Goal: Task Accomplishment & Management: Manage account settings

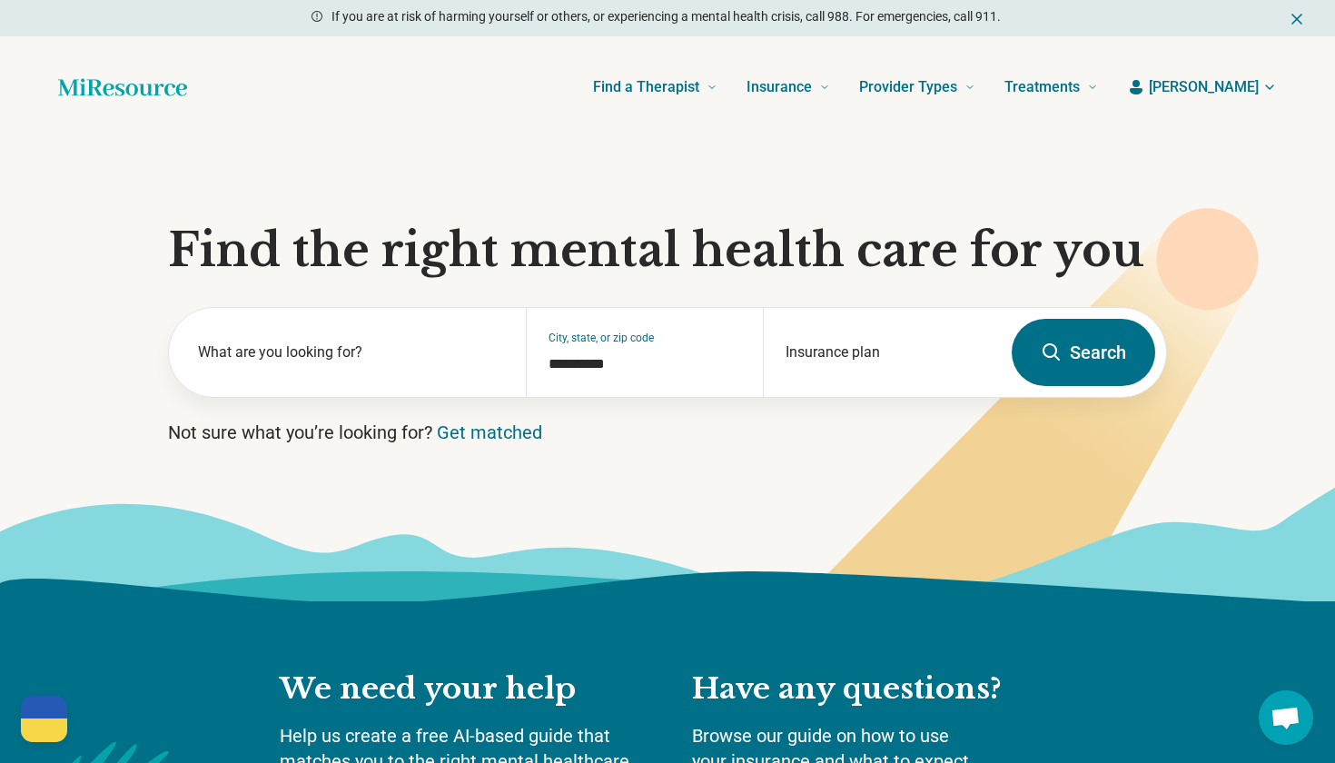
click at [1245, 92] on span "[PERSON_NAME]" at bounding box center [1204, 87] width 110 height 22
click at [1230, 142] on link "My dashboard" at bounding box center [1216, 140] width 123 height 47
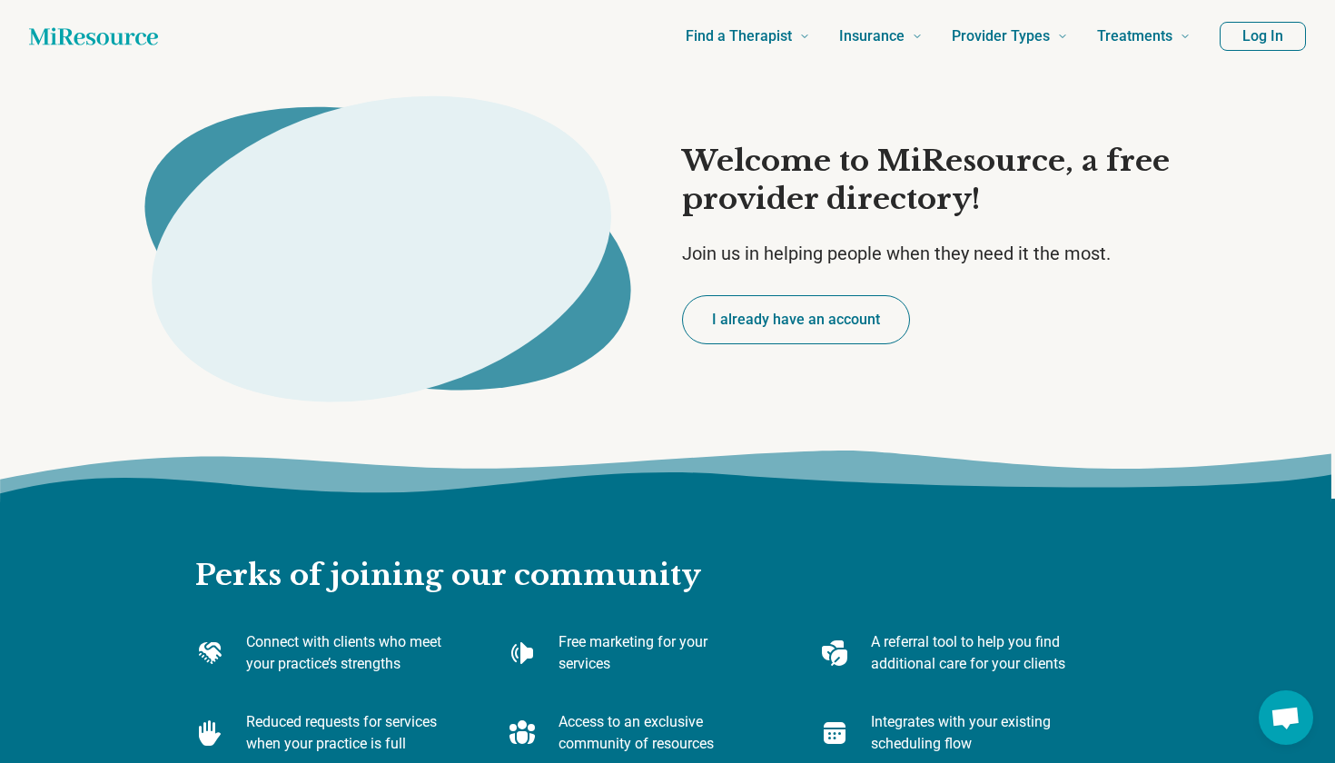
click at [809, 304] on button "I already have an account" at bounding box center [796, 319] width 228 height 49
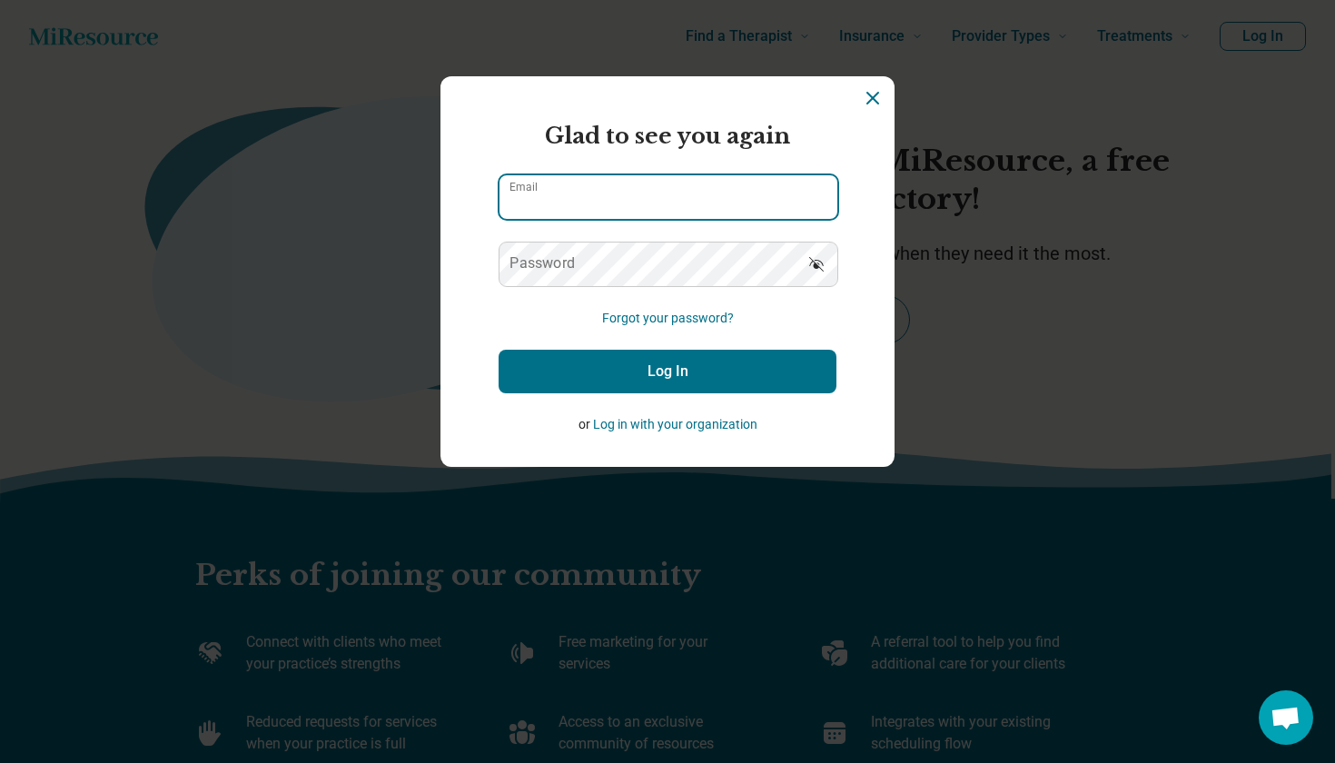
type input "**********"
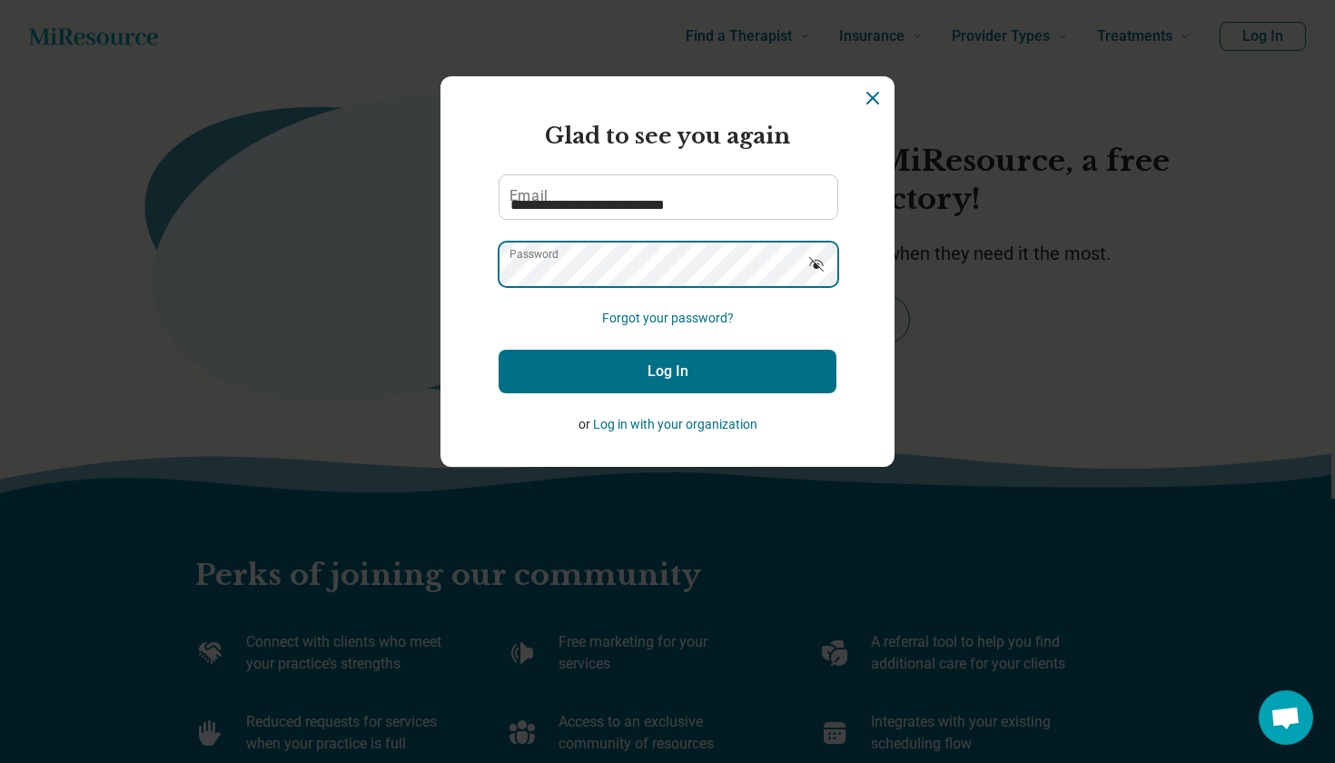
click at [668, 372] on button "Log In" at bounding box center [668, 372] width 338 height 44
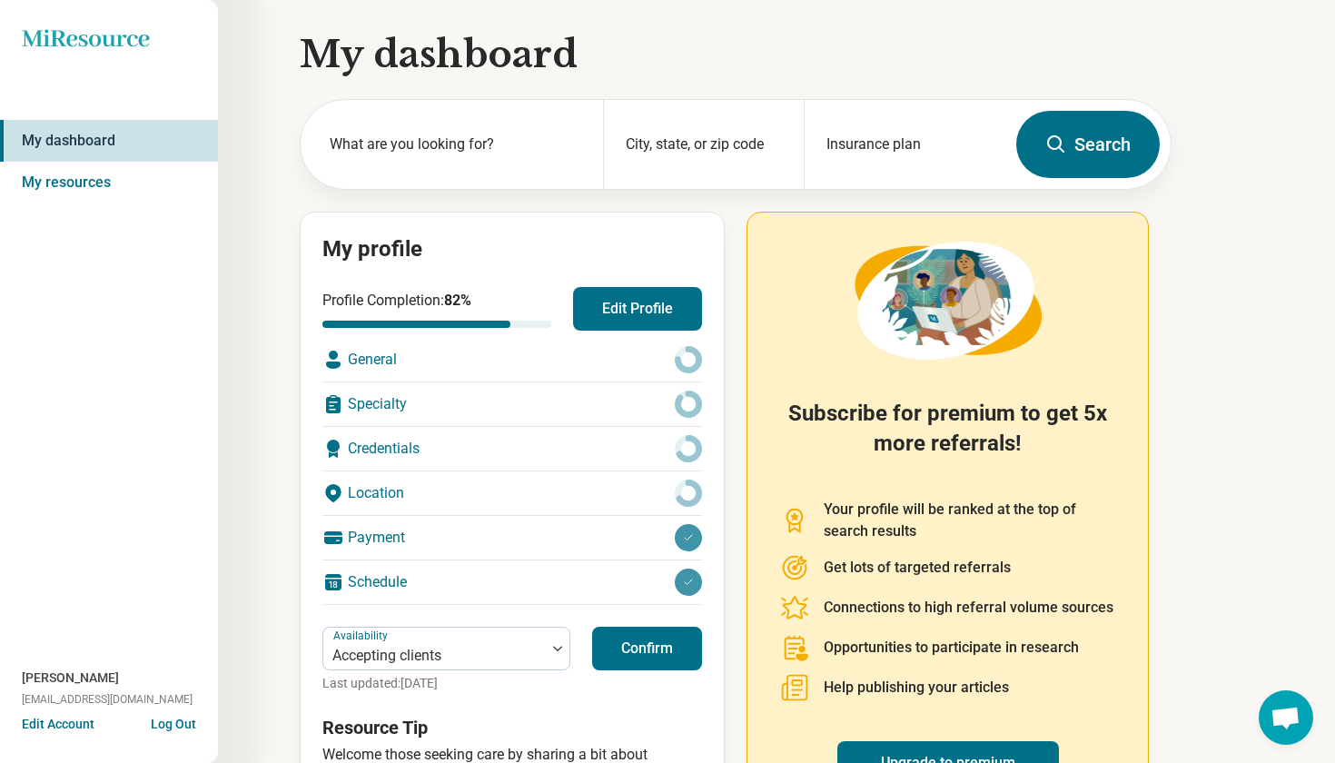
click at [670, 307] on button "Edit Profile" at bounding box center [637, 309] width 129 height 44
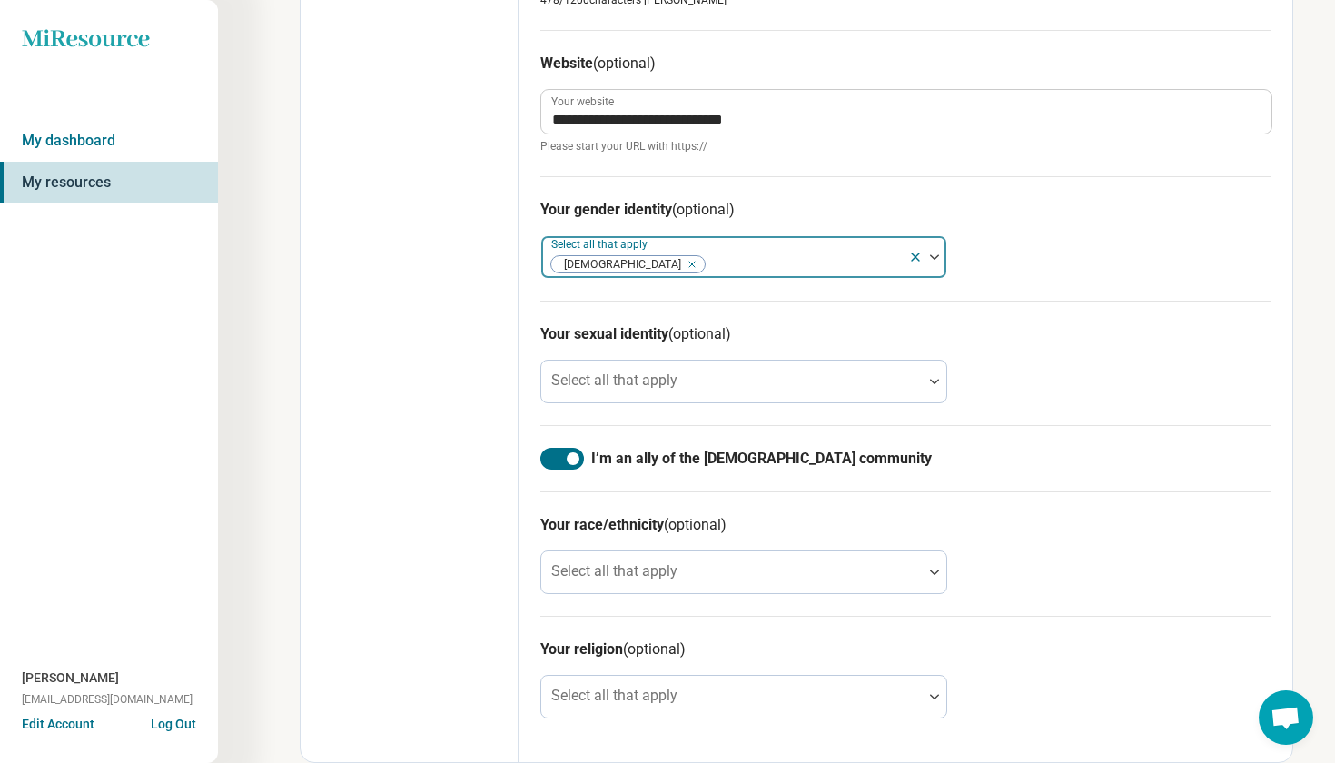
scroll to position [917, 0]
click at [603, 270] on span "[DEMOGRAPHIC_DATA]" at bounding box center [618, 264] width 135 height 17
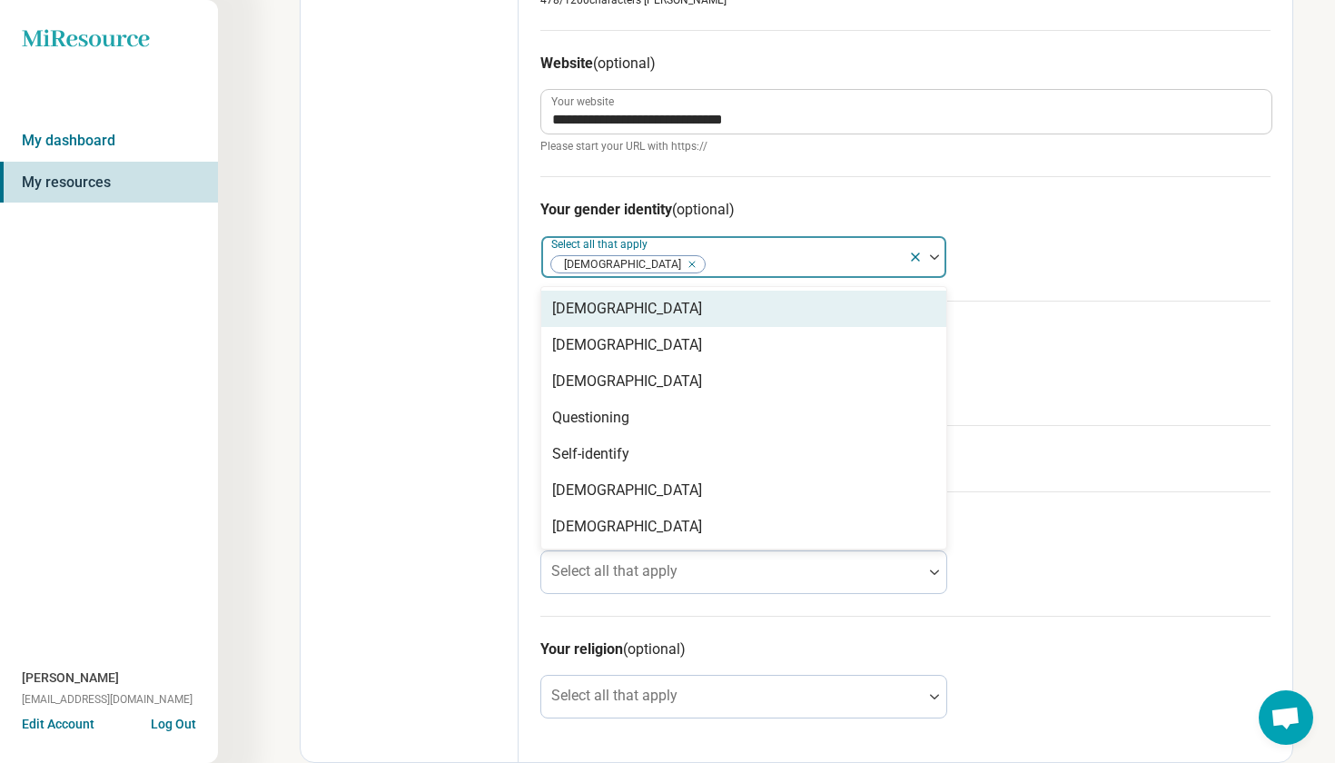
click at [618, 299] on div "[DEMOGRAPHIC_DATA]" at bounding box center [627, 309] width 150 height 22
click at [839, 266] on icon "Remove [object Object]" at bounding box center [845, 264] width 13 height 13
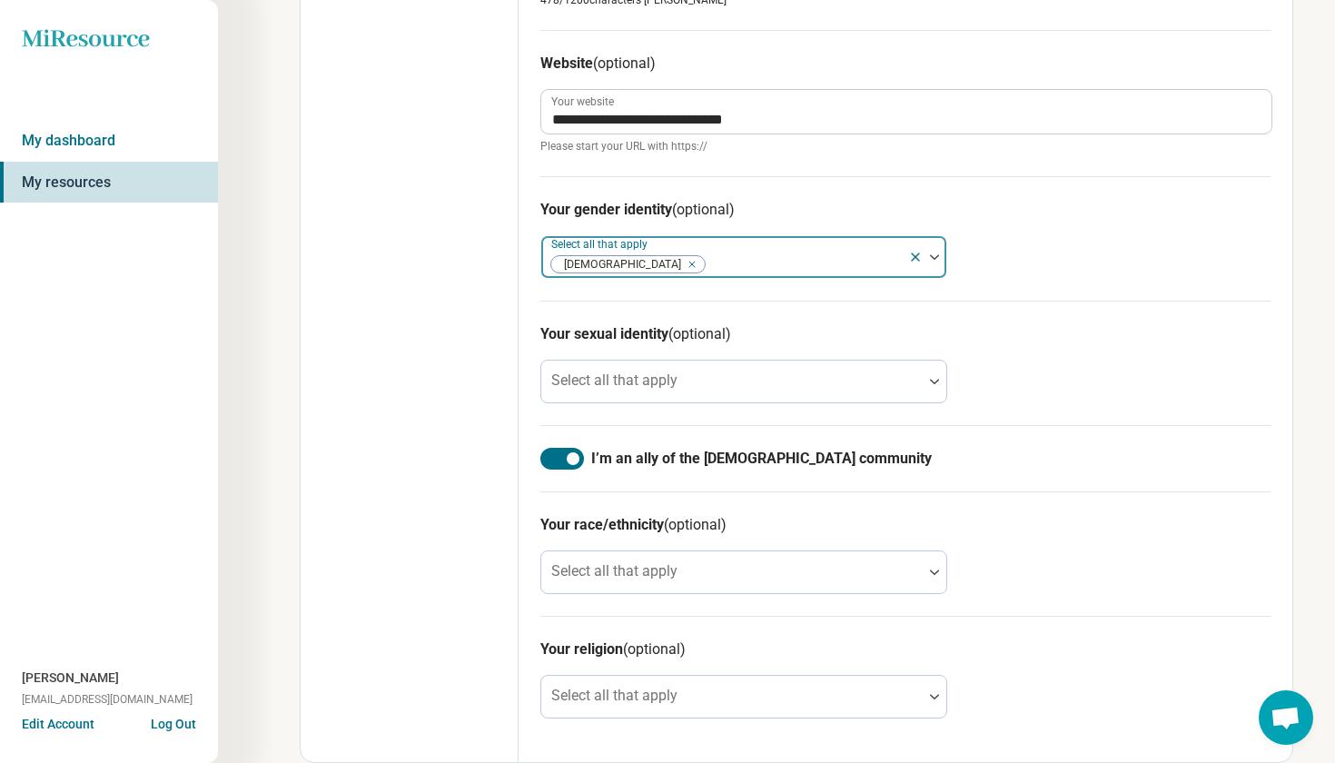
click at [1040, 227] on div "Your gender identity (optional) Select all that apply [DEMOGRAPHIC_DATA]" at bounding box center [906, 238] width 730 height 124
click at [759, 370] on div at bounding box center [732, 382] width 382 height 40
click at [977, 330] on h3 "Your sexual identity (optional)" at bounding box center [906, 334] width 730 height 22
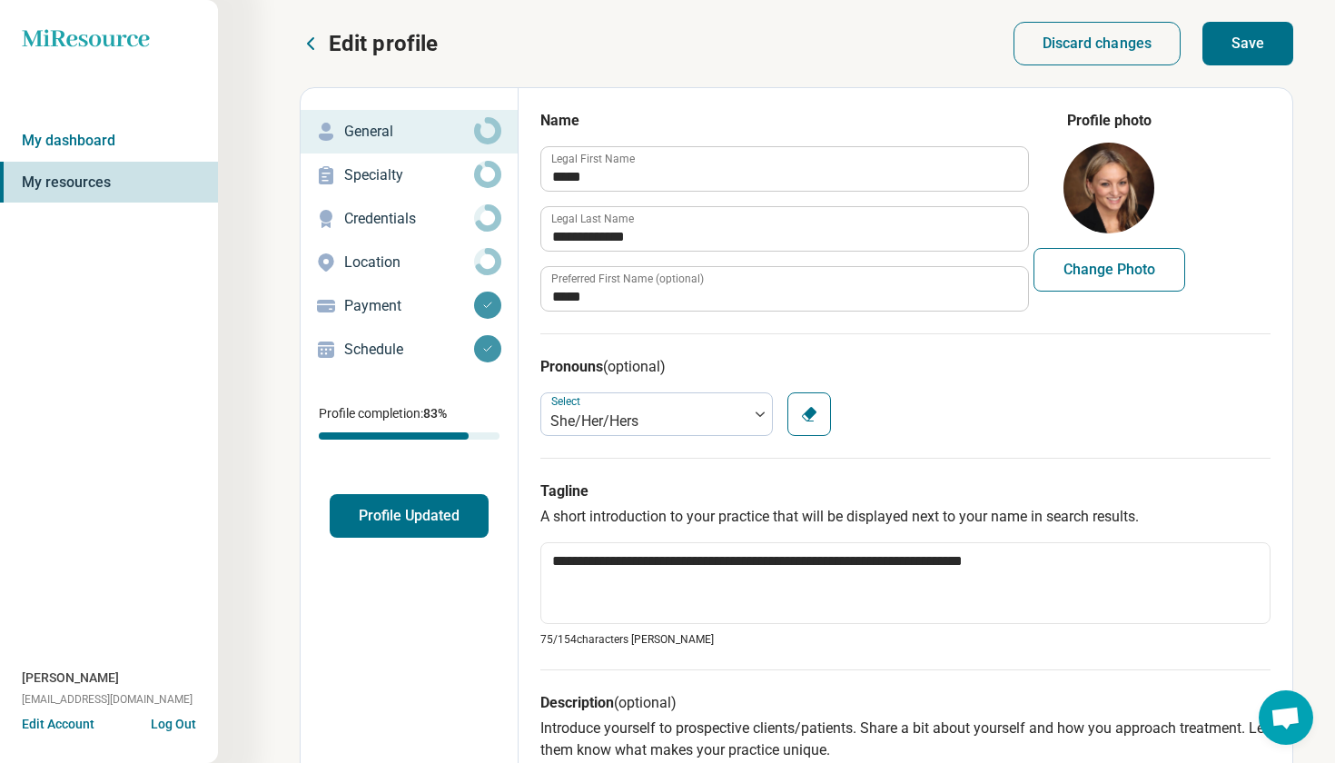
scroll to position [0, 0]
click at [456, 172] on p "Specialty" at bounding box center [409, 175] width 130 height 22
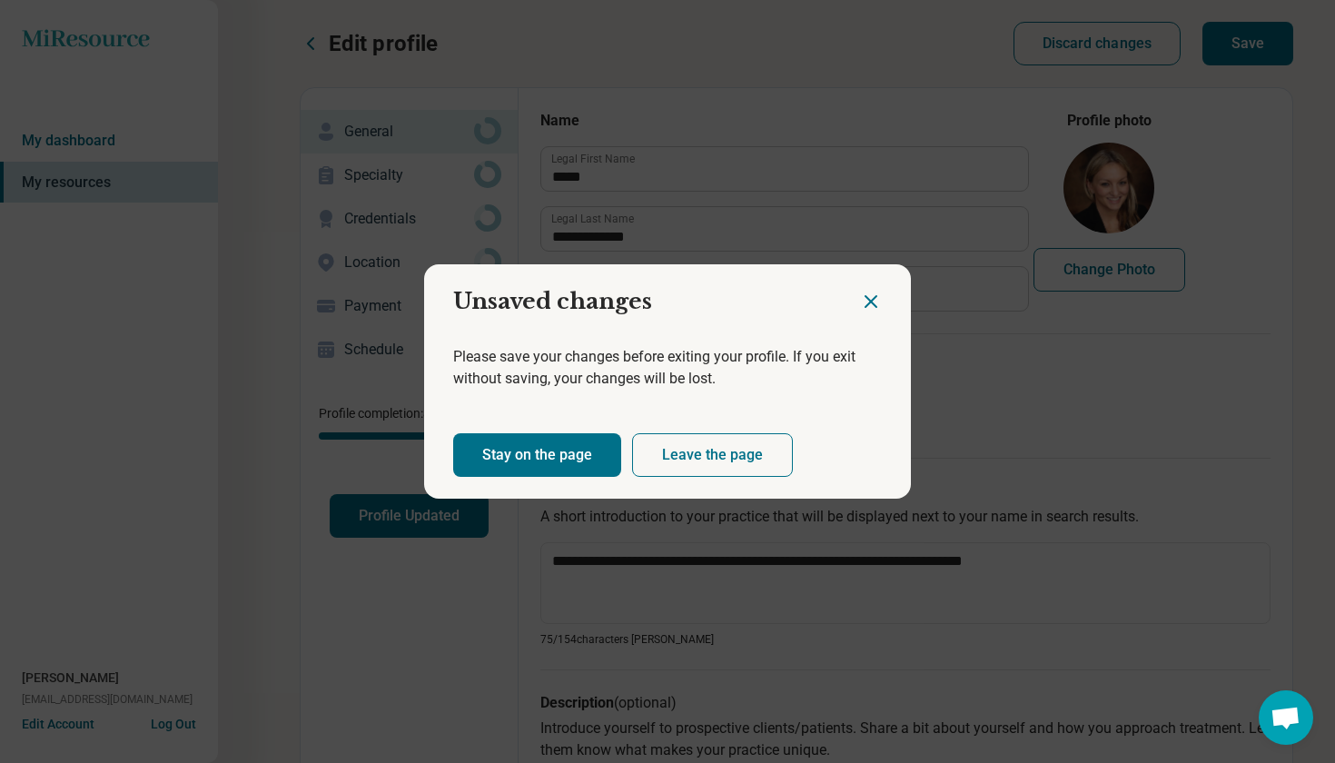
click at [590, 455] on button "Stay on the page" at bounding box center [537, 455] width 168 height 44
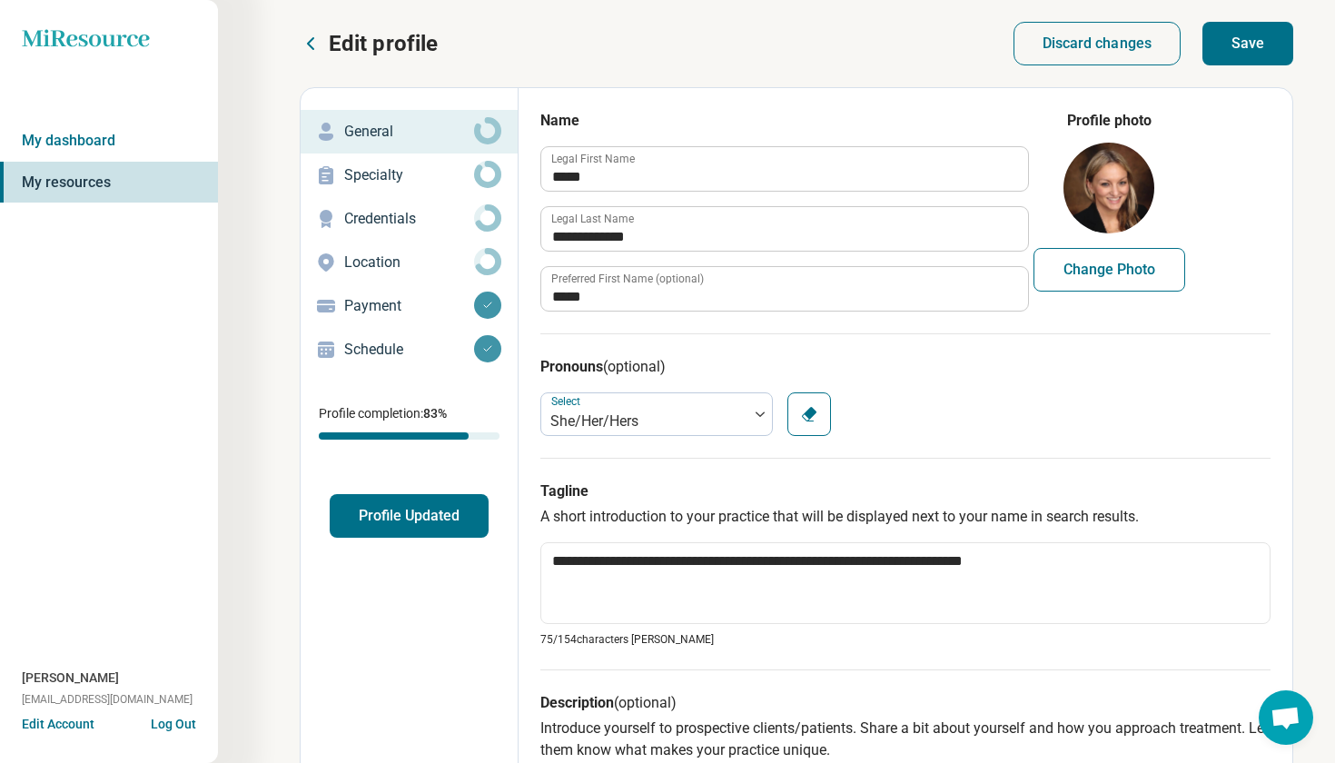
click at [1265, 50] on button "Save" at bounding box center [1248, 44] width 91 height 44
click at [426, 173] on p "Specialty" at bounding box center [409, 175] width 130 height 22
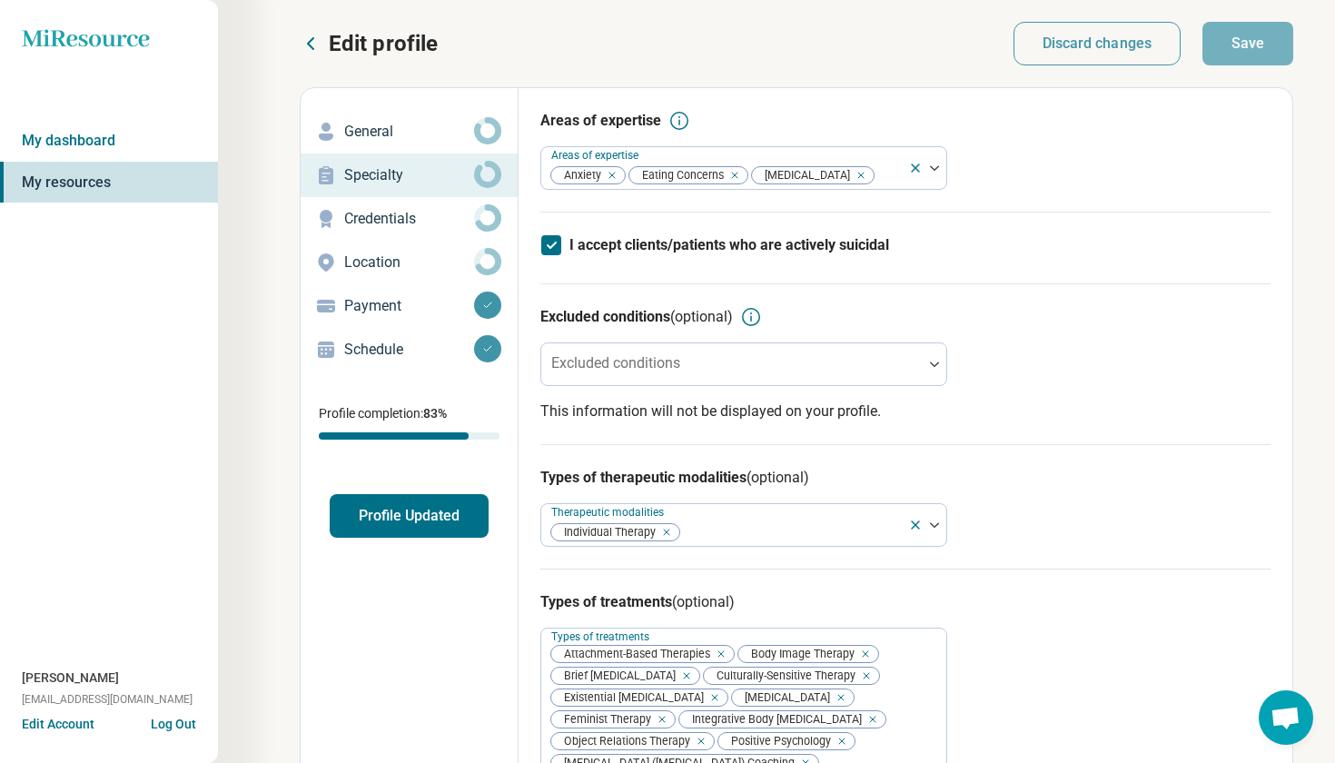
click at [425, 173] on p "Specialty" at bounding box center [409, 175] width 130 height 22
click at [878, 174] on div at bounding box center [889, 175] width 25 height 25
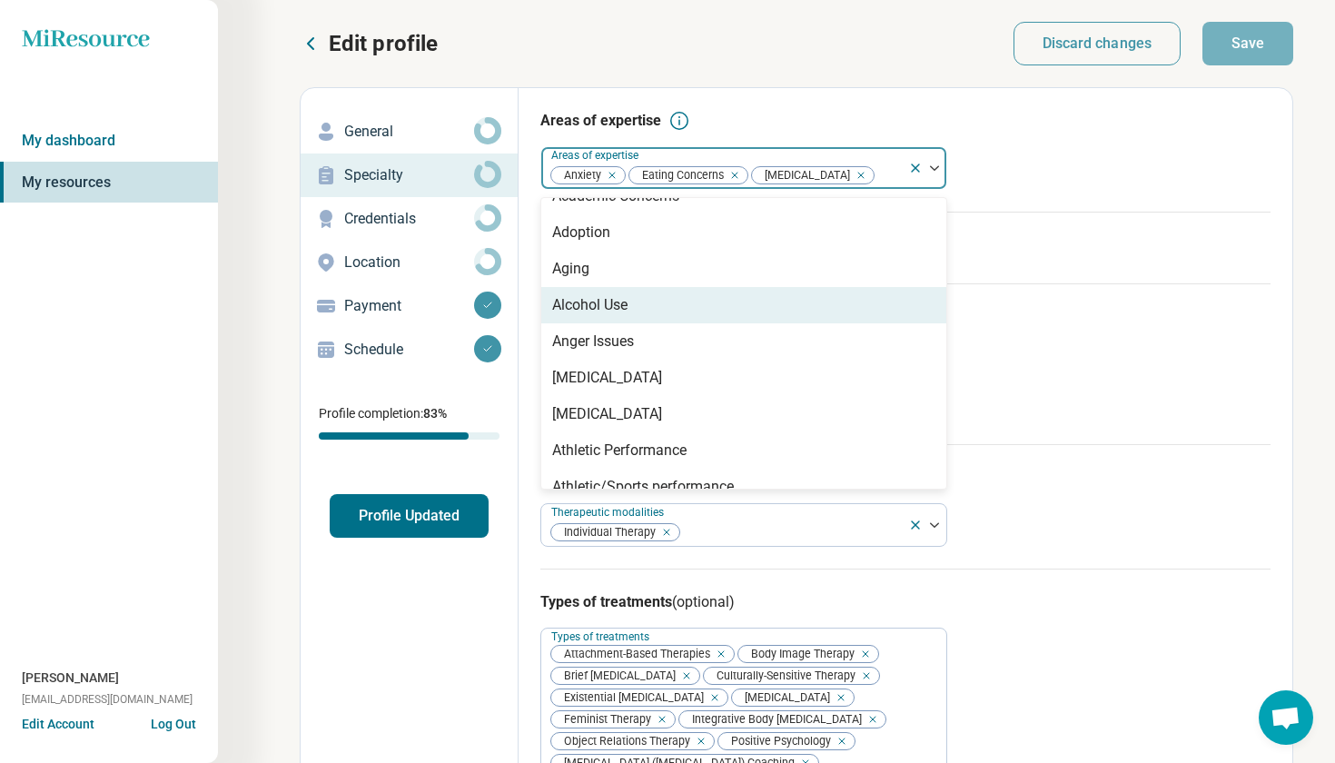
scroll to position [69, 0]
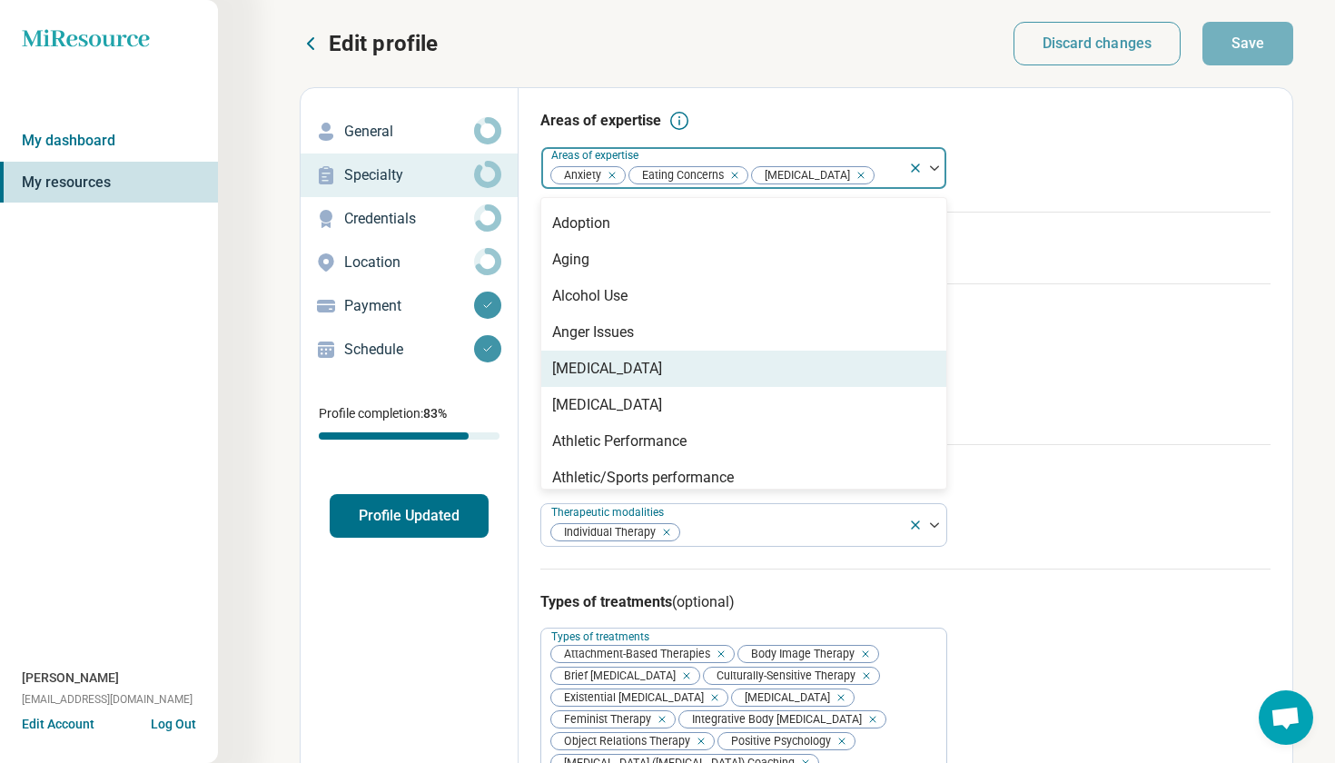
click at [781, 379] on div "[MEDICAL_DATA]" at bounding box center [743, 369] width 405 height 36
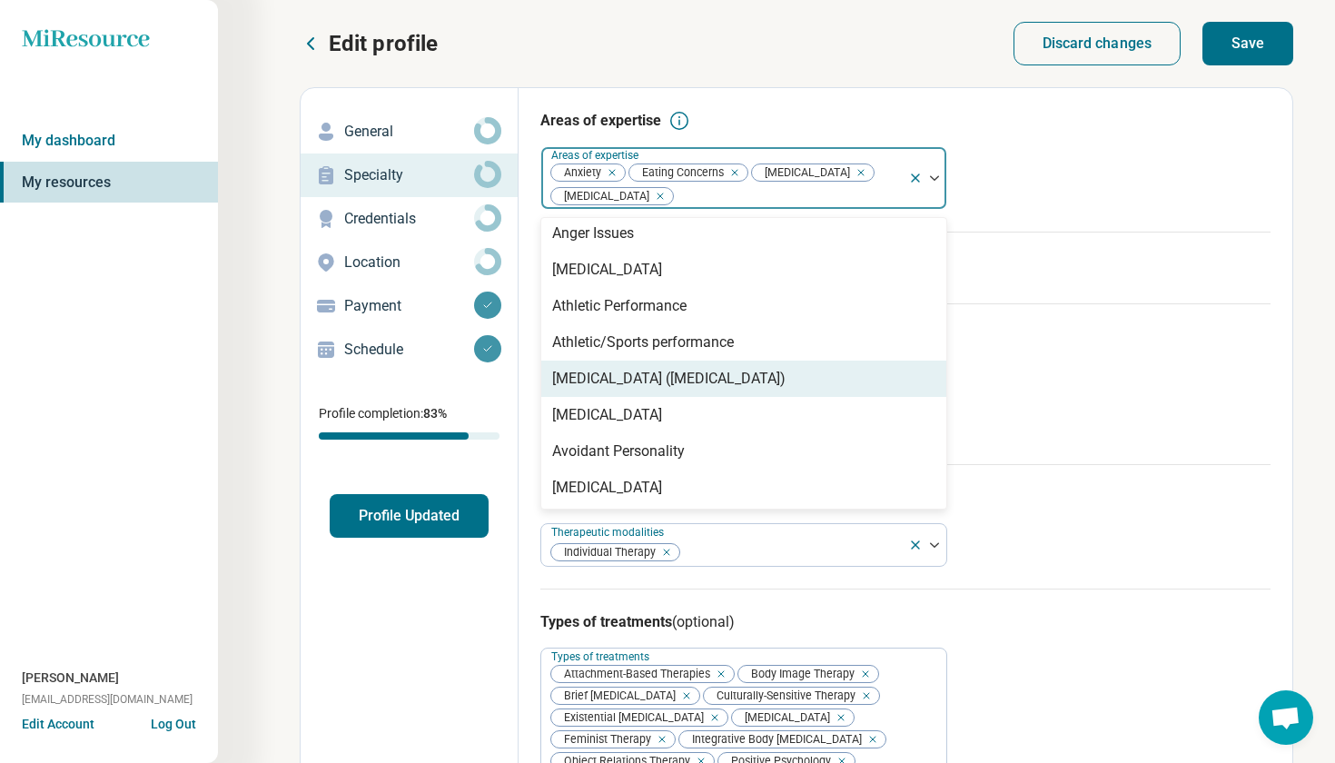
scroll to position [192, 0]
click at [748, 380] on div "[MEDICAL_DATA] ([MEDICAL_DATA])" at bounding box center [668, 375] width 233 height 22
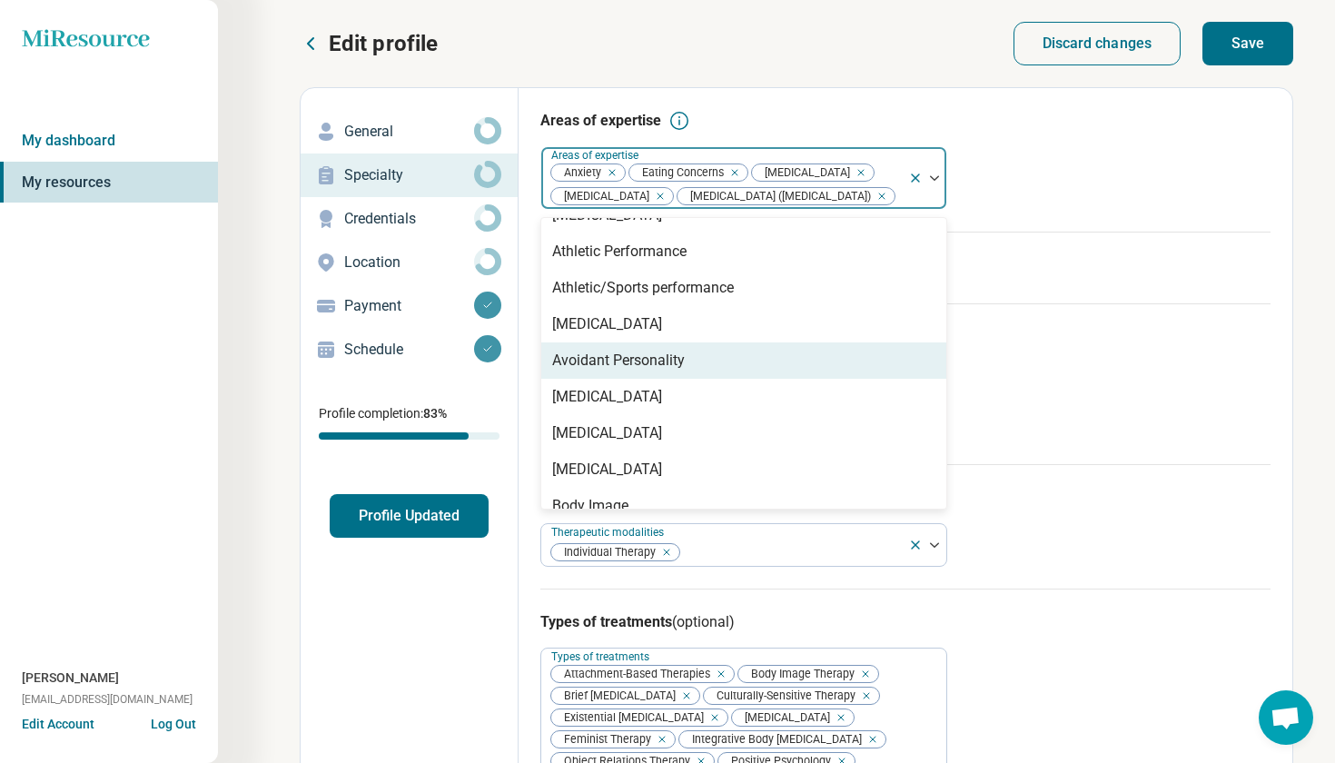
scroll to position [251, 0]
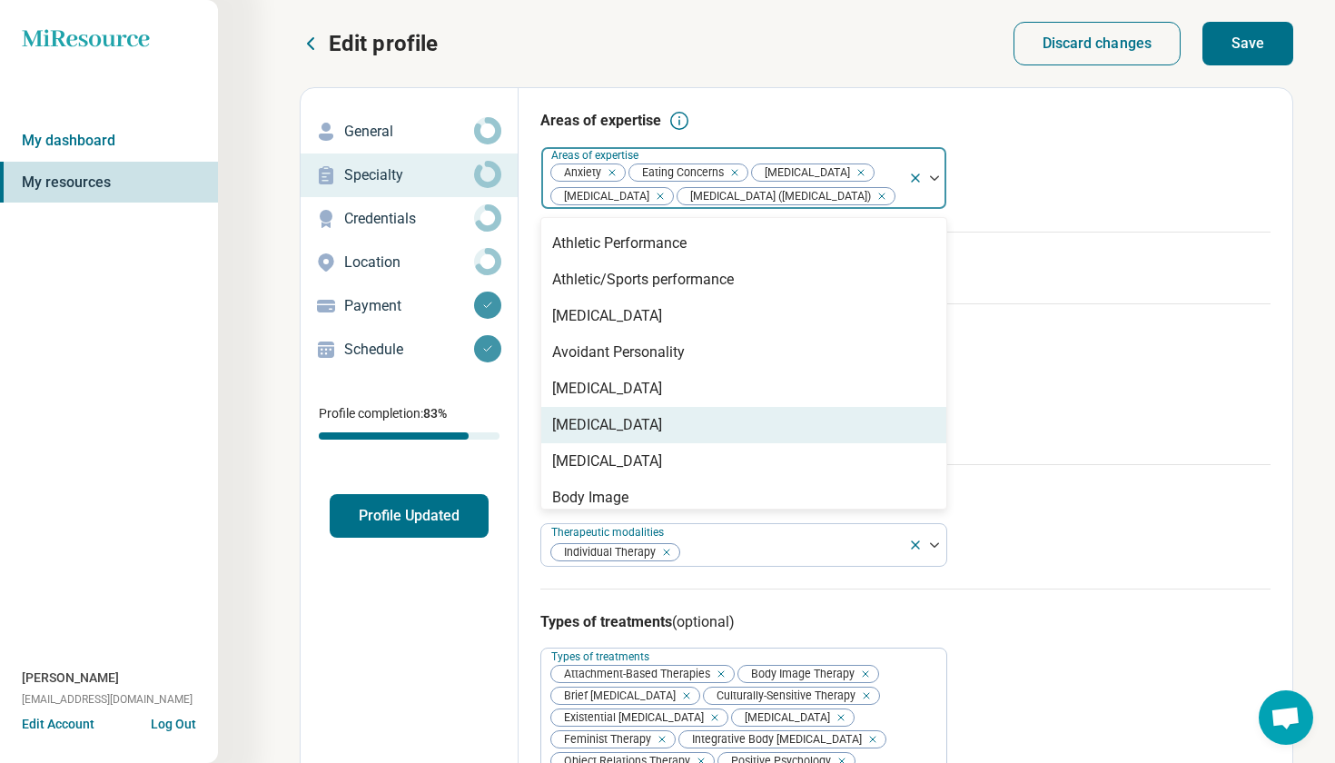
click at [790, 443] on div "[MEDICAL_DATA]" at bounding box center [743, 425] width 405 height 36
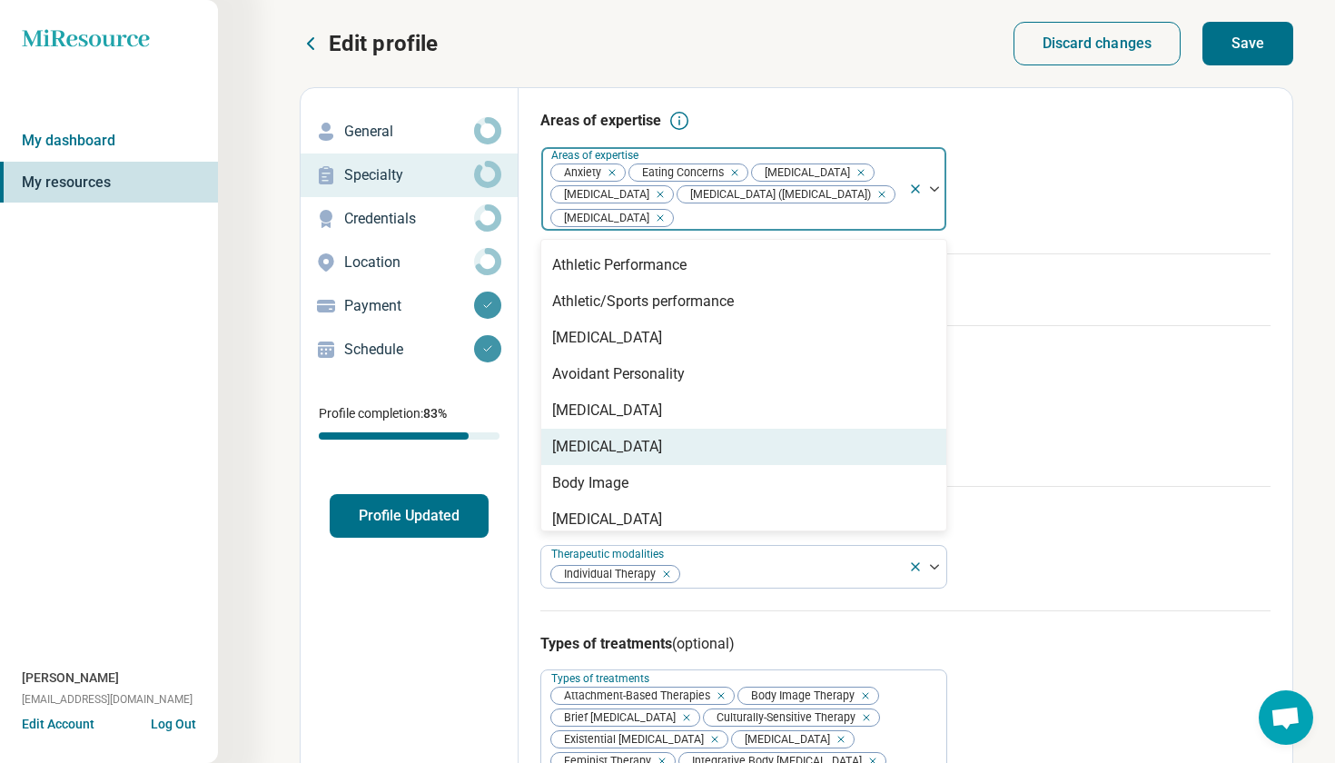
click at [729, 462] on div "[MEDICAL_DATA]" at bounding box center [743, 447] width 405 height 36
click at [732, 465] on div "Body Image" at bounding box center [743, 447] width 405 height 36
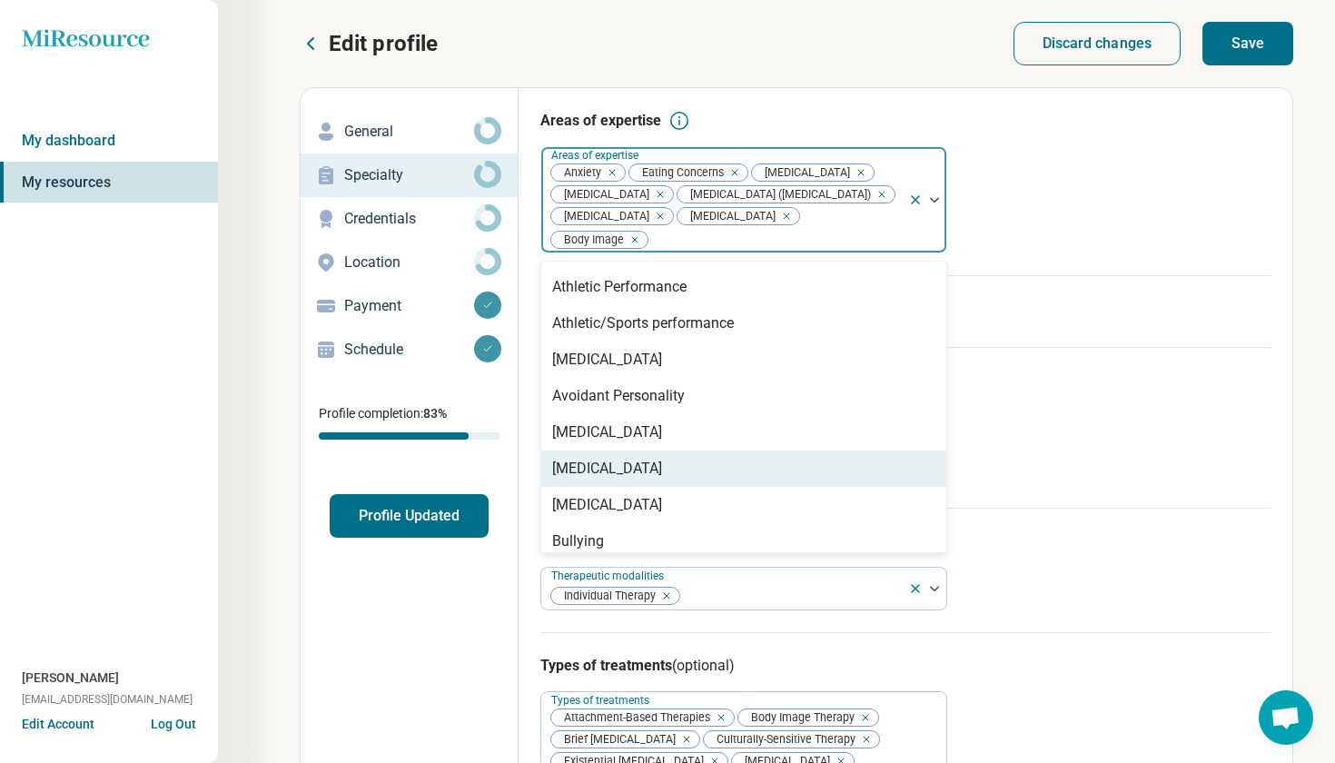
scroll to position [257, 0]
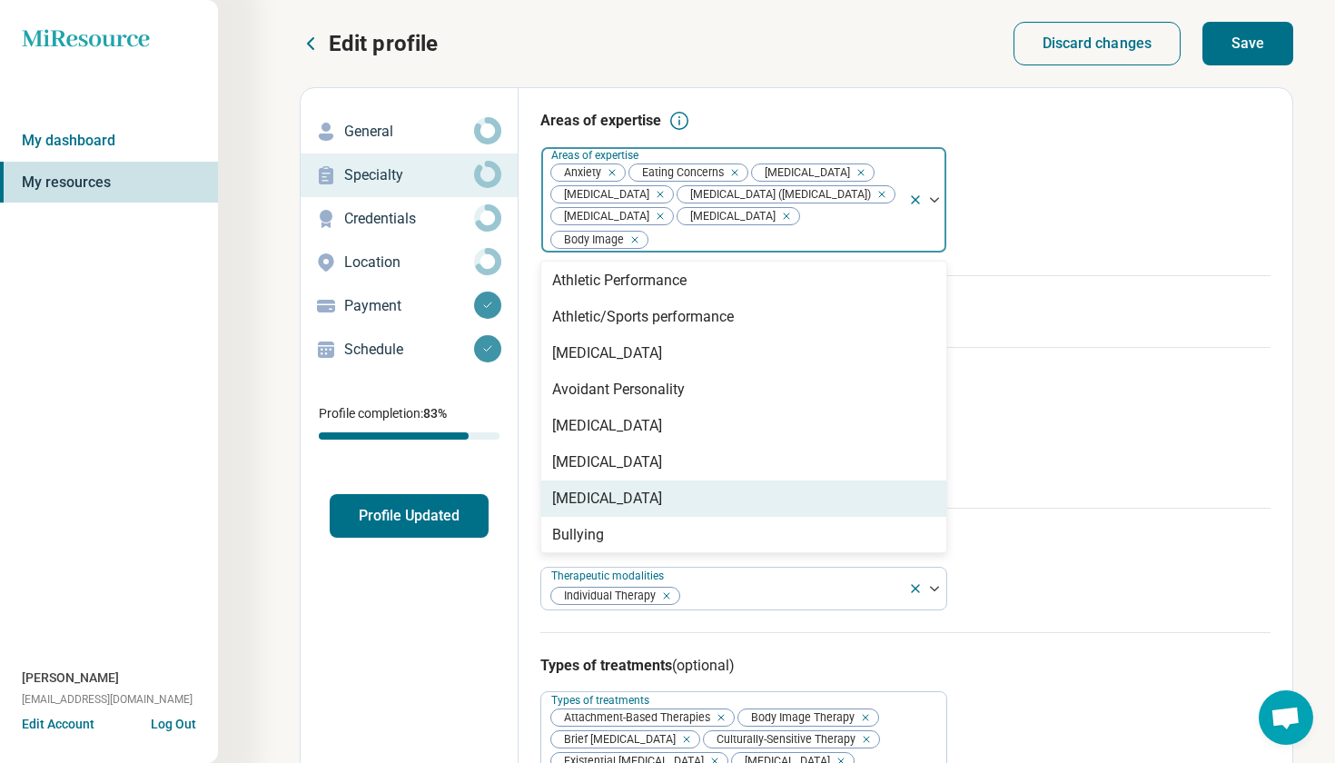
click at [744, 517] on div "[MEDICAL_DATA]" at bounding box center [743, 499] width 405 height 36
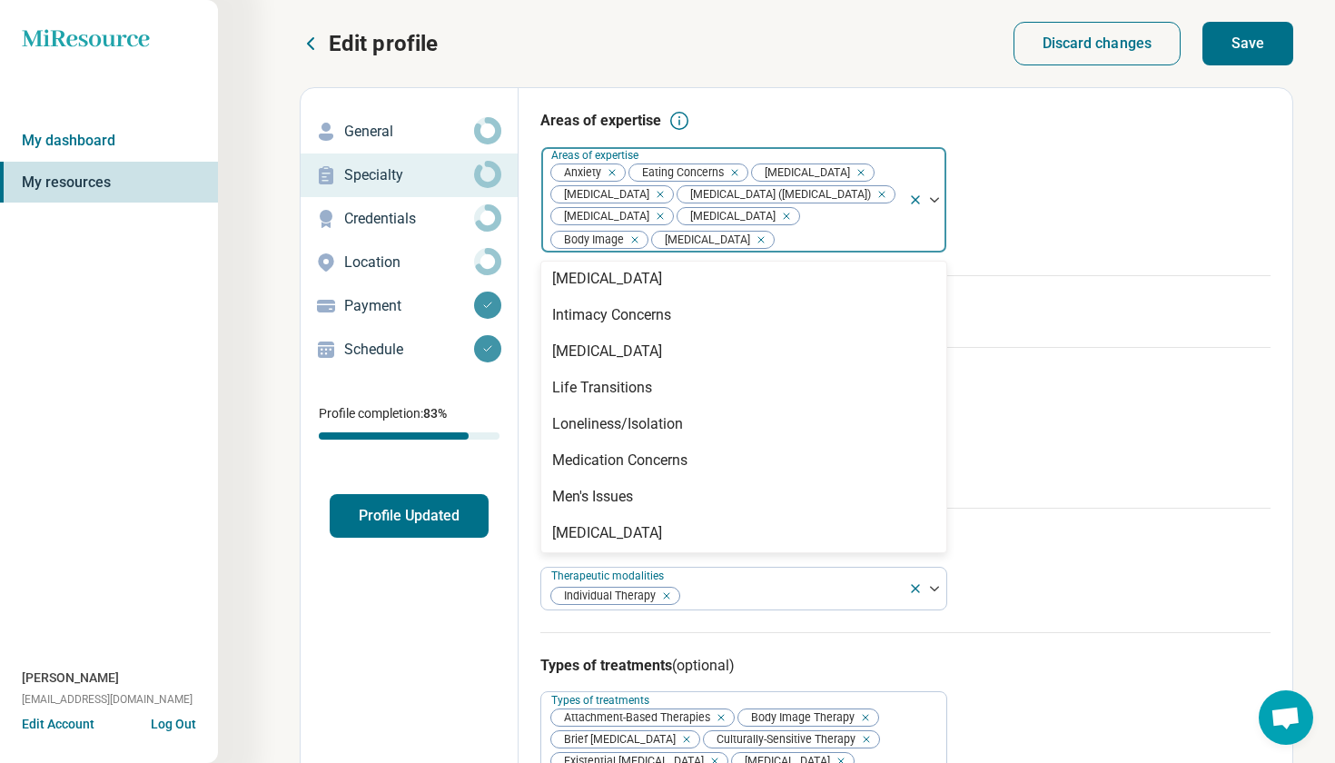
scroll to position [1443, 0]
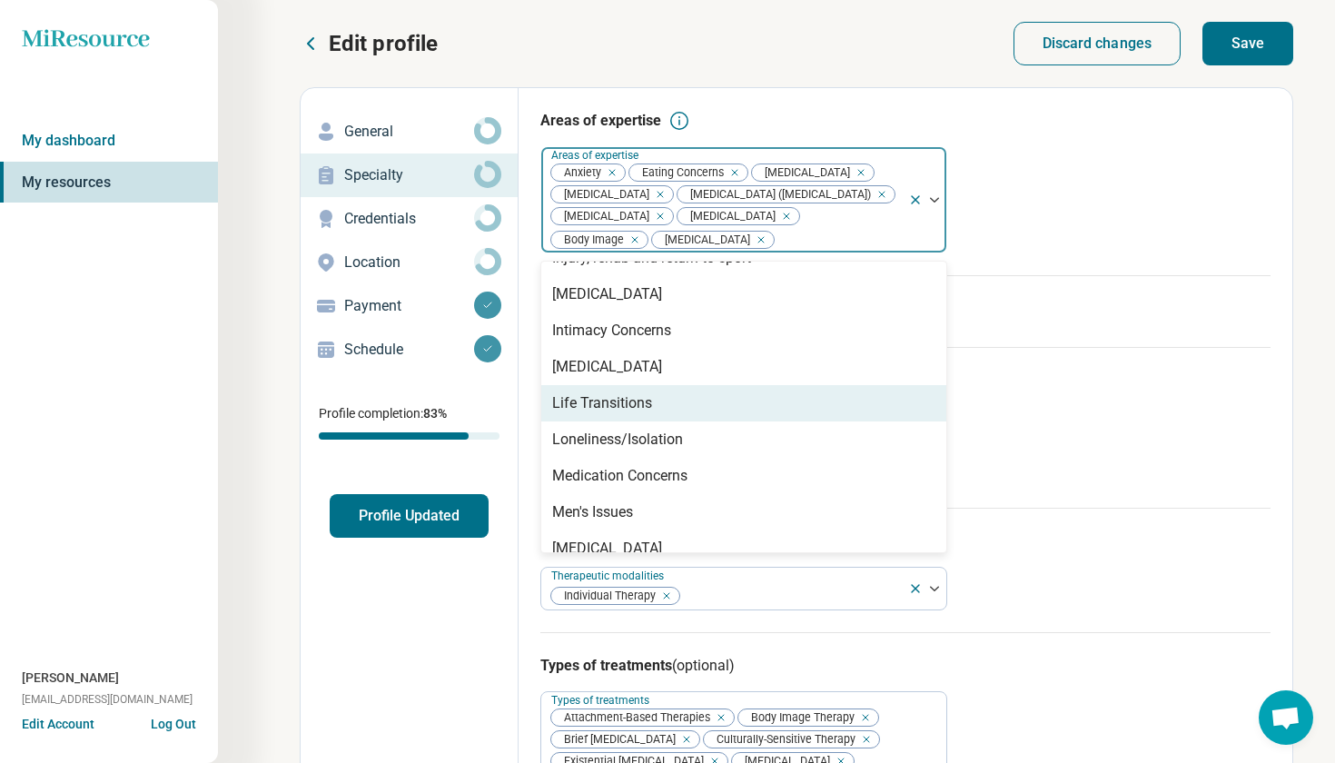
click at [633, 422] on div "Life Transitions" at bounding box center [743, 403] width 405 height 36
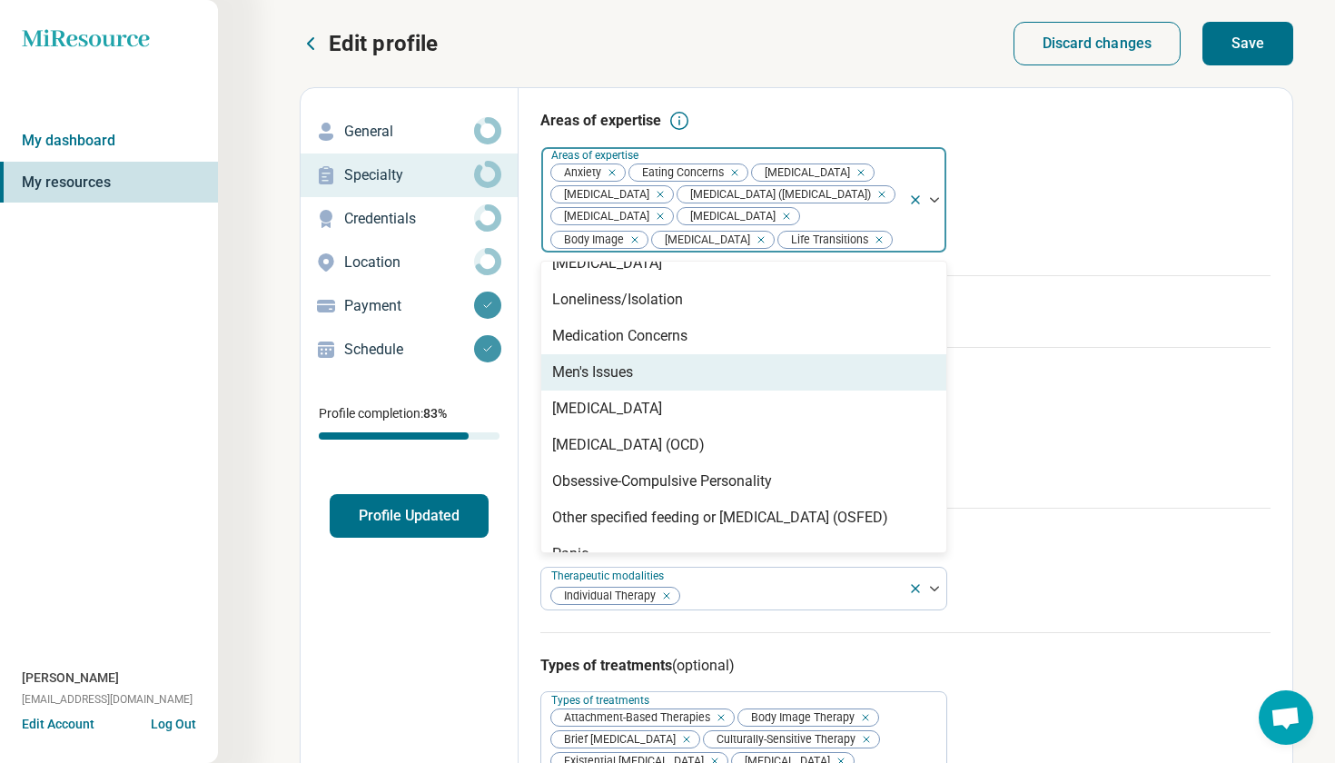
scroll to position [1548, 0]
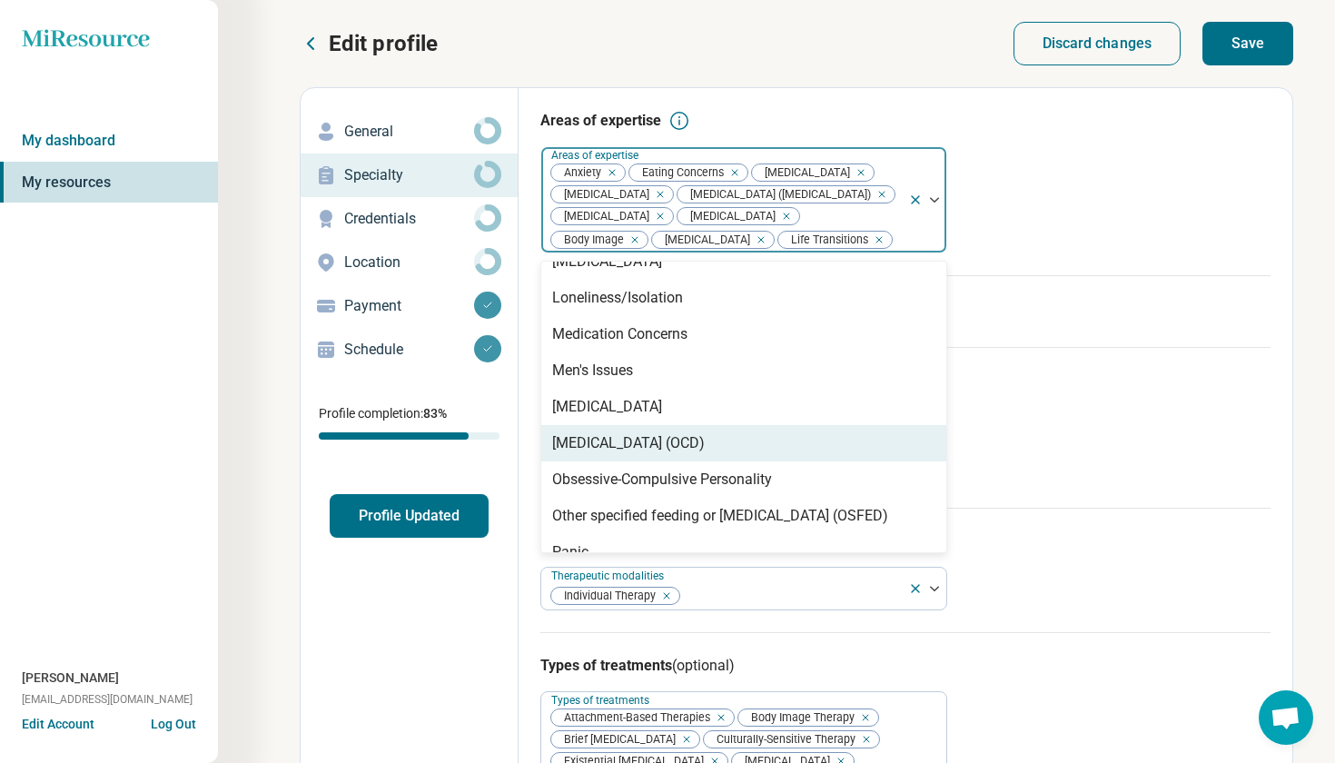
click at [705, 454] on div "[MEDICAL_DATA] (OCD)" at bounding box center [628, 443] width 153 height 22
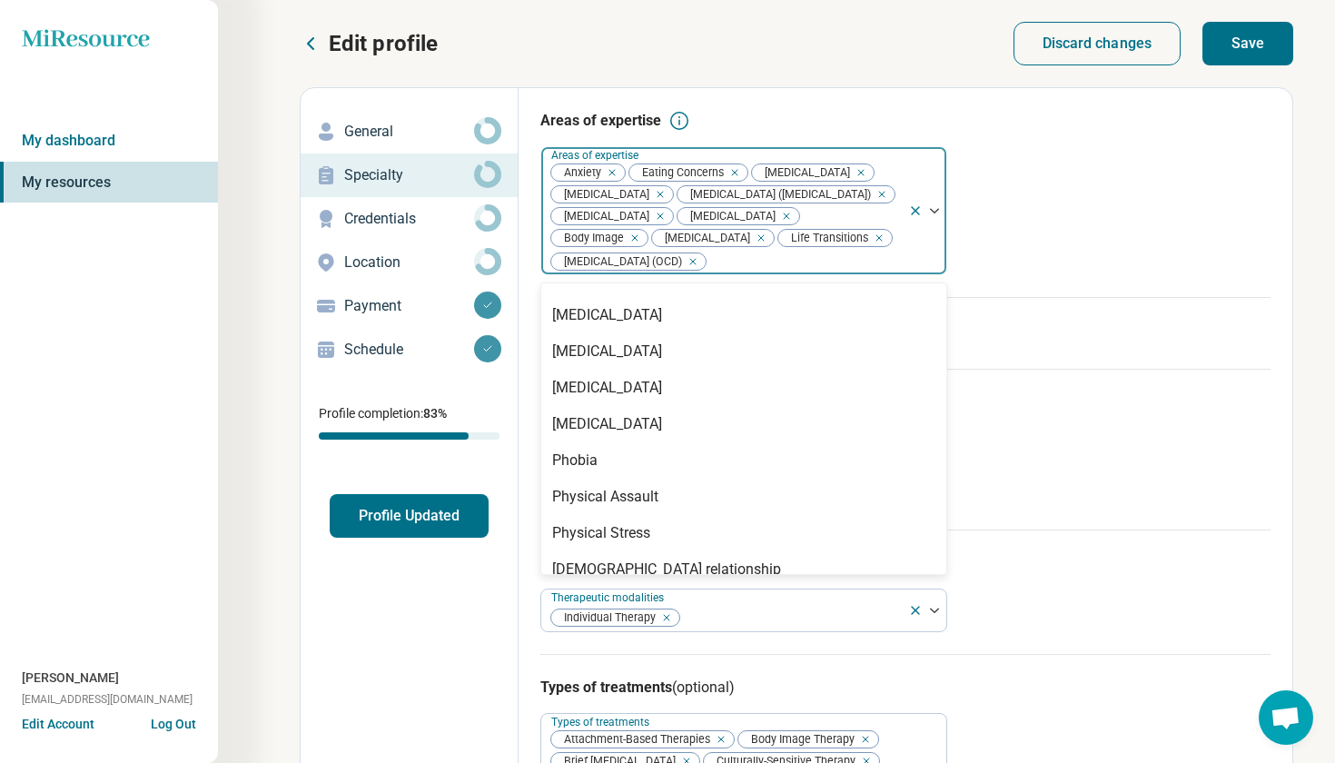
scroll to position [1950, 0]
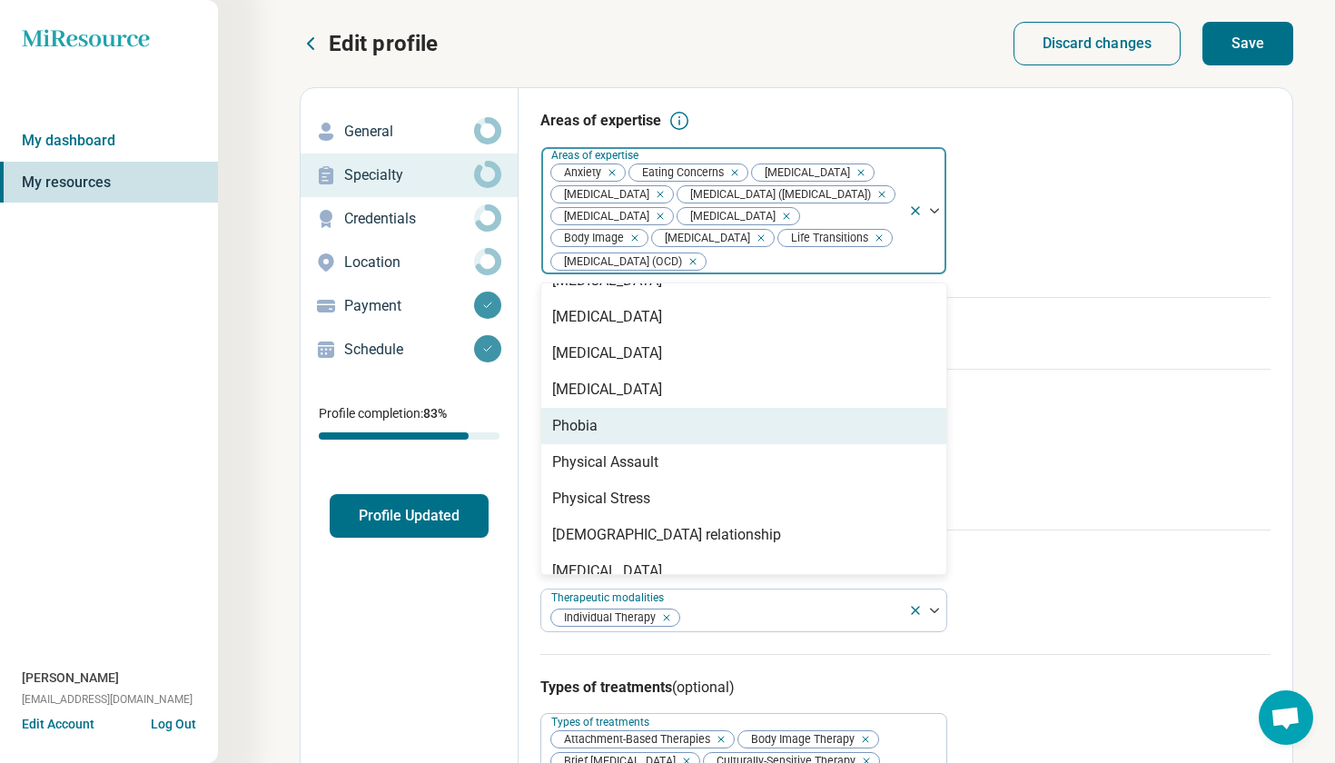
click at [721, 444] on div "Phobia" at bounding box center [743, 426] width 405 height 36
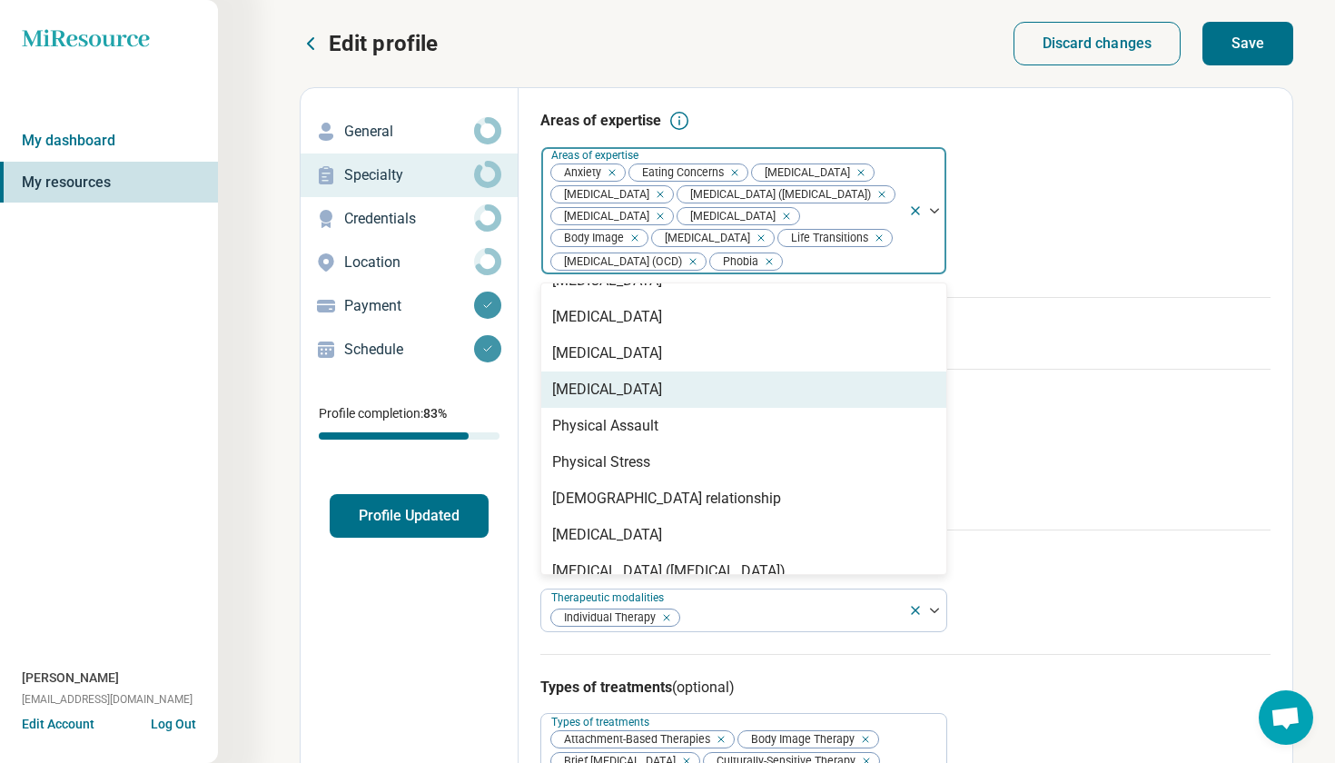
click at [710, 408] on div "[MEDICAL_DATA]" at bounding box center [743, 390] width 405 height 36
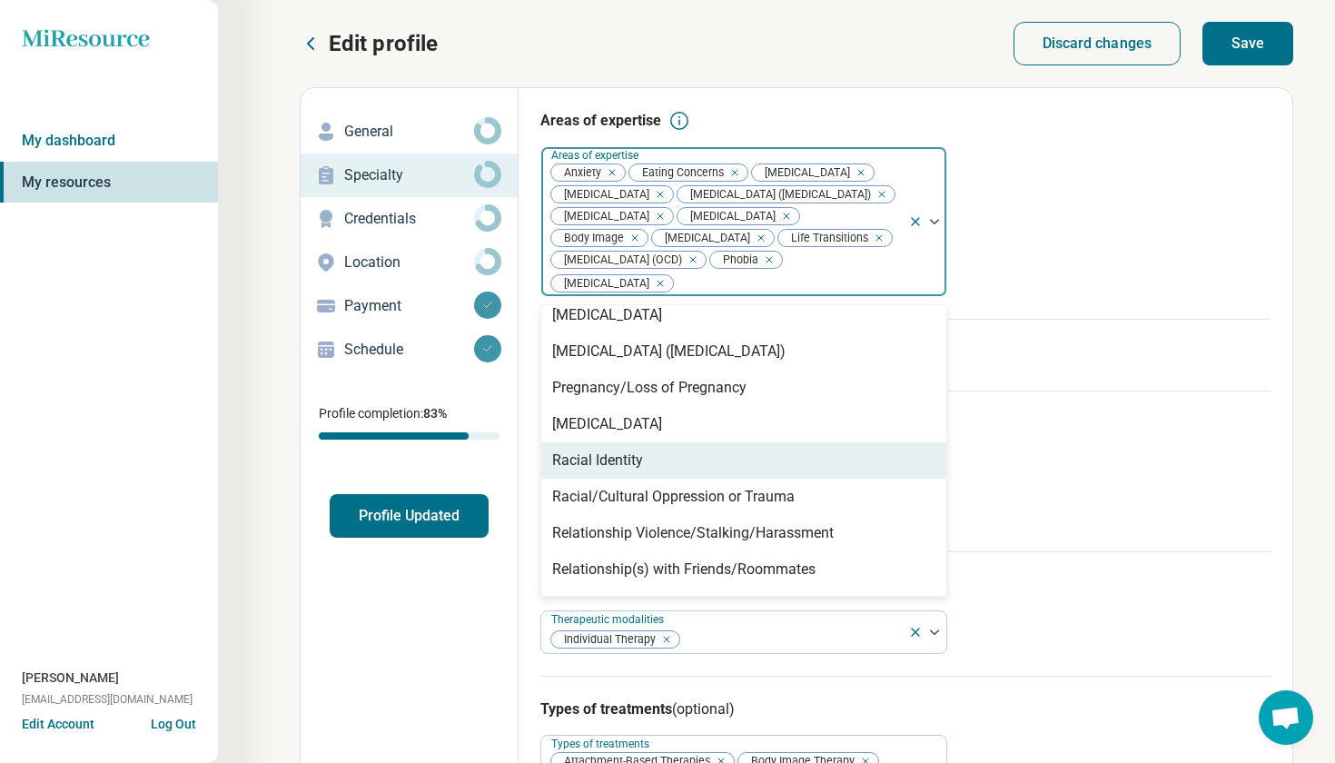
scroll to position [2130, 0]
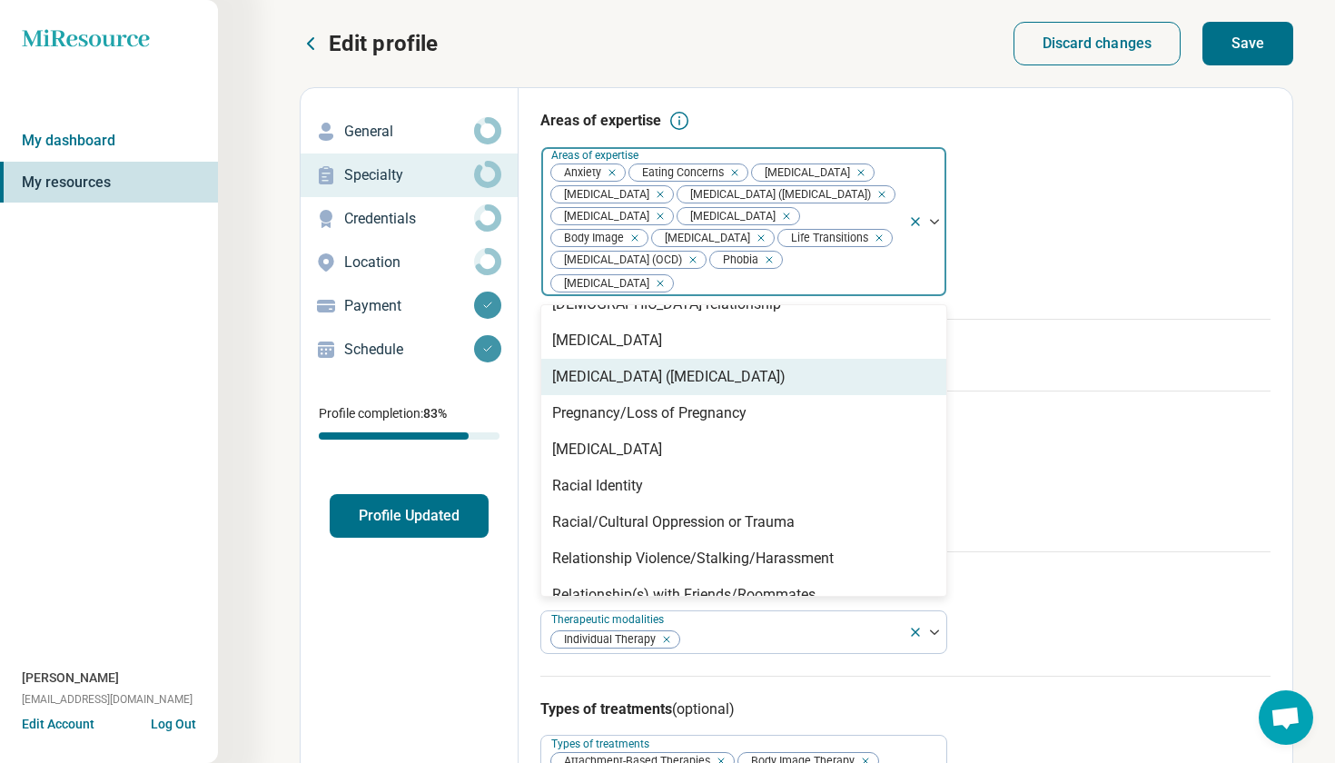
click at [749, 388] on div "[MEDICAL_DATA] ([MEDICAL_DATA])" at bounding box center [668, 377] width 233 height 22
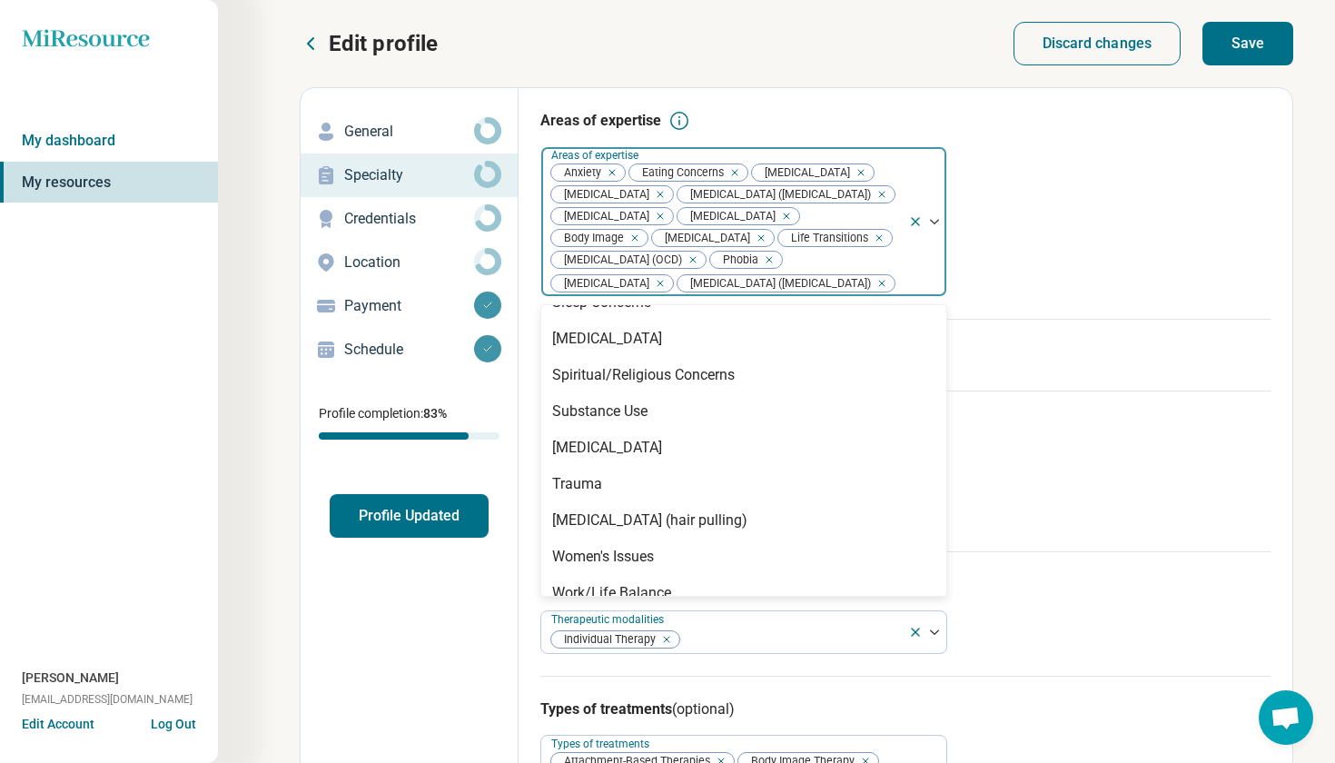
scroll to position [2842, 0]
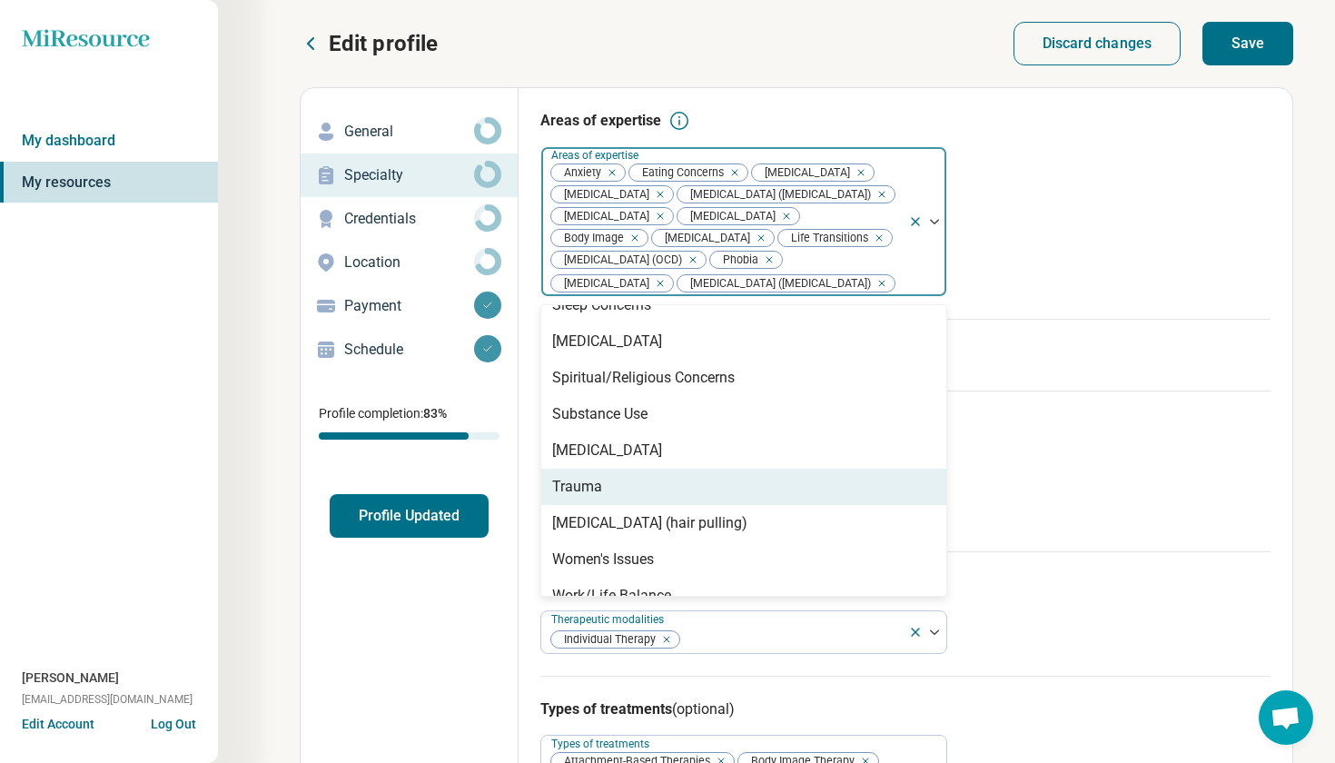
click at [739, 501] on div "Trauma" at bounding box center [743, 487] width 405 height 36
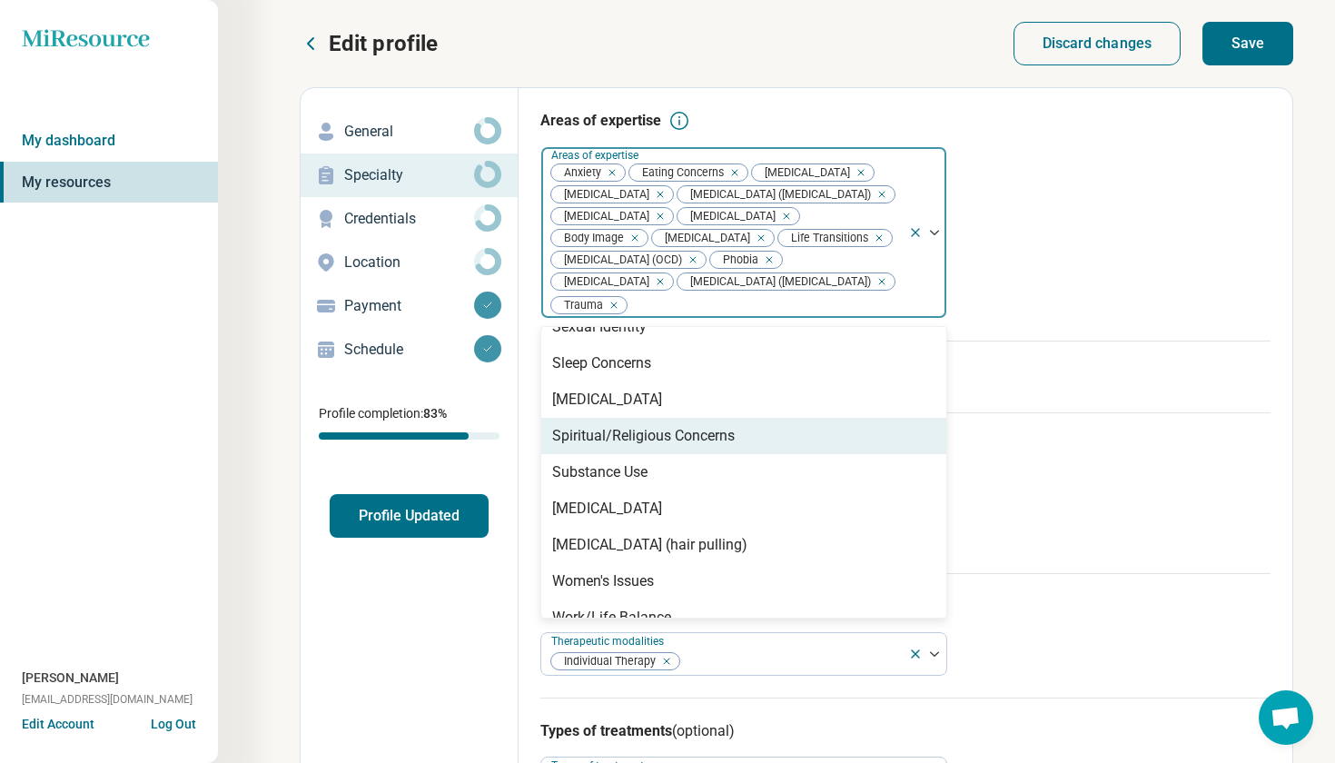
click at [982, 341] on div "Areas of expertise option Trauma, selected. Spiritual/Religious Concerns, 80 of…" at bounding box center [906, 225] width 730 height 231
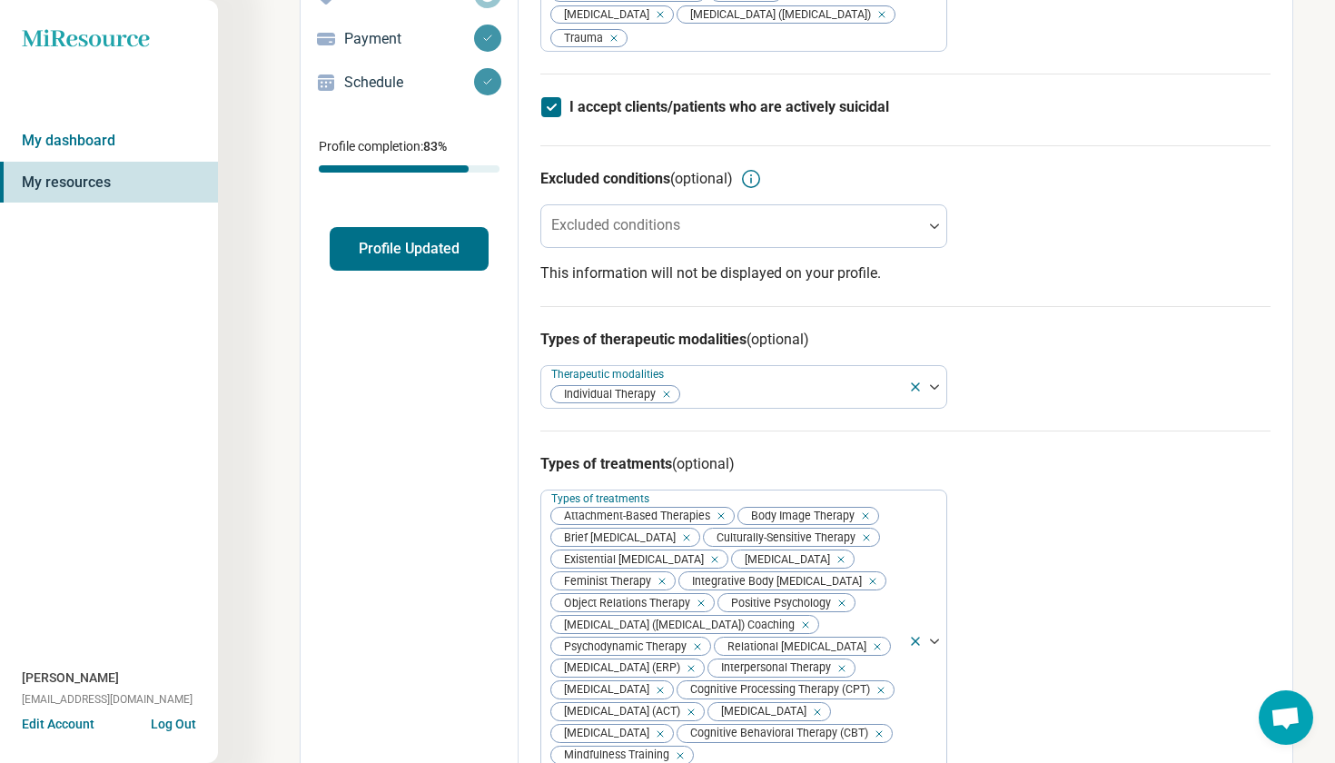
scroll to position [346, 0]
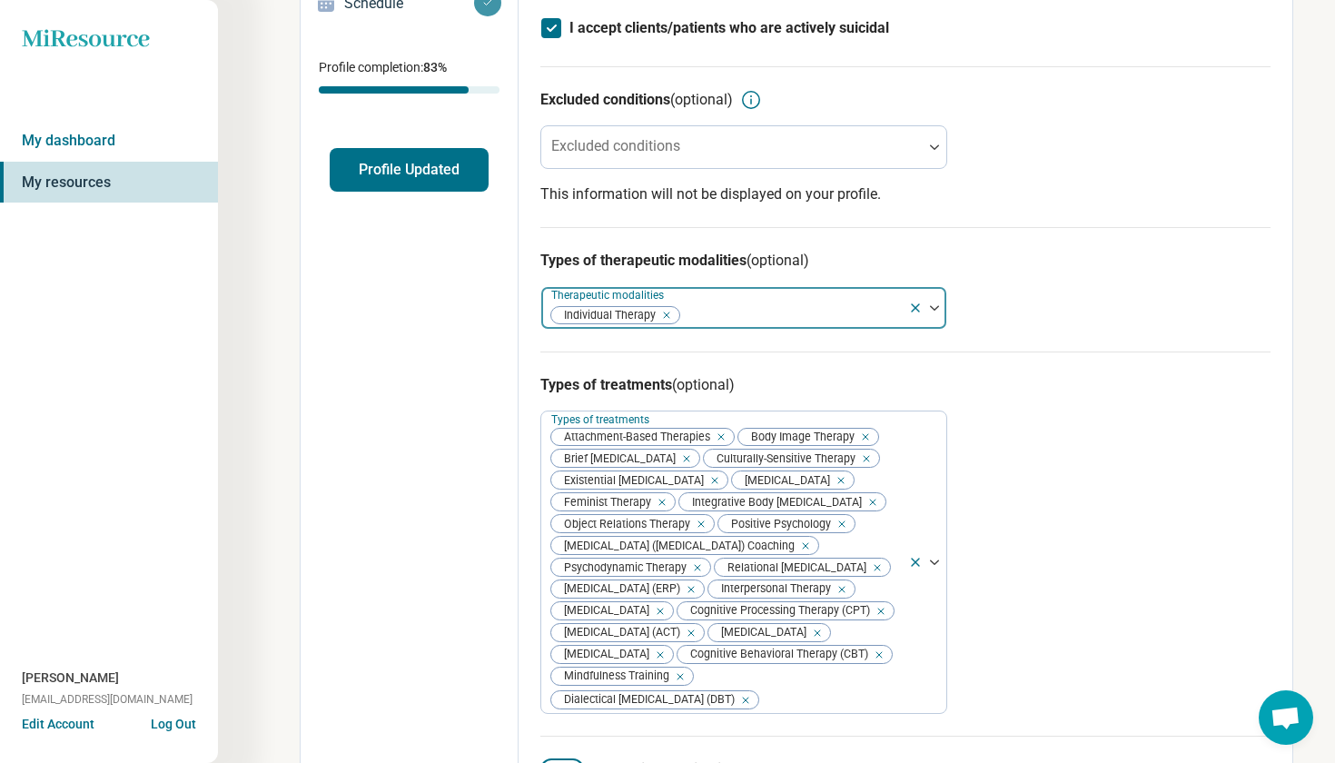
click at [786, 326] on div at bounding box center [791, 315] width 220 height 25
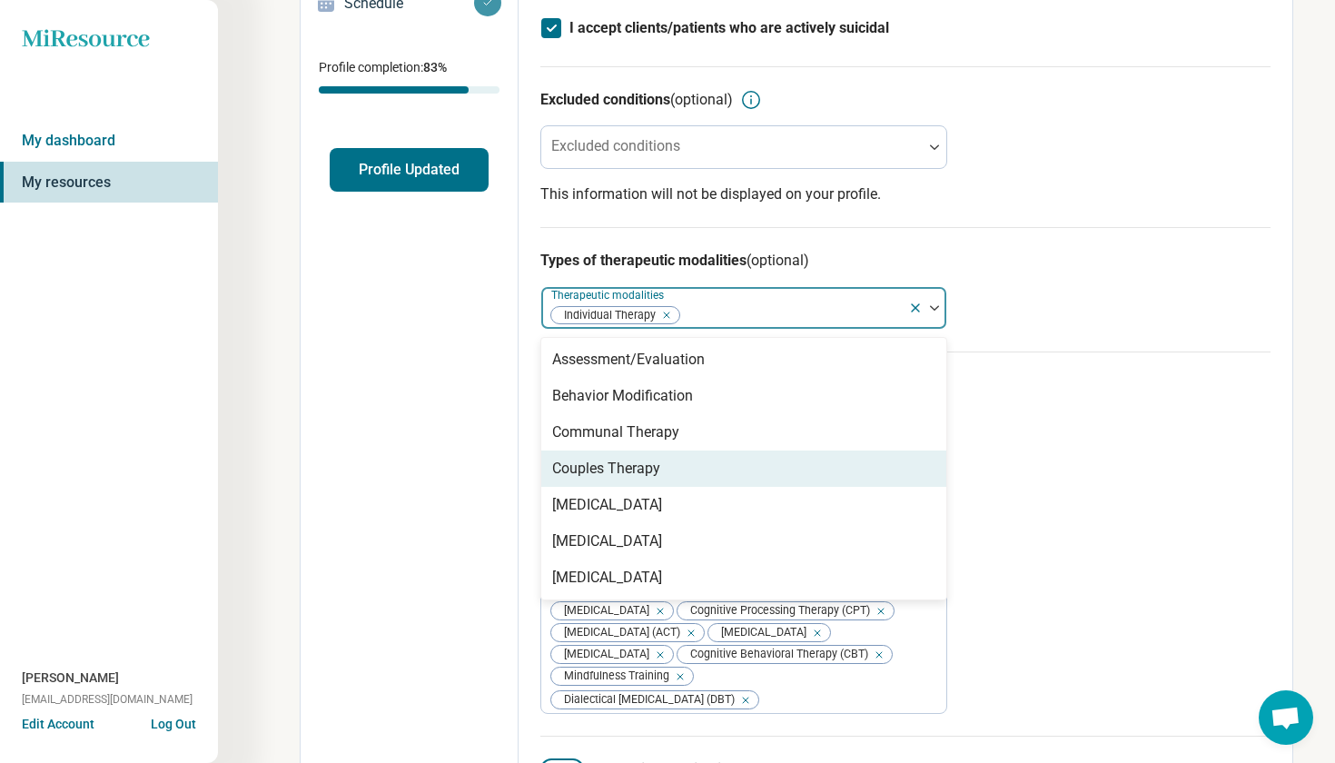
click at [862, 478] on div "Couples Therapy" at bounding box center [743, 469] width 405 height 36
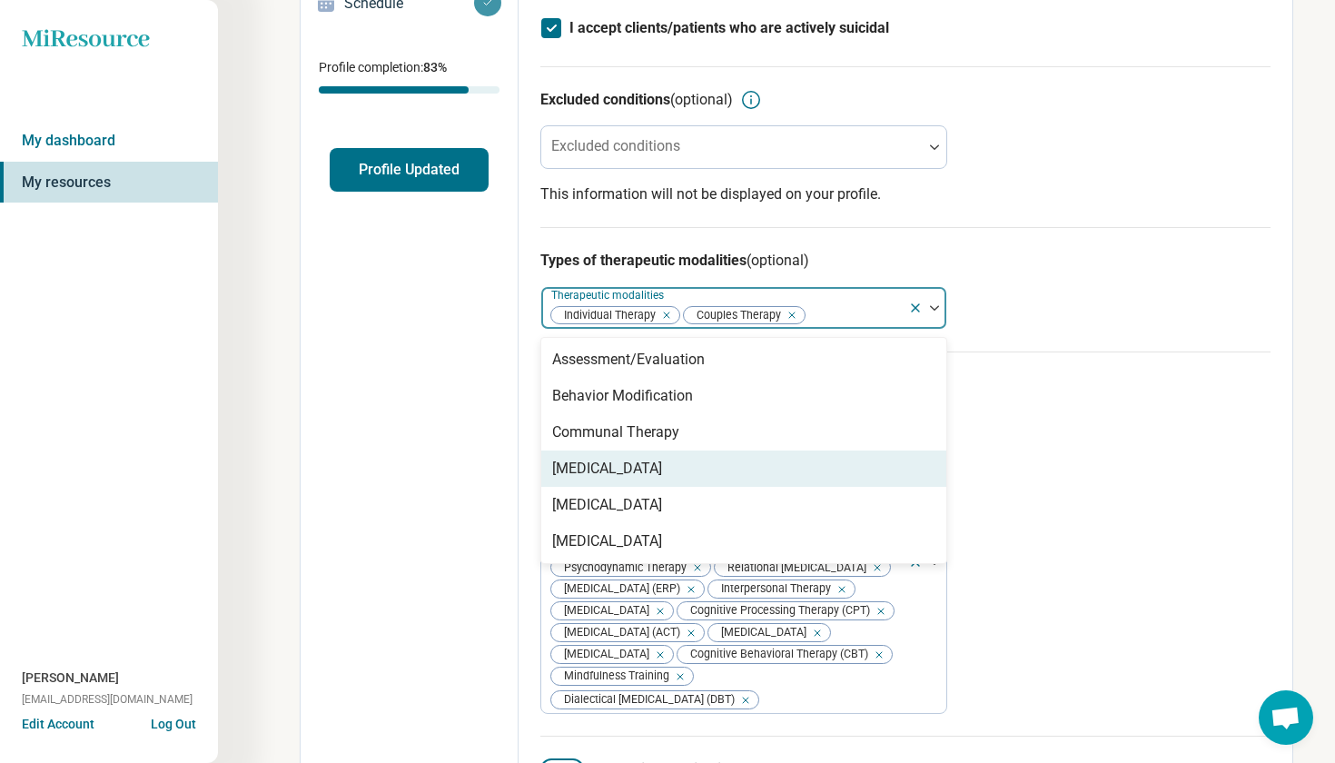
click at [769, 487] on div "[MEDICAL_DATA]" at bounding box center [743, 469] width 405 height 36
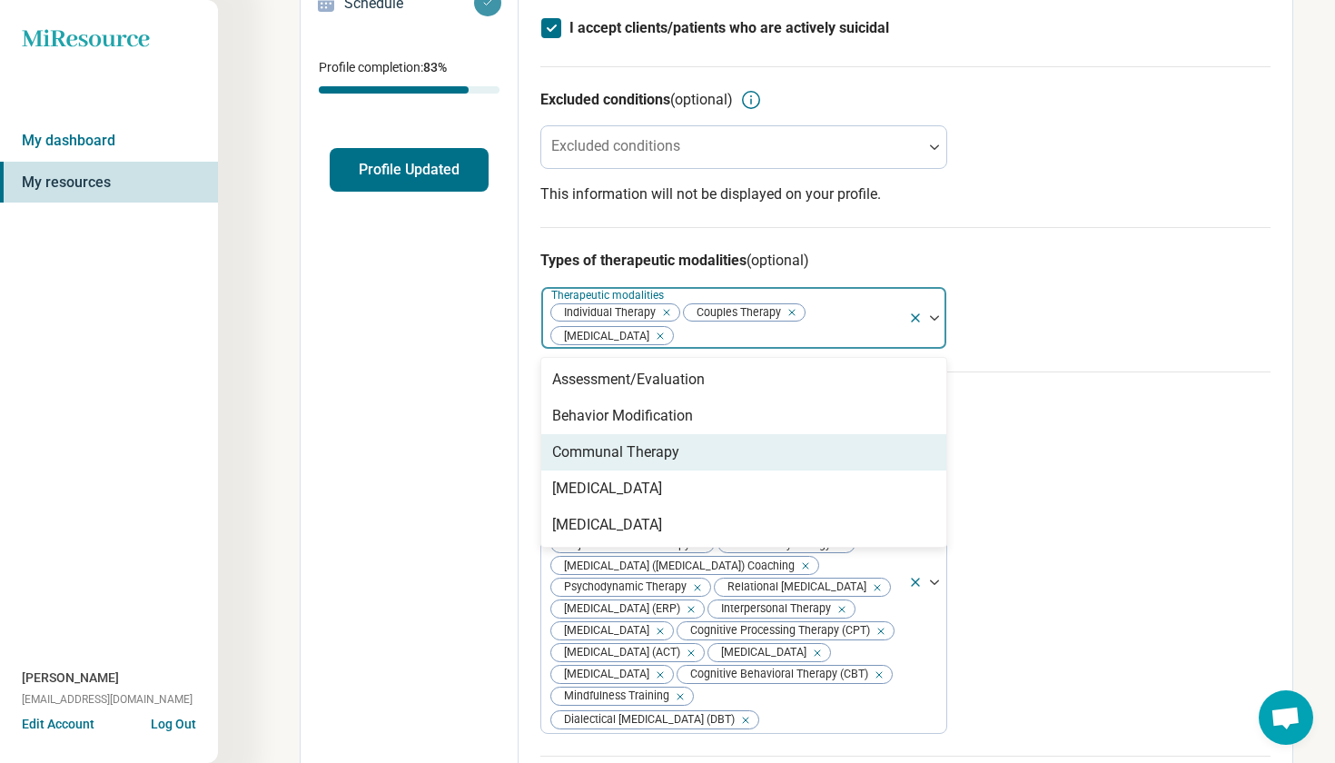
click at [1061, 470] on div "Types of treatments (optional) Types of treatments Attachment-Based Therapies B…" at bounding box center [906, 564] width 730 height 384
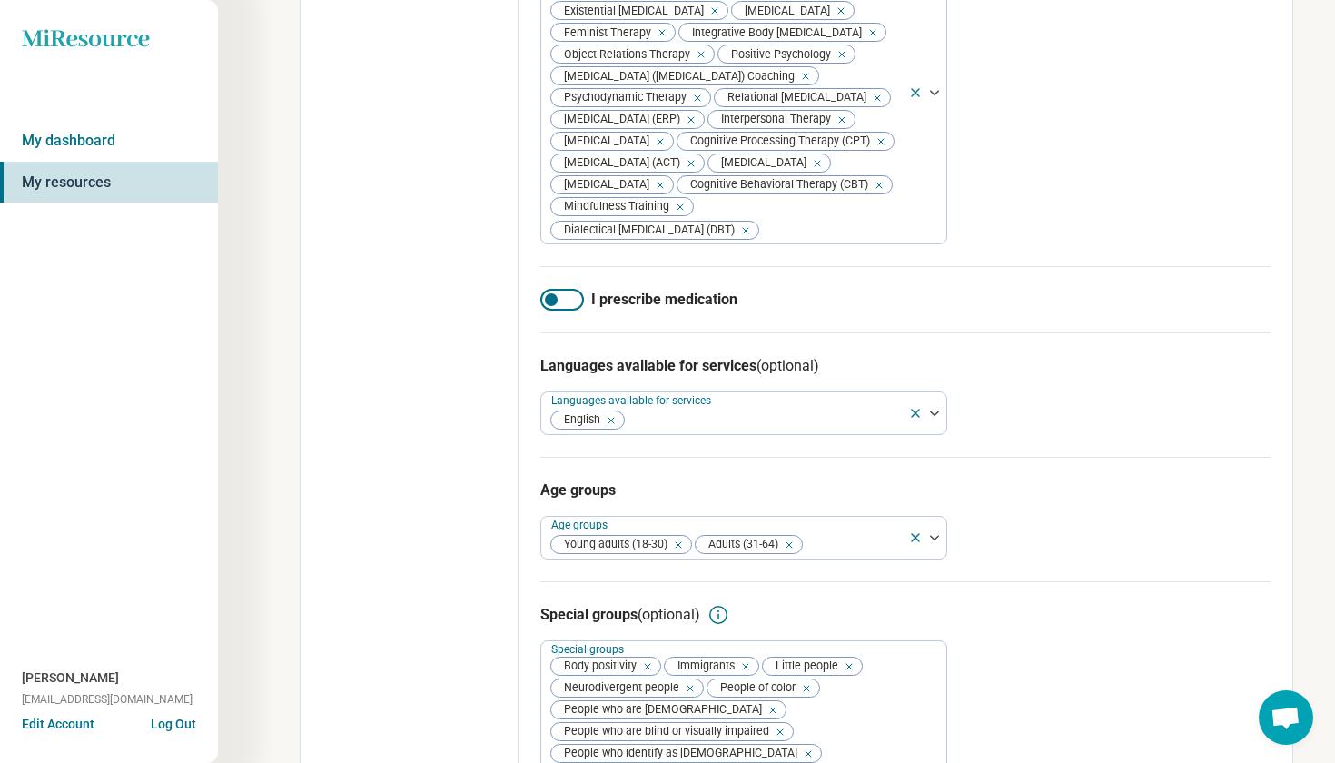
scroll to position [838, 0]
click at [570, 309] on div at bounding box center [563, 298] width 44 height 22
click at [570, 304] on div at bounding box center [573, 298] width 13 height 13
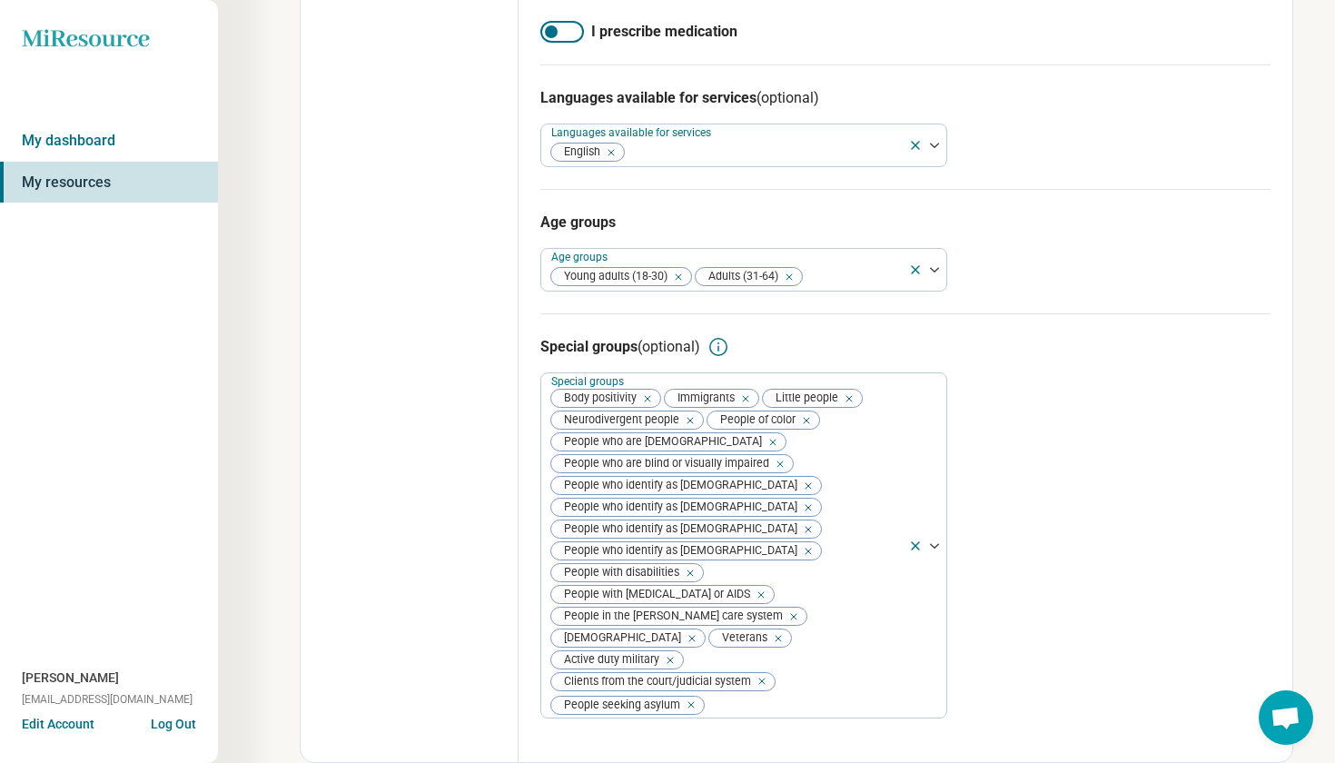
scroll to position [1165, 0]
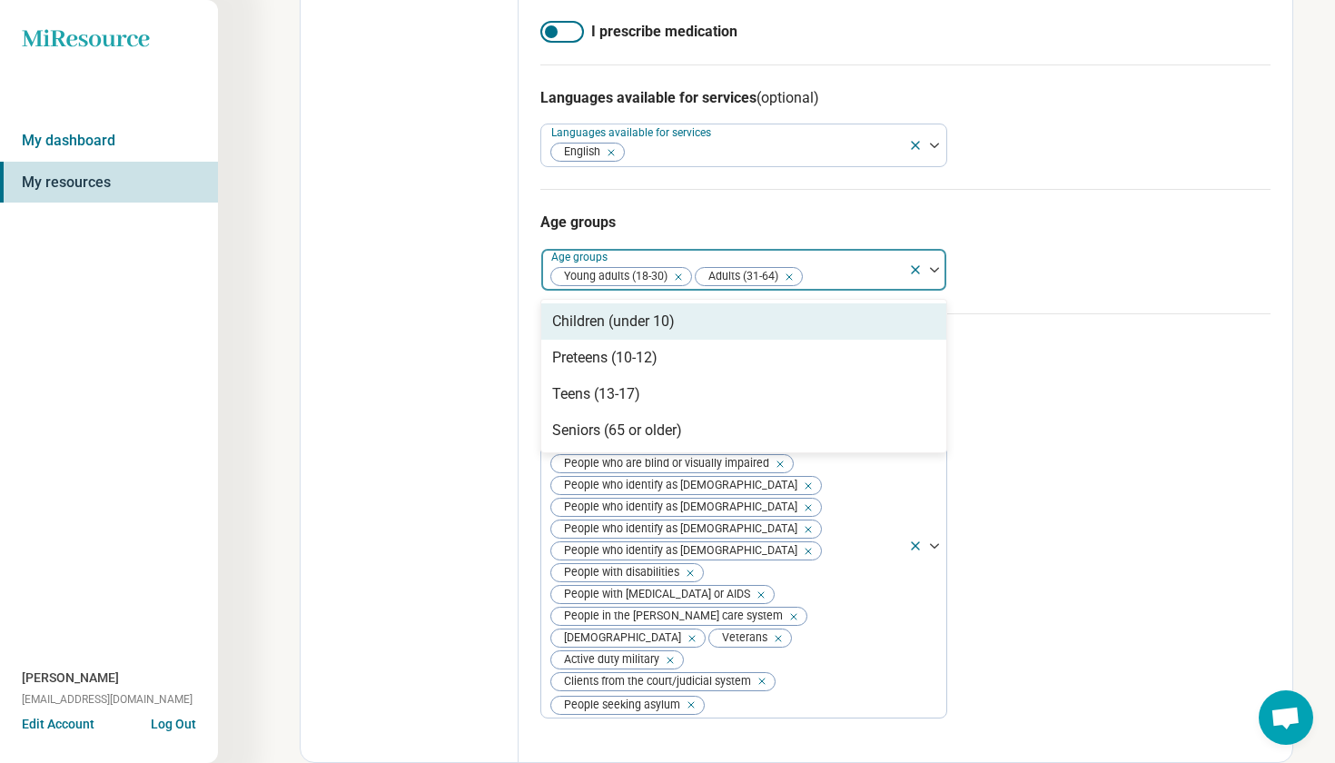
click at [842, 290] on div at bounding box center [852, 276] width 97 height 25
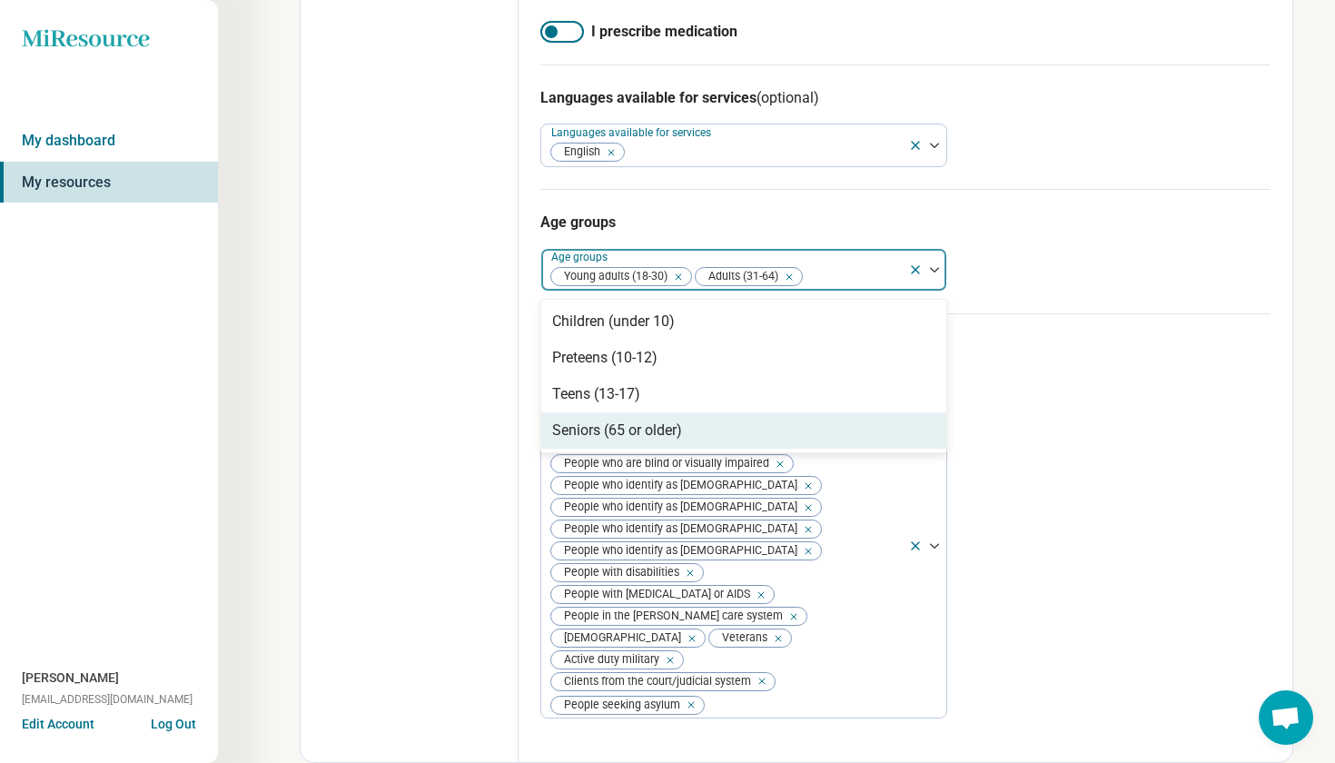
click at [847, 449] on div "Seniors (65 or older)" at bounding box center [743, 430] width 405 height 36
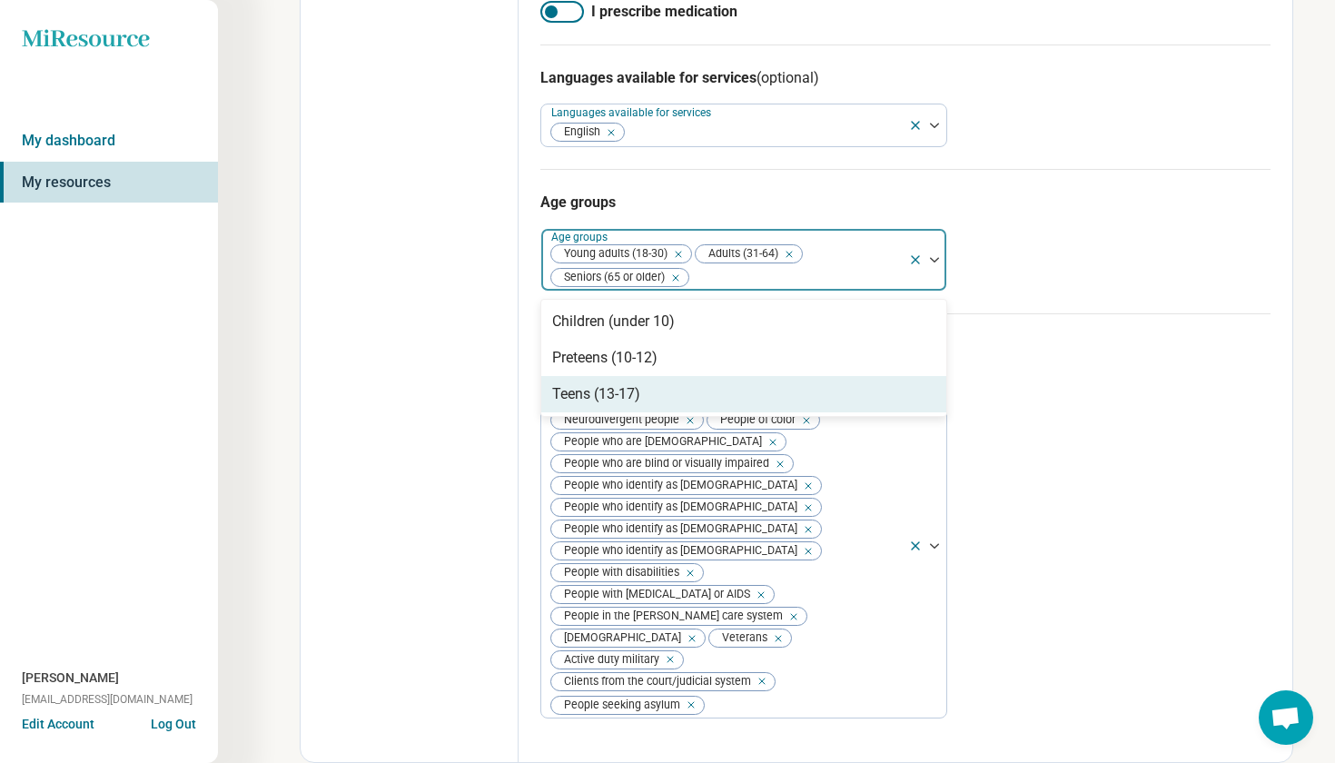
click at [773, 412] on div "Teens (13-17)" at bounding box center [743, 394] width 405 height 36
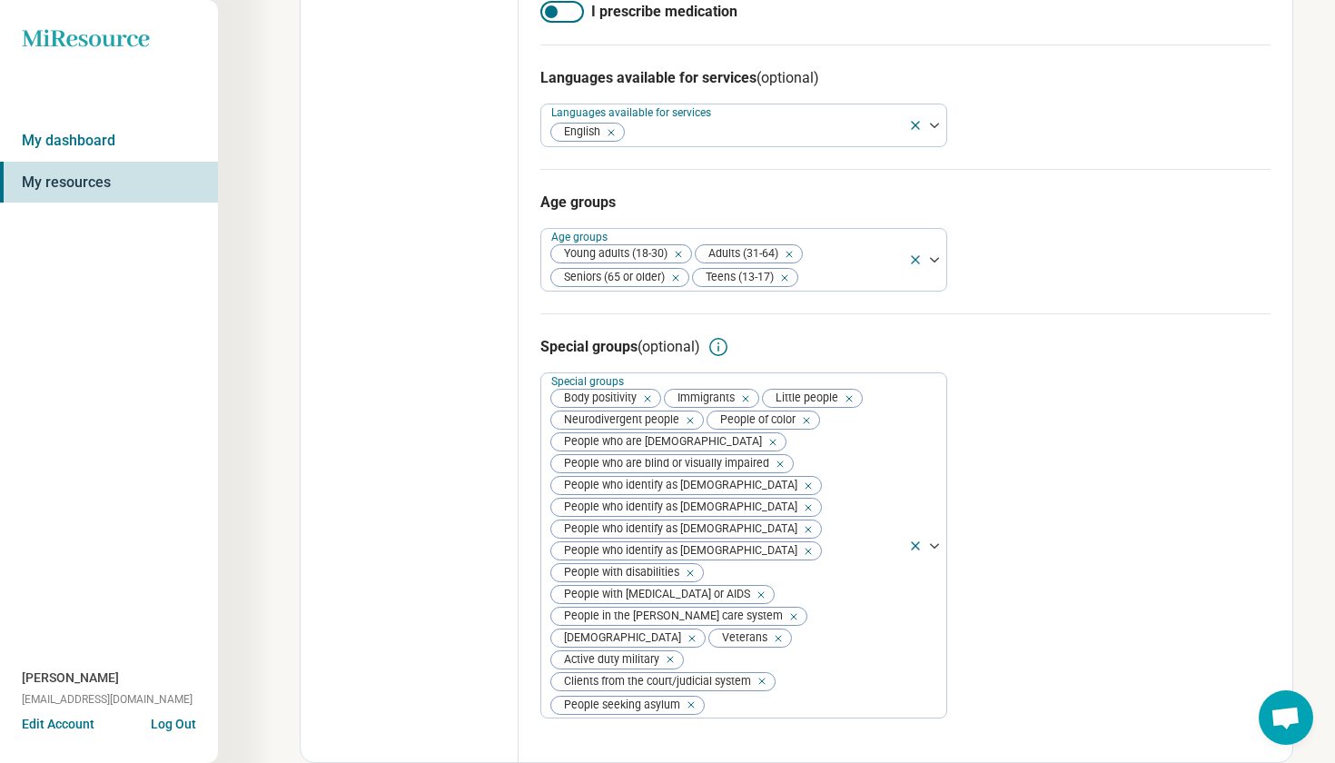
click at [1070, 451] on div "Special groups (optional) Special groups Body positivity Immigrants Little peop…" at bounding box center [906, 527] width 730 height 428
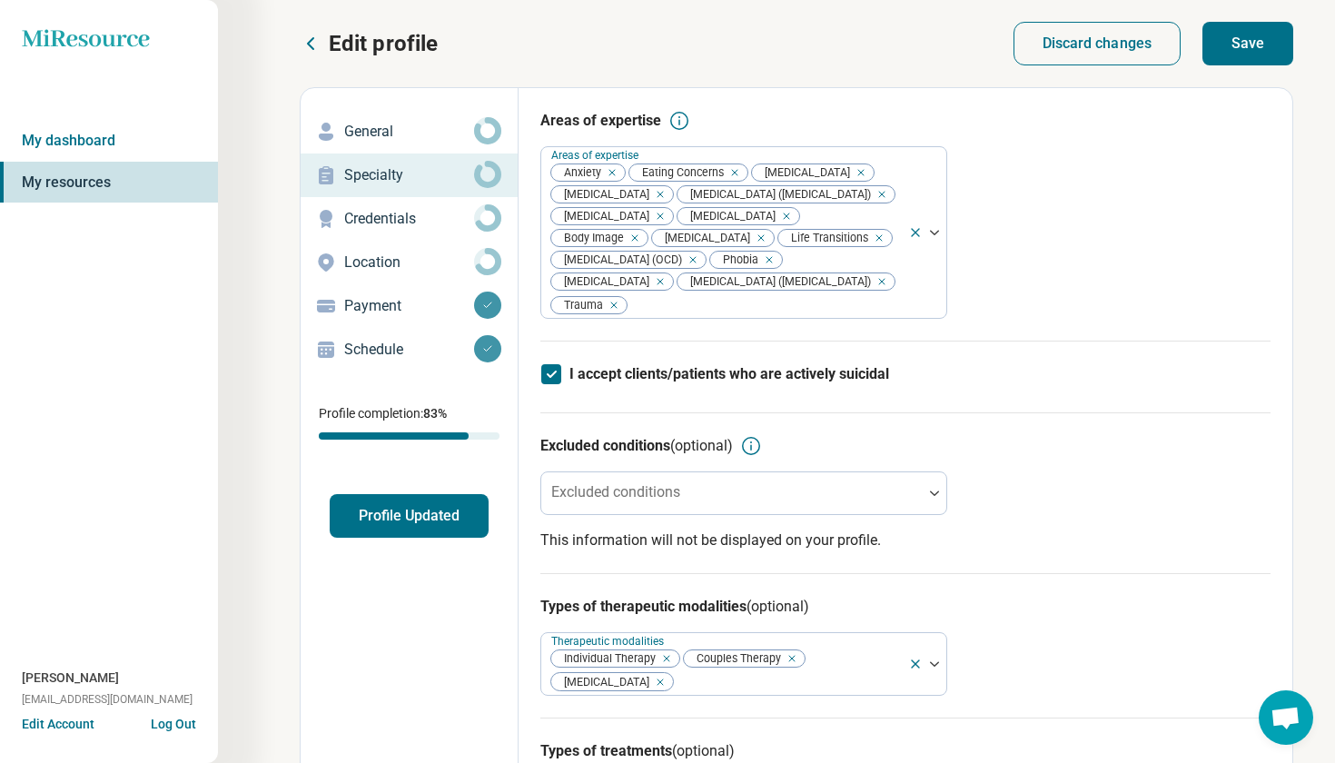
scroll to position [0, 0]
click at [1262, 52] on button "Save" at bounding box center [1248, 44] width 91 height 44
click at [387, 219] on p "Credentials" at bounding box center [409, 219] width 130 height 22
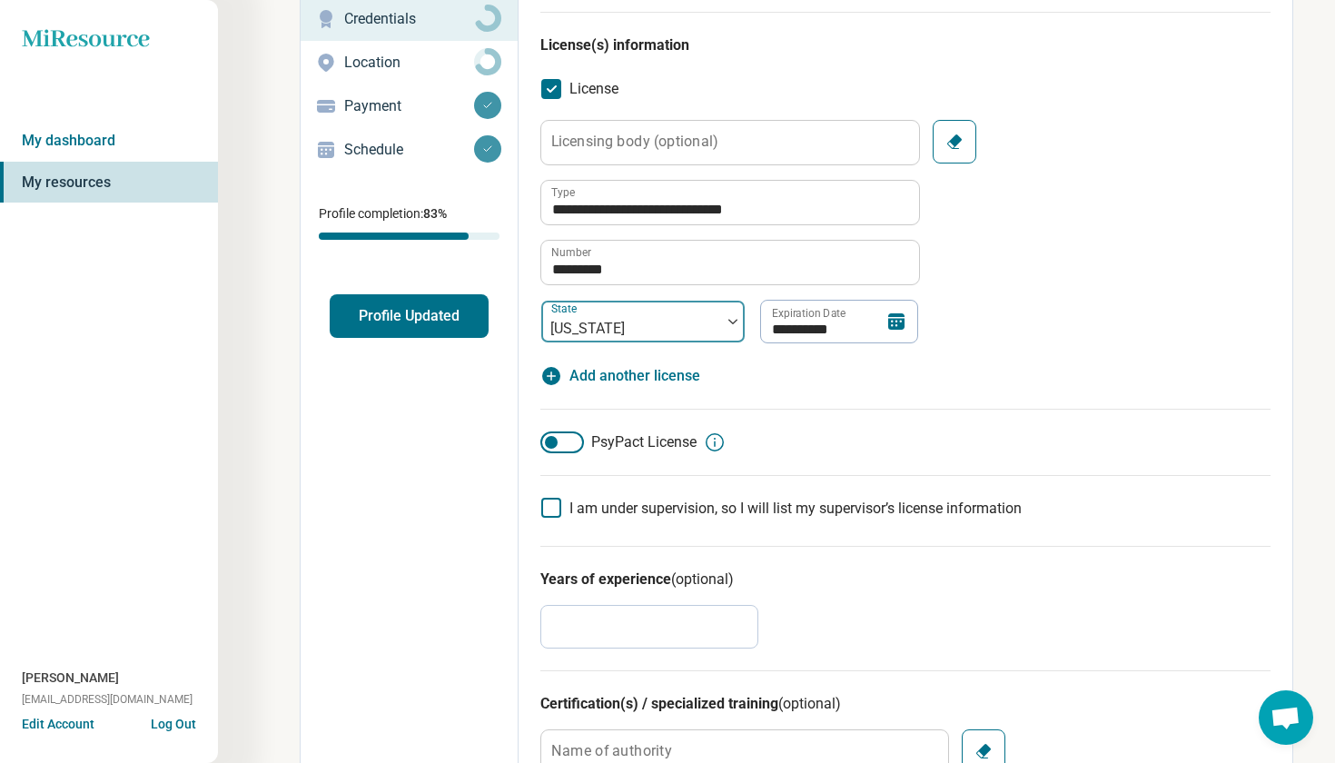
scroll to position [205, 0]
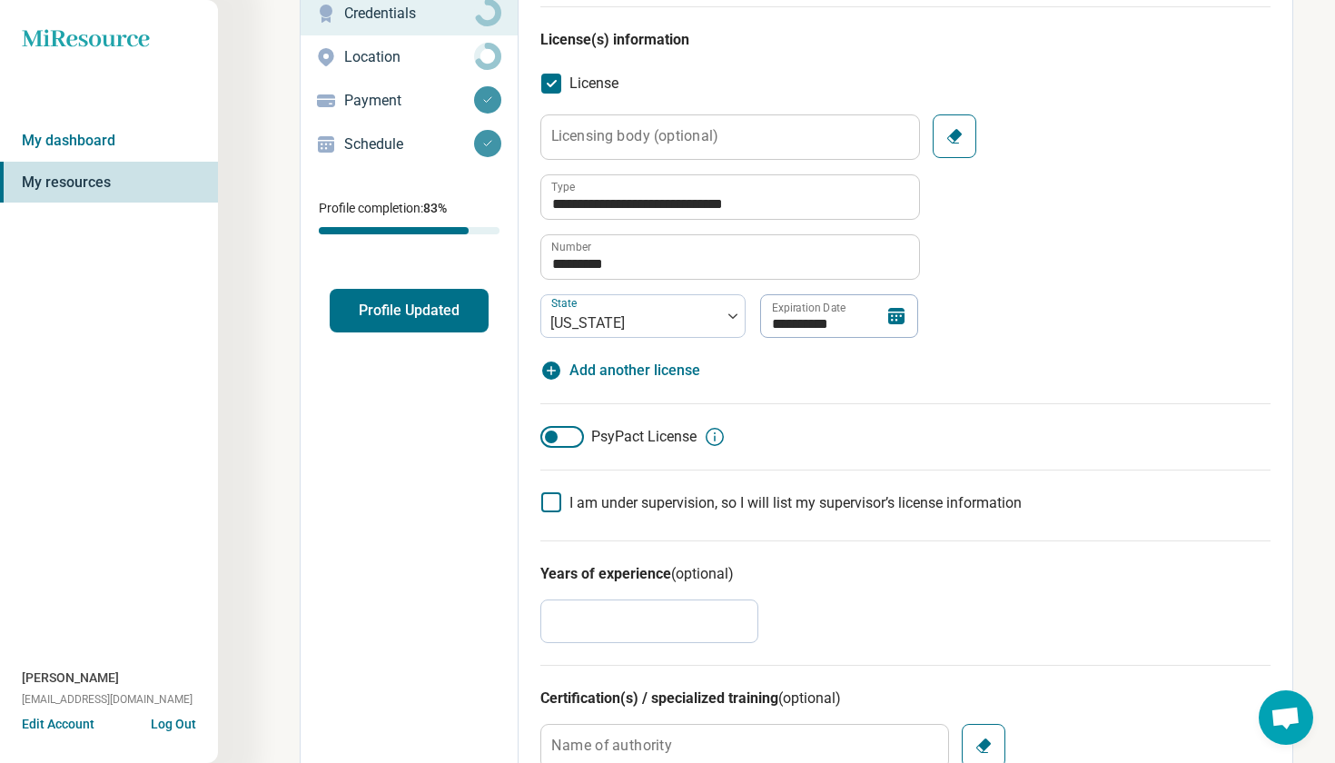
click at [576, 439] on div at bounding box center [563, 437] width 44 height 22
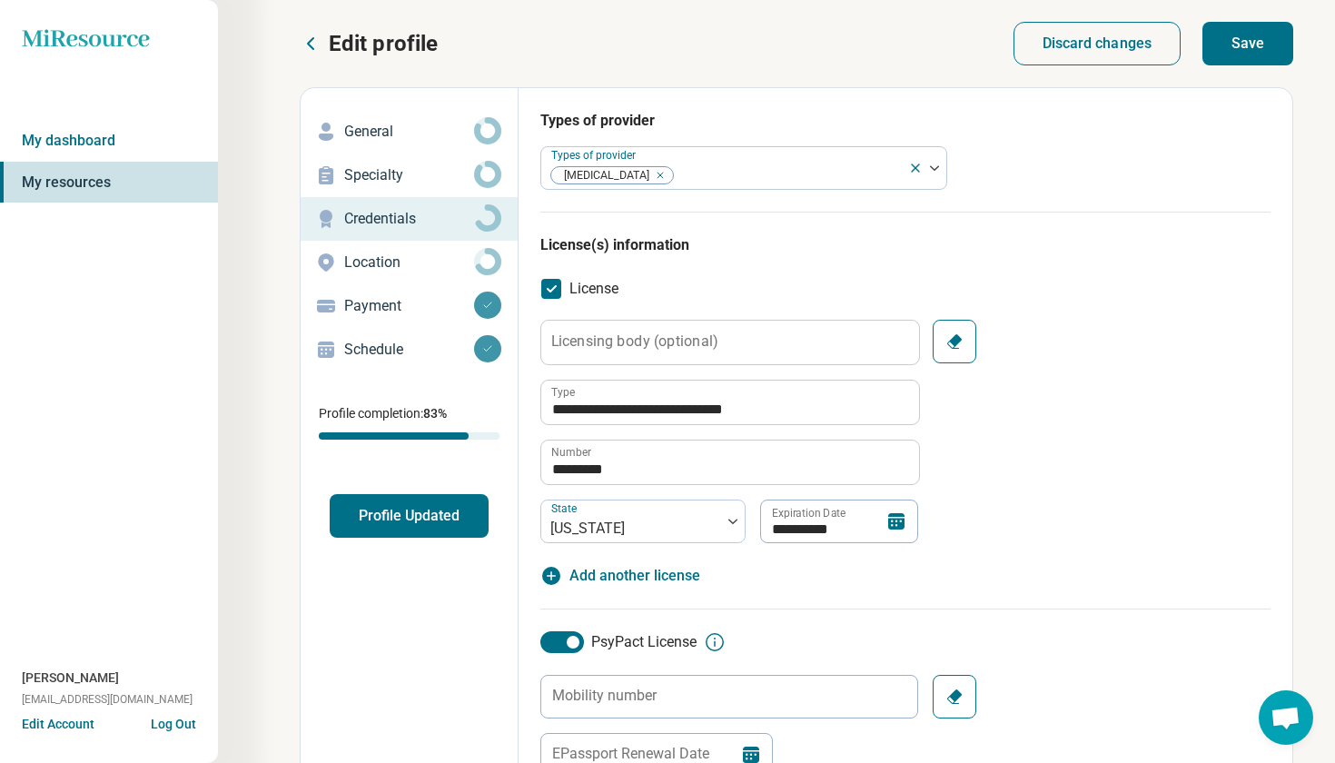
scroll to position [0, 0]
click at [1281, 46] on button "Save" at bounding box center [1248, 44] width 91 height 44
type textarea "*"
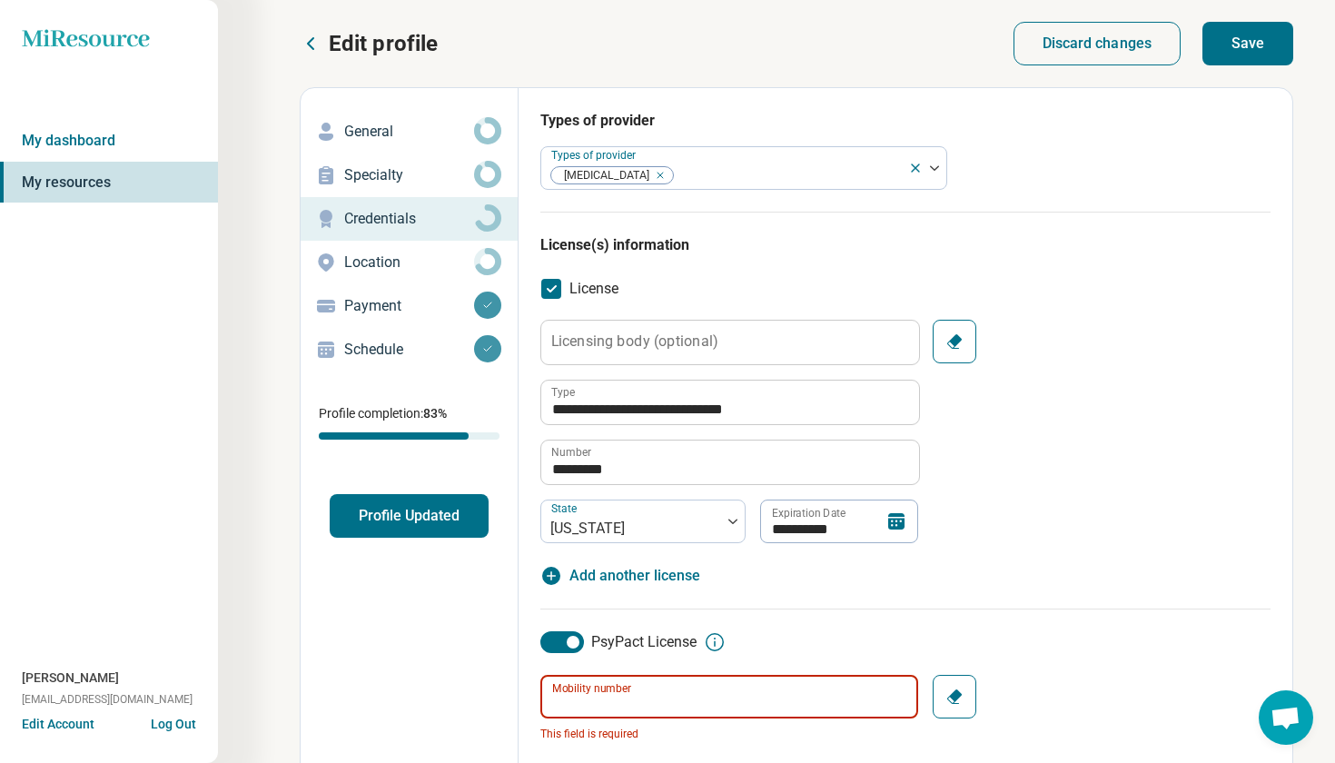
click at [643, 693] on input "Mobility number" at bounding box center [730, 697] width 378 height 44
paste input "****"
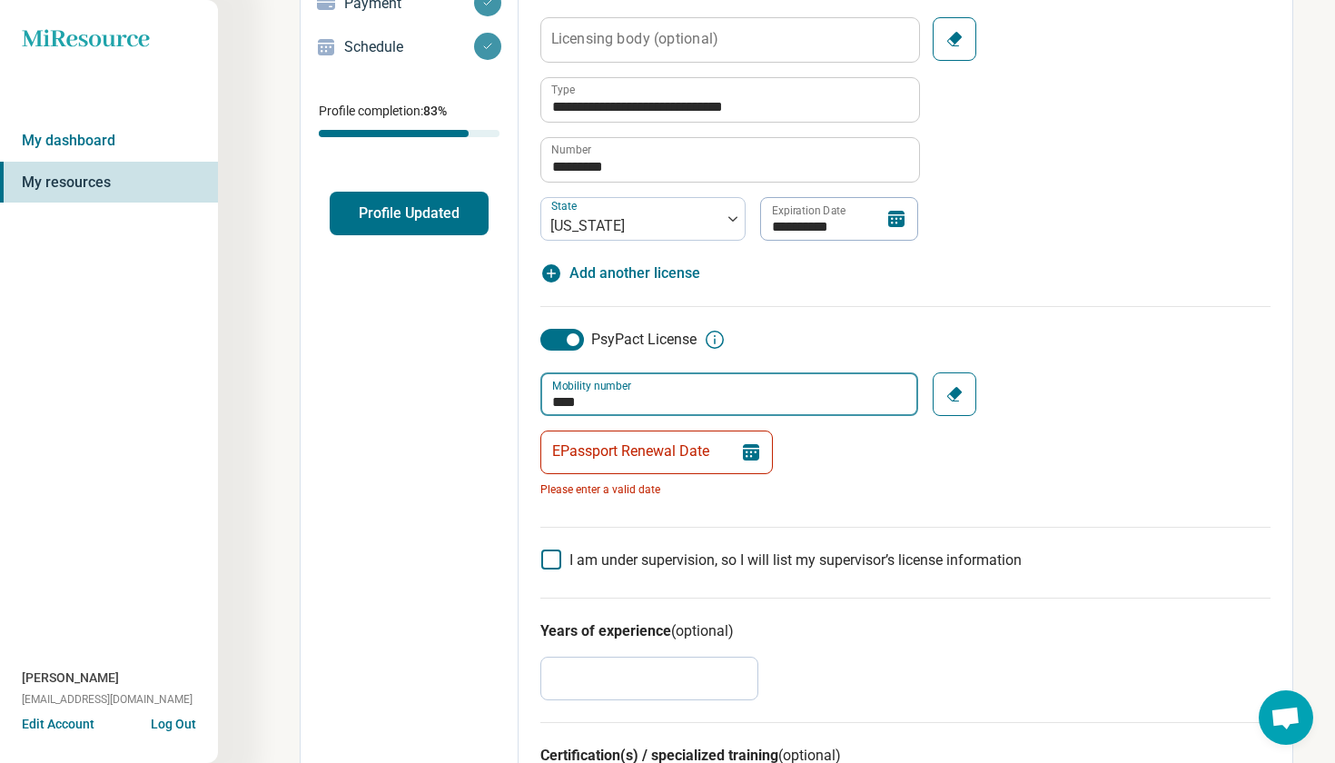
scroll to position [313, 0]
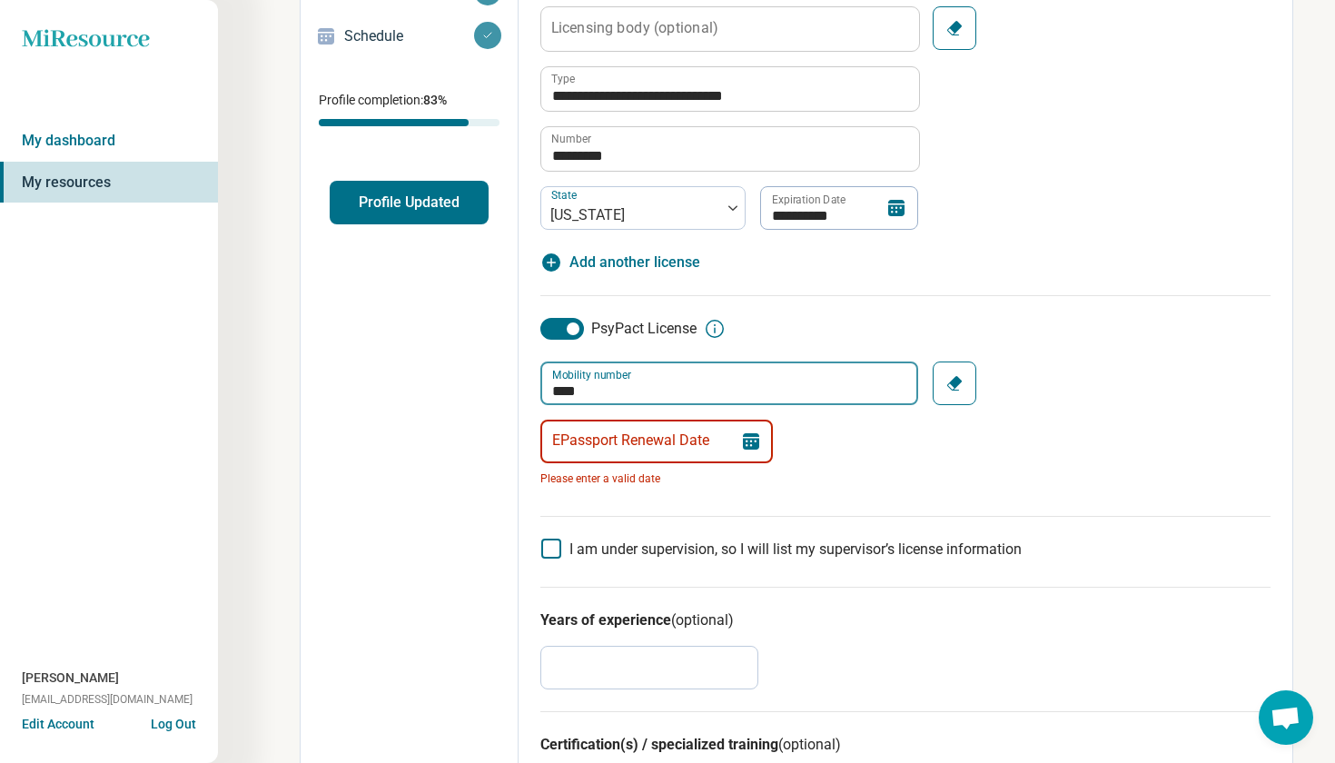
type input "****"
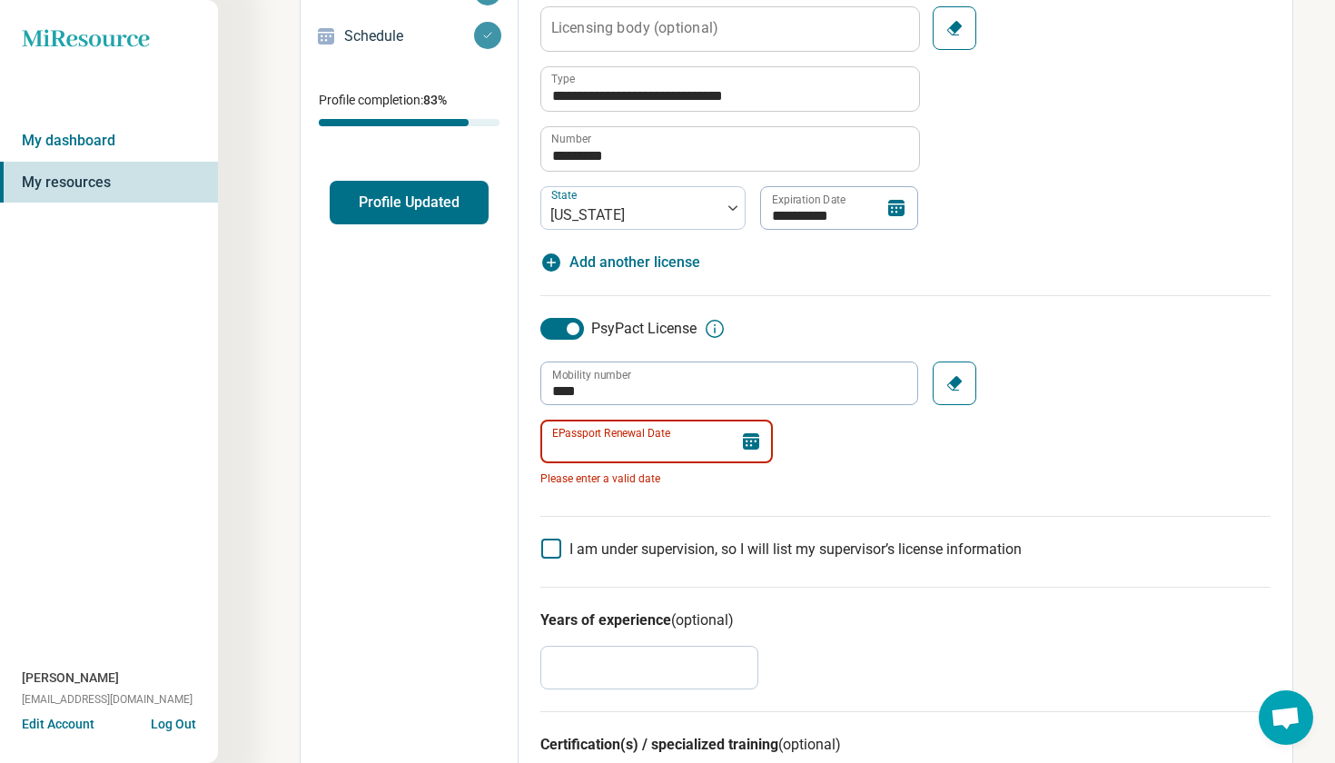
click at [702, 424] on input "EPassport Renewal Date" at bounding box center [657, 442] width 233 height 44
click at [941, 494] on div "**********" at bounding box center [906, 405] width 730 height 221
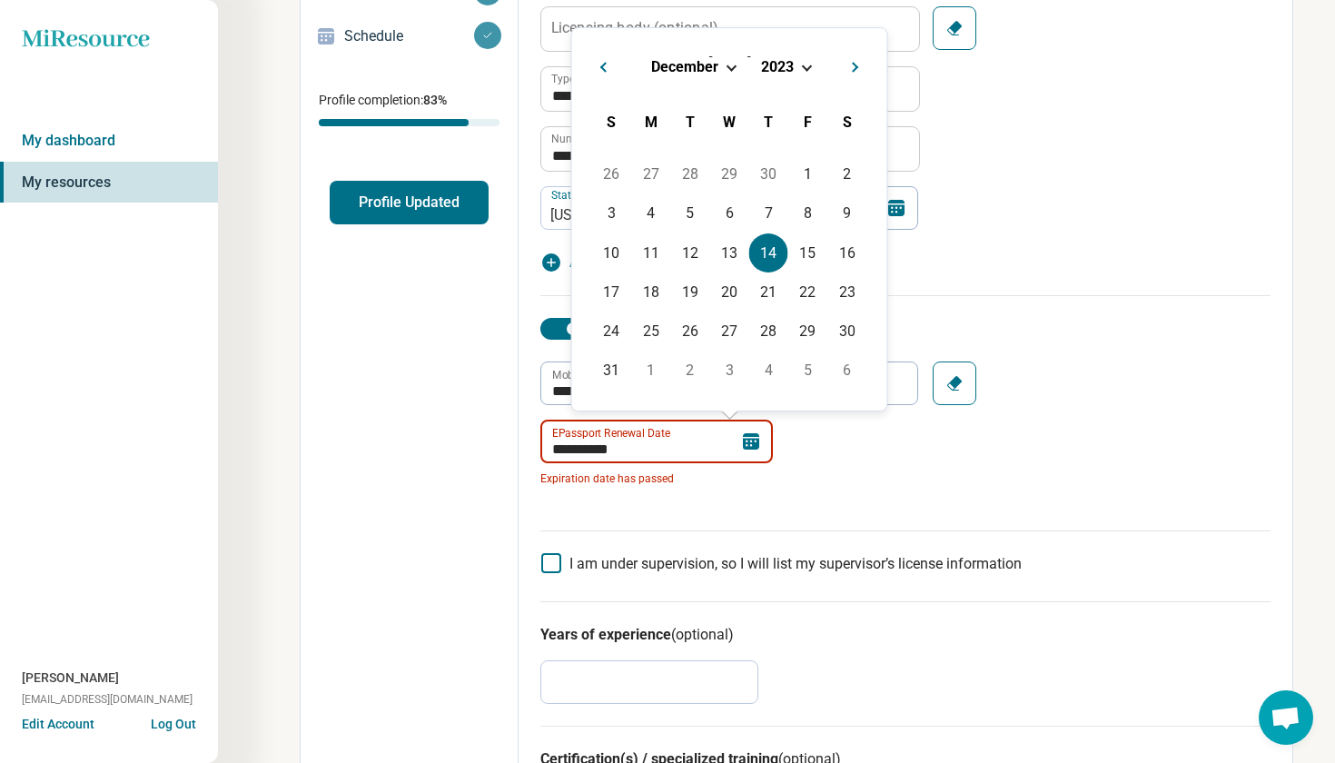
click at [651, 448] on input "**********" at bounding box center [657, 442] width 233 height 44
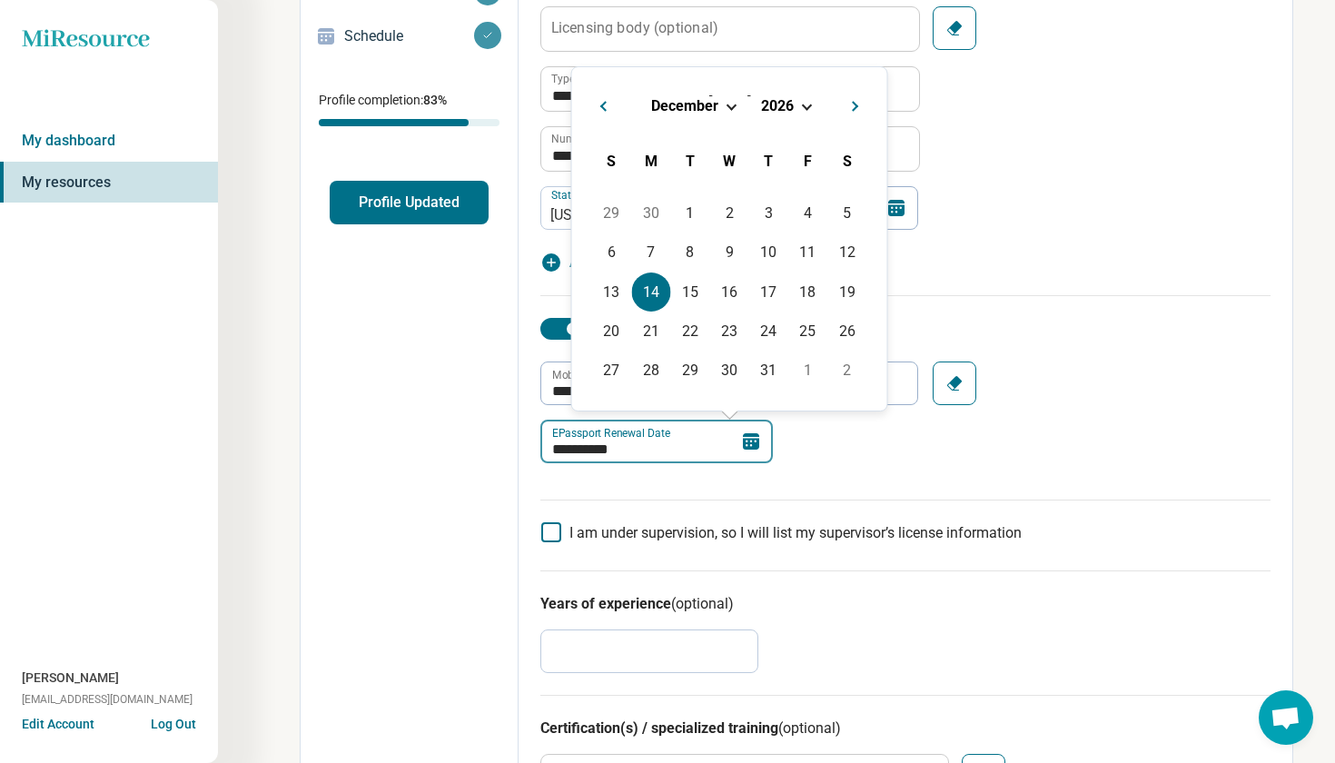
type input "**********"
click at [914, 496] on div "**********" at bounding box center [906, 257] width 730 height 584
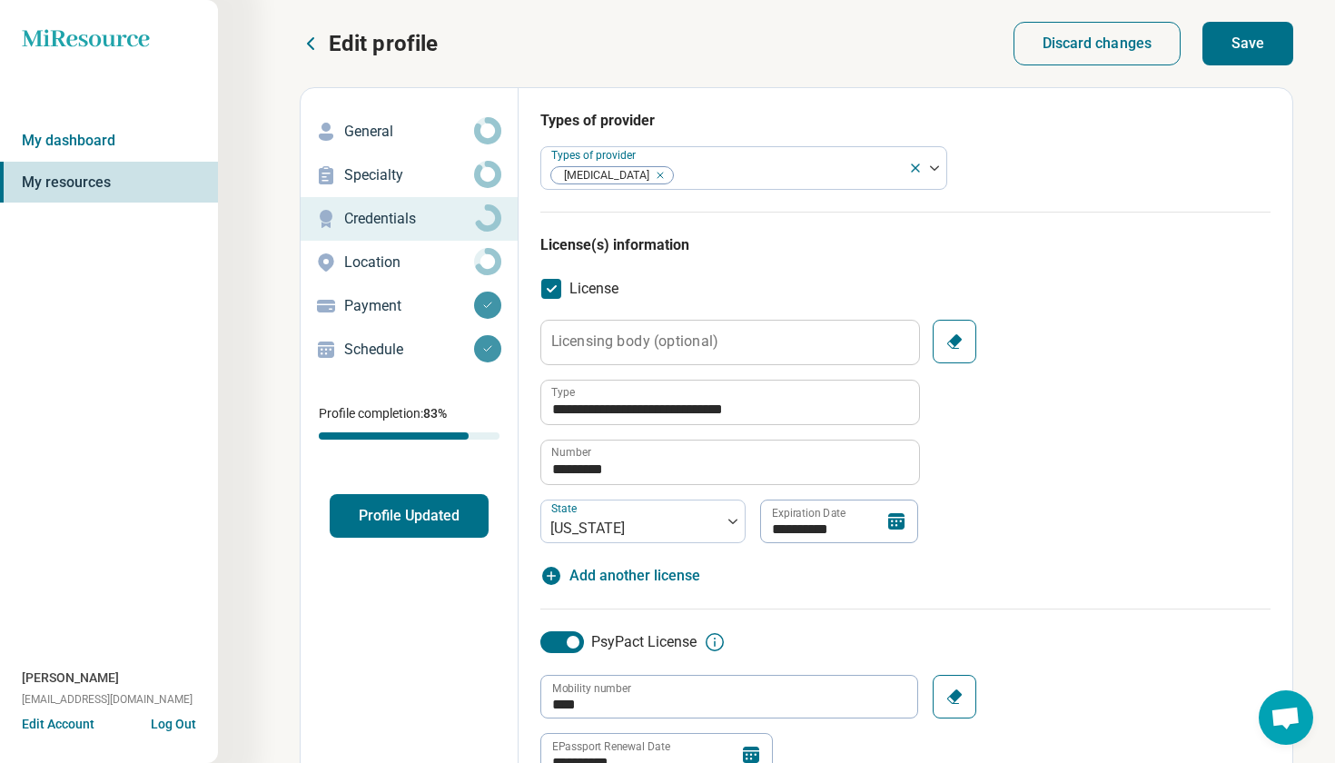
scroll to position [0, 0]
click at [1257, 48] on button "Save" at bounding box center [1248, 44] width 91 height 44
type textarea "*"
click at [377, 256] on p "Location" at bounding box center [409, 263] width 130 height 22
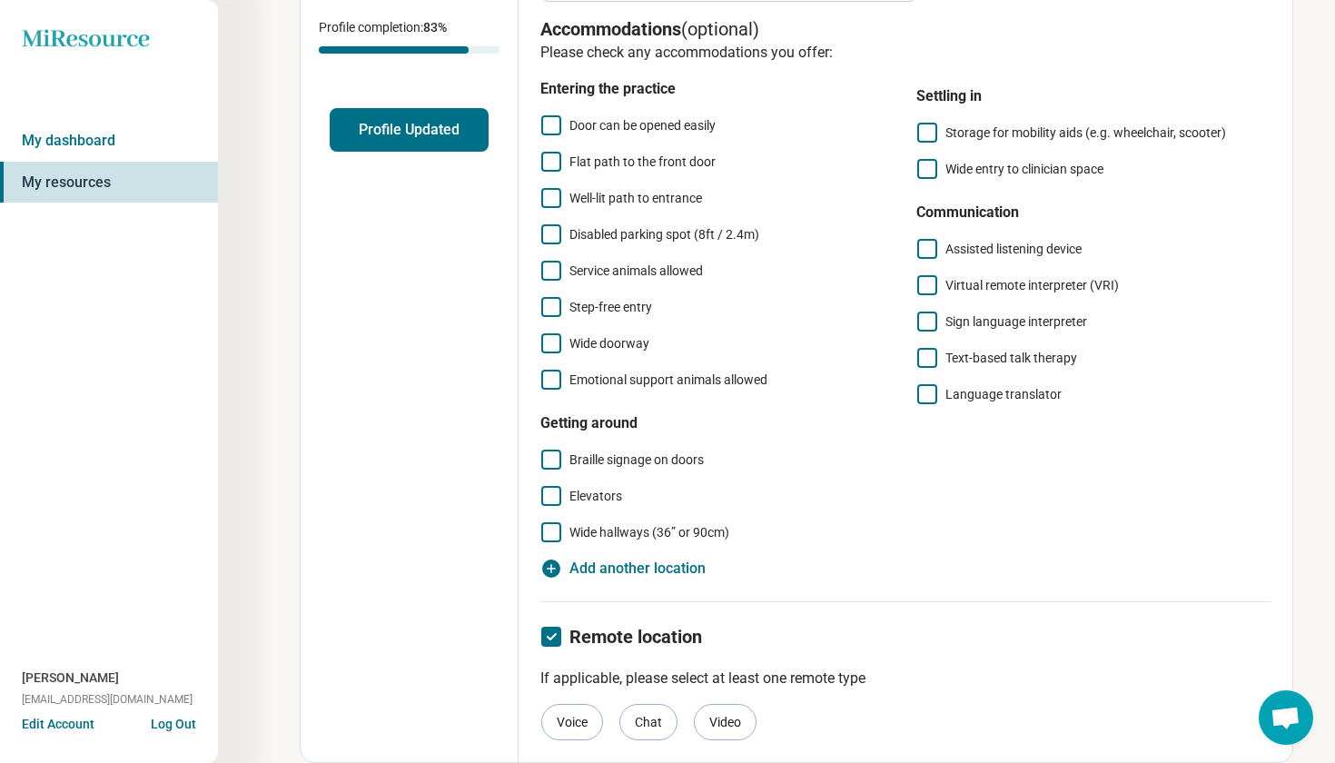
scroll to position [386, 0]
click at [623, 348] on span "Wide doorway" at bounding box center [610, 343] width 80 height 15
click at [582, 134] on span "Door can be opened easily" at bounding box center [643, 125] width 146 height 22
click at [595, 501] on span "Elevators" at bounding box center [596, 496] width 53 height 15
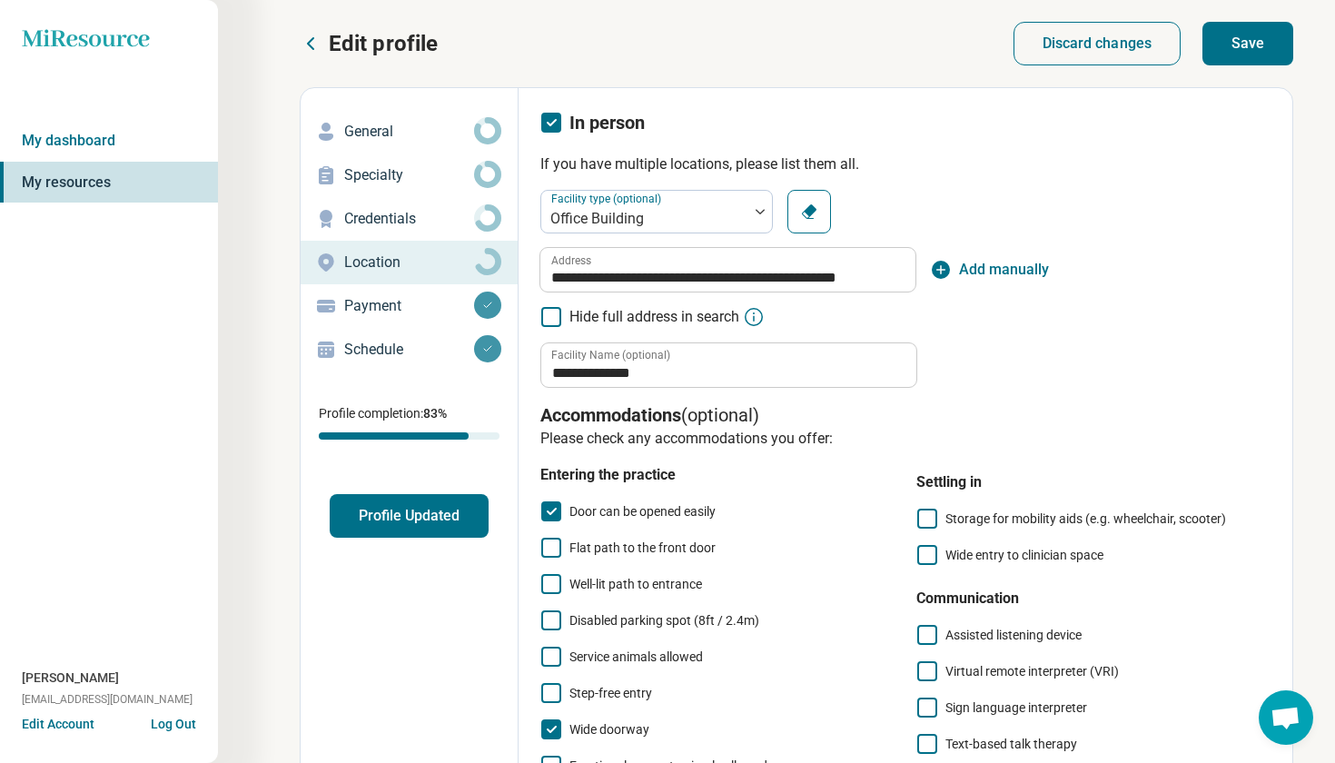
scroll to position [0, 0]
click at [1255, 42] on button "Save" at bounding box center [1248, 44] width 91 height 44
click at [419, 306] on p "Payment" at bounding box center [409, 306] width 130 height 22
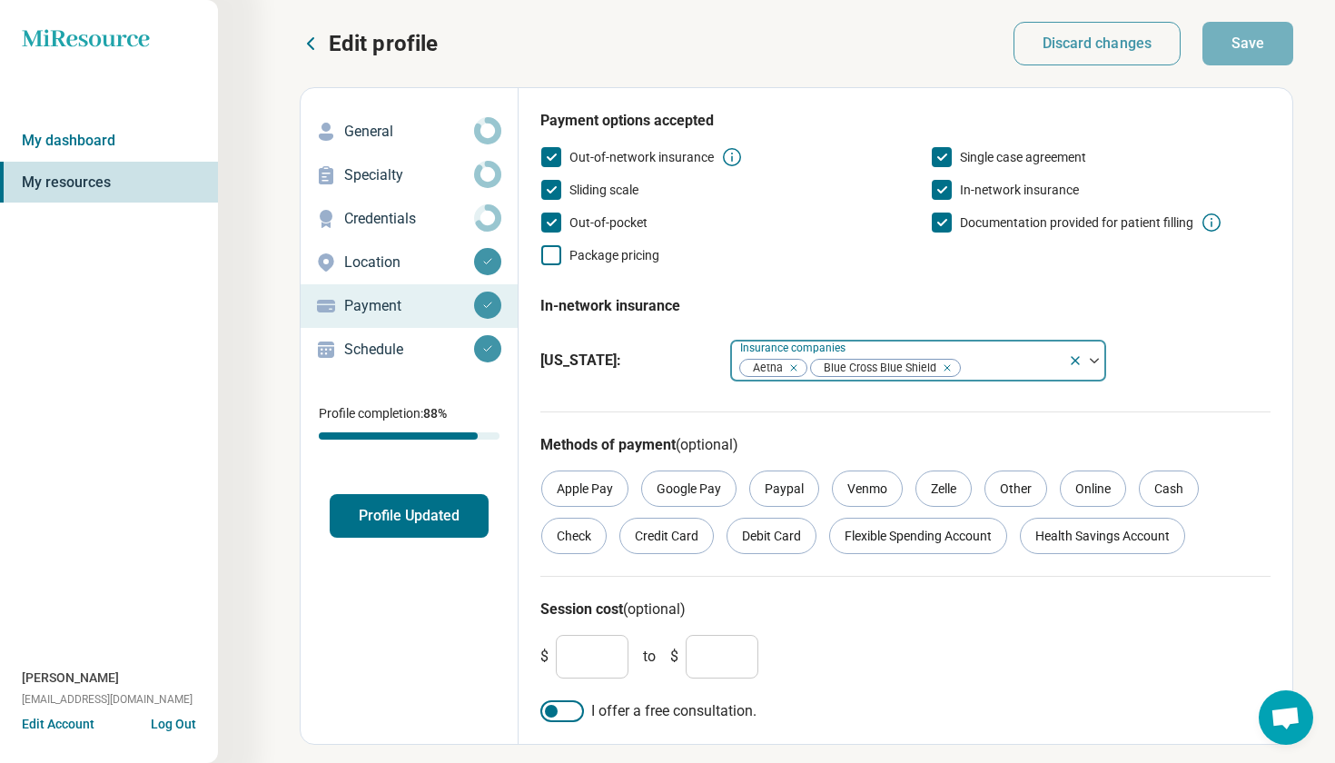
click at [978, 371] on div at bounding box center [1011, 367] width 99 height 25
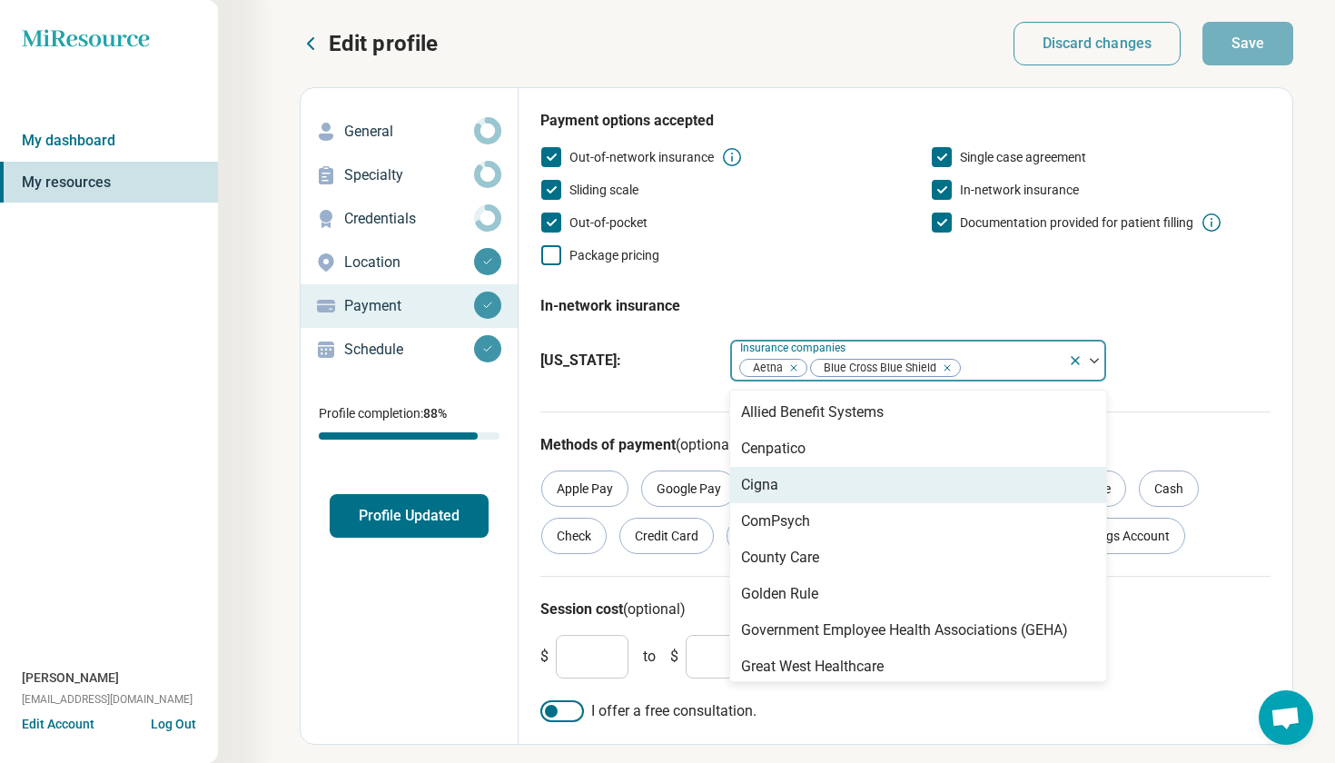
click at [889, 493] on div "Cigna" at bounding box center [918, 485] width 376 height 36
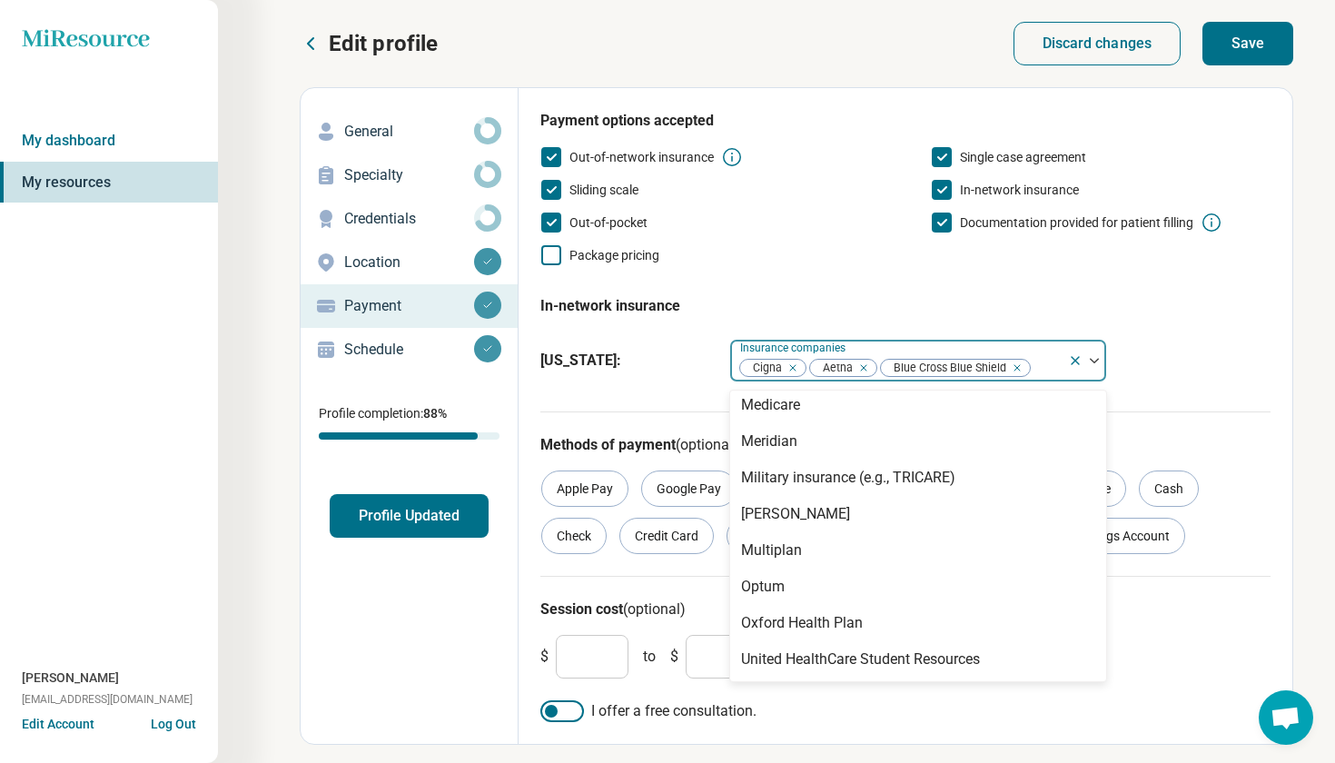
scroll to position [516, 0]
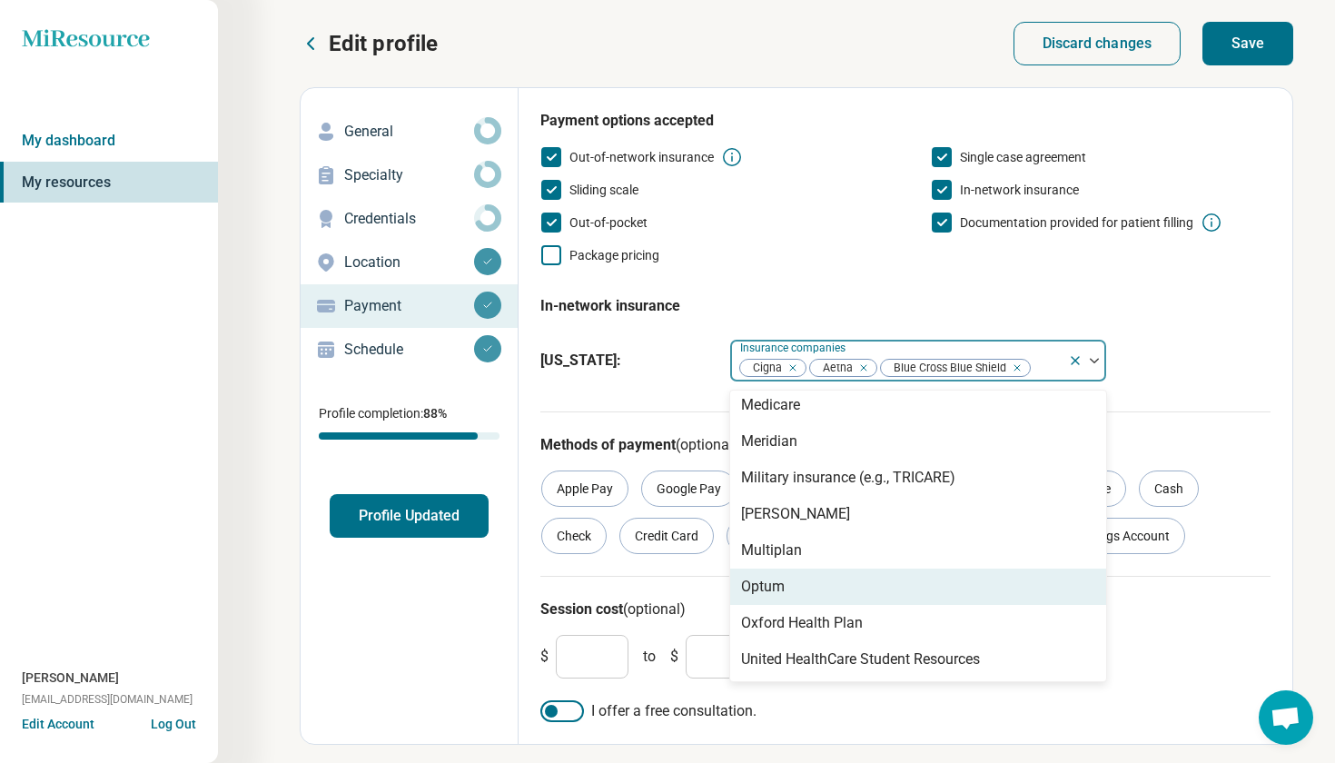
click at [897, 590] on div "Optum" at bounding box center [918, 587] width 376 height 36
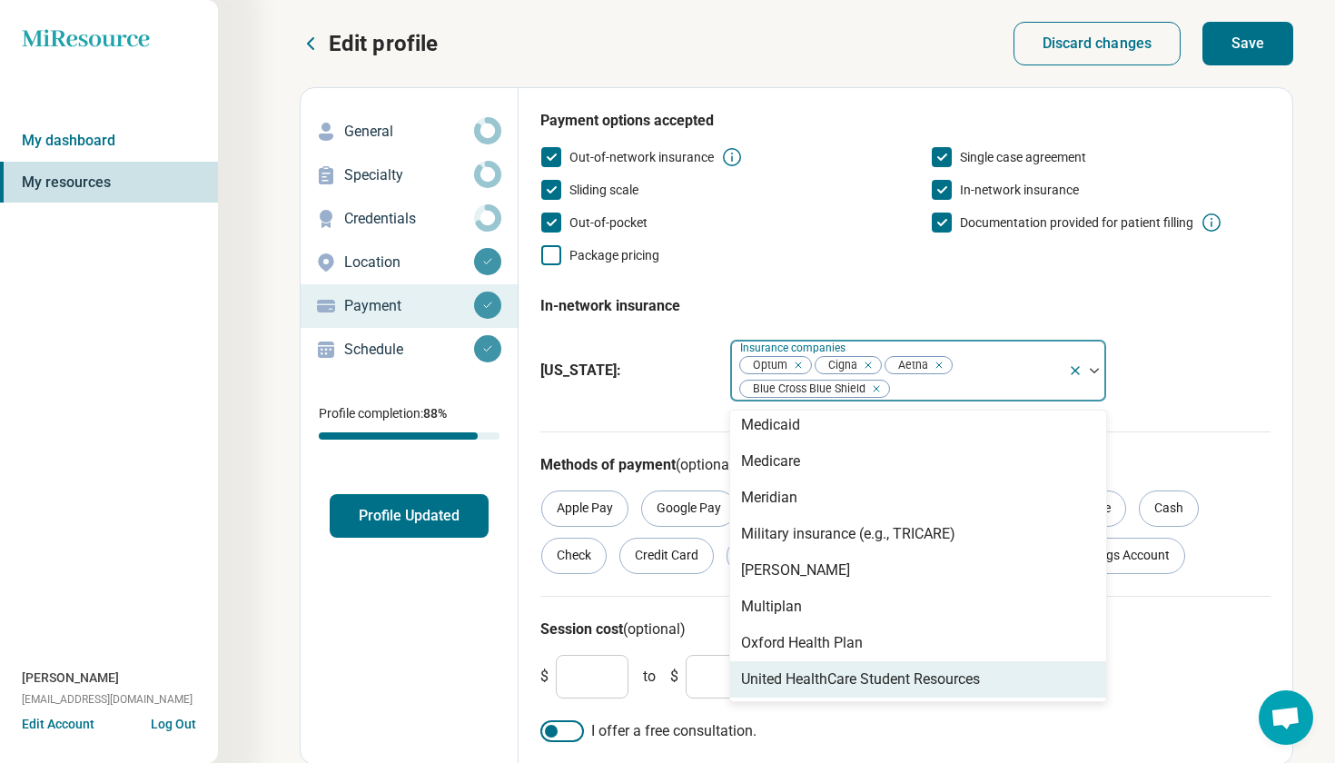
click at [892, 686] on div "United HealthCare Student Resources" at bounding box center [860, 680] width 239 height 22
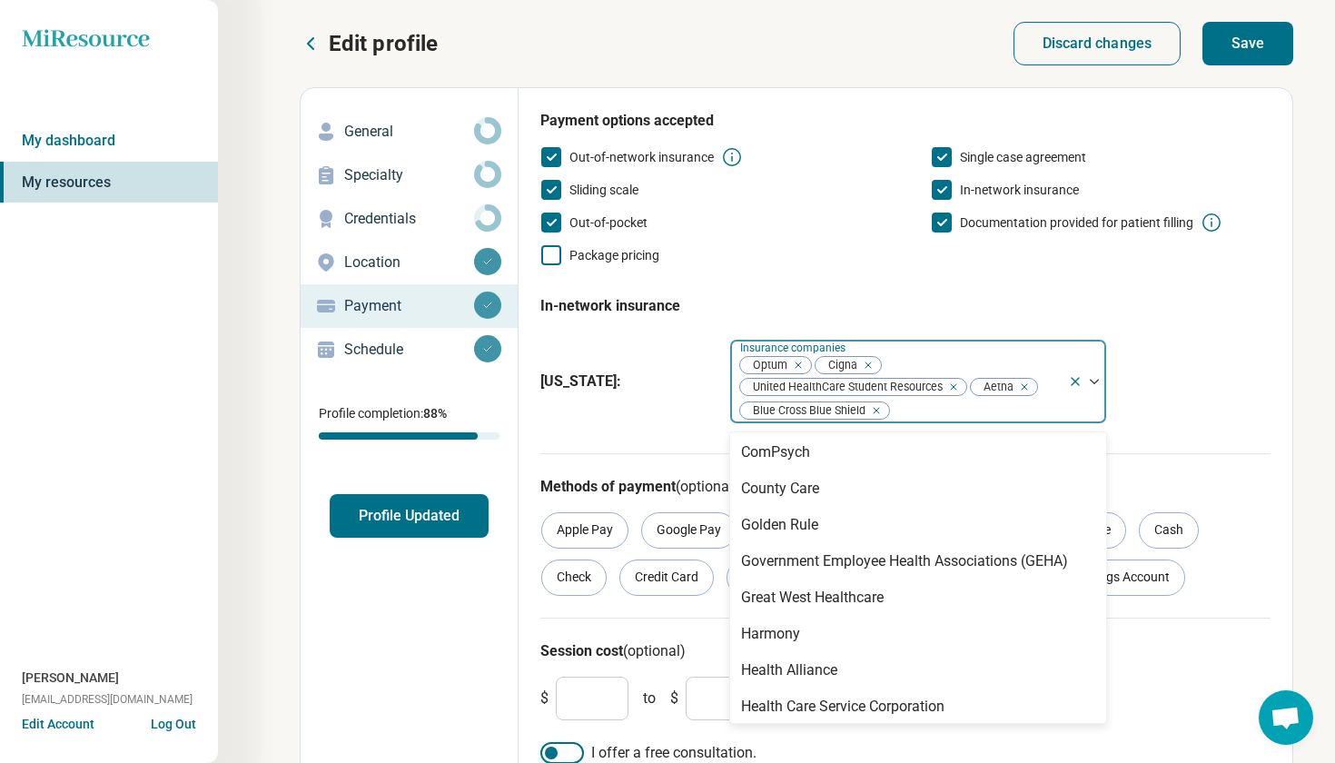
scroll to position [0, 0]
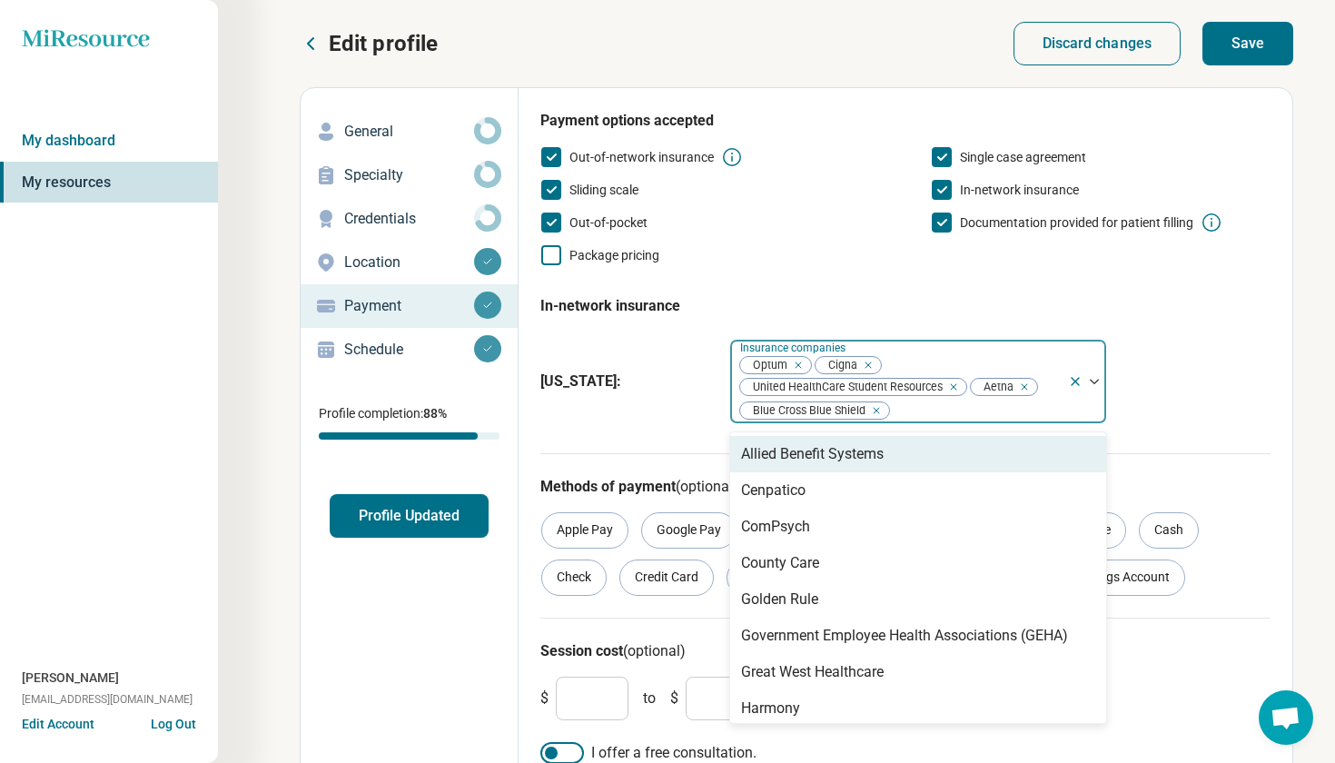
click at [1200, 394] on div "[US_STATE] : option United HealthCare Student Resources, selected. Allied Benef…" at bounding box center [906, 382] width 730 height 100
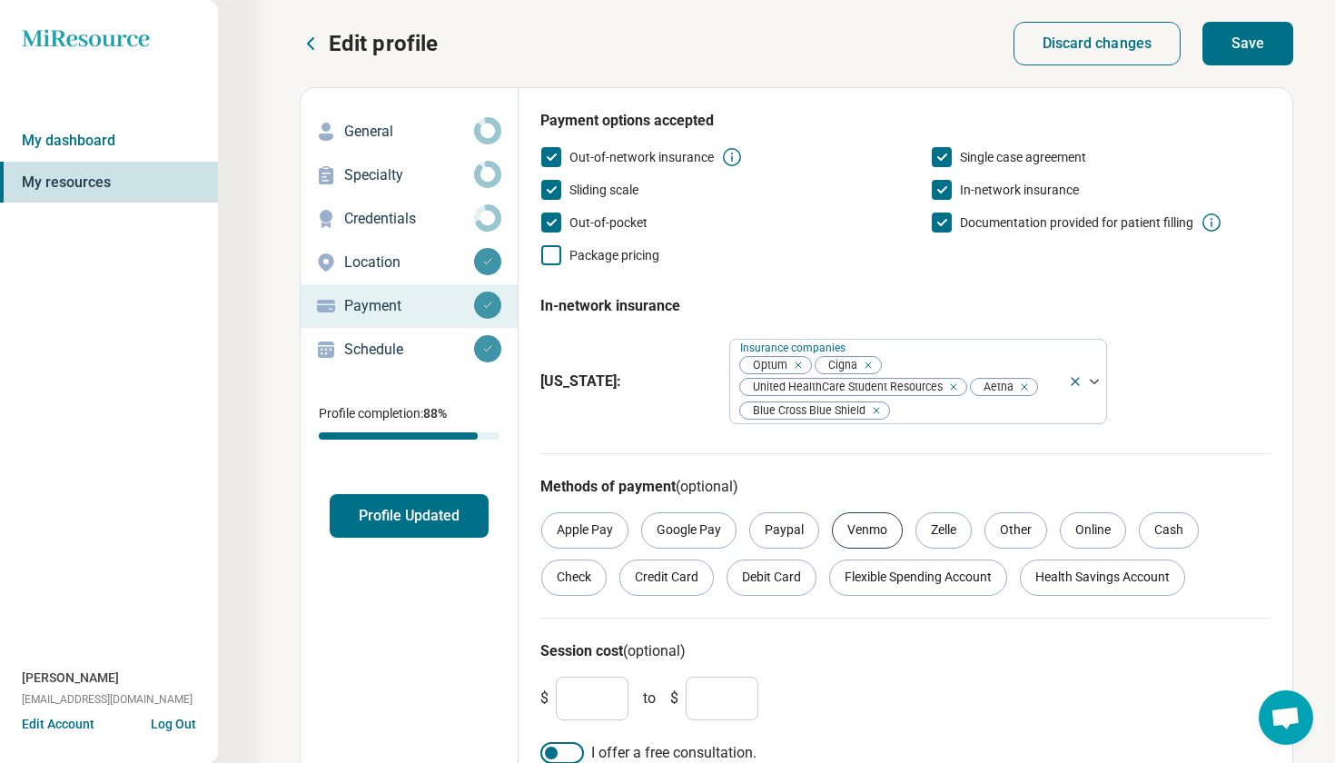
click at [856, 534] on div "Venmo" at bounding box center [867, 530] width 71 height 36
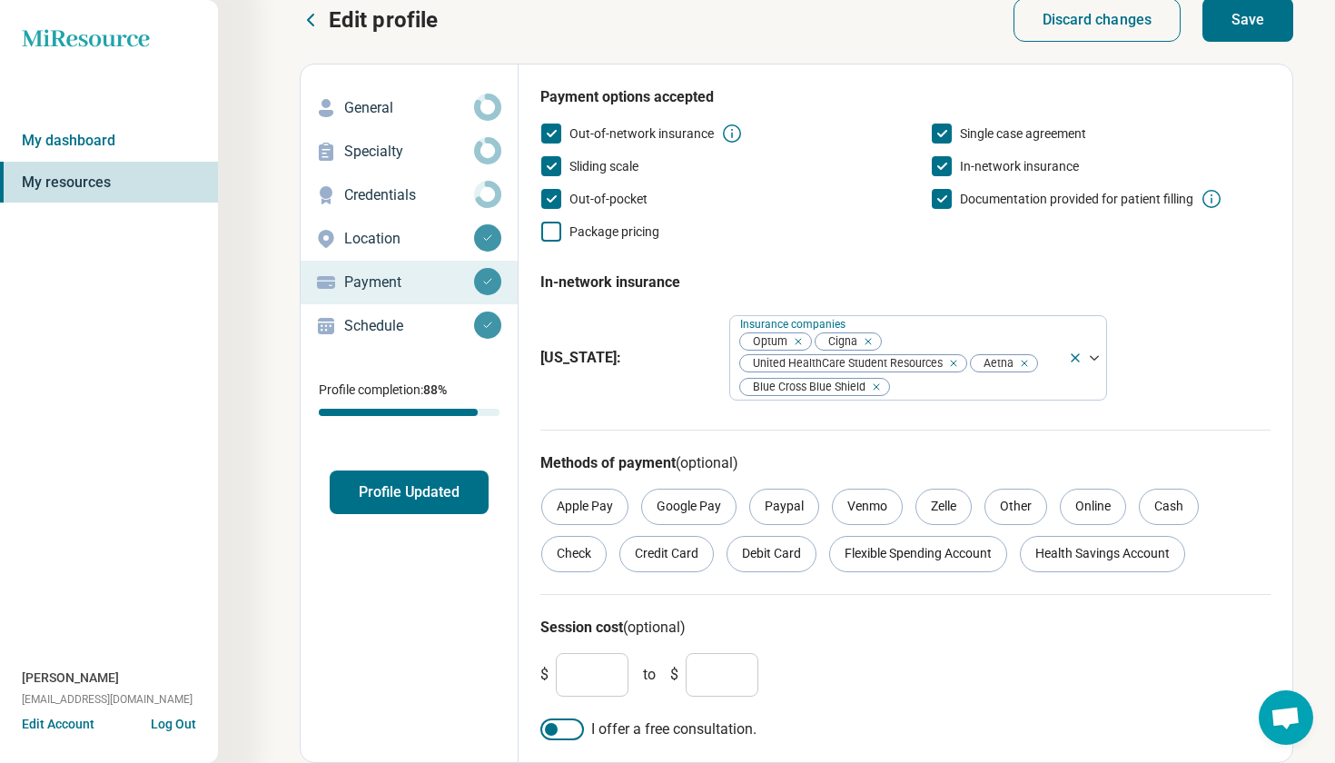
scroll to position [24, 0]
click at [610, 670] on input "***" at bounding box center [592, 675] width 73 height 44
click at [574, 732] on div at bounding box center [563, 730] width 44 height 22
click at [1281, 27] on button "Save" at bounding box center [1248, 20] width 91 height 44
click at [379, 325] on p "Schedule" at bounding box center [409, 326] width 130 height 22
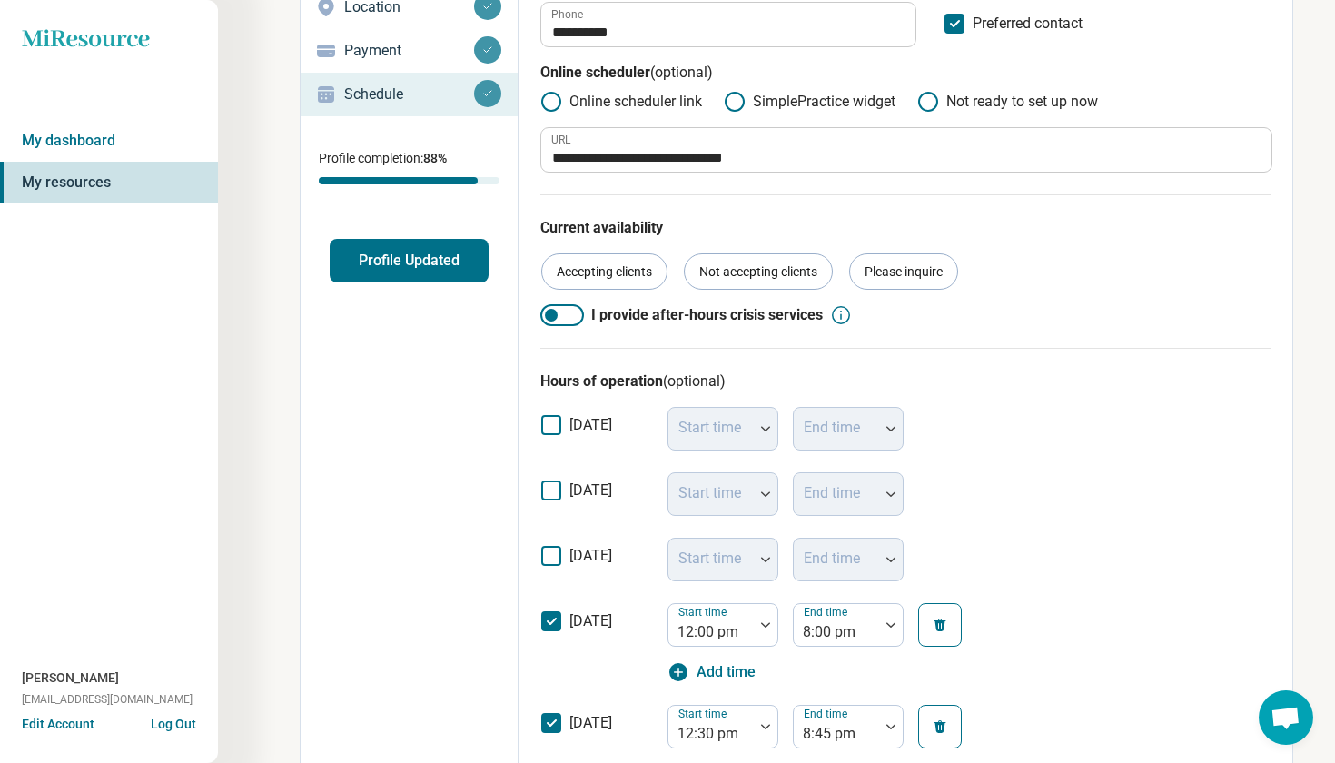
scroll to position [263, 0]
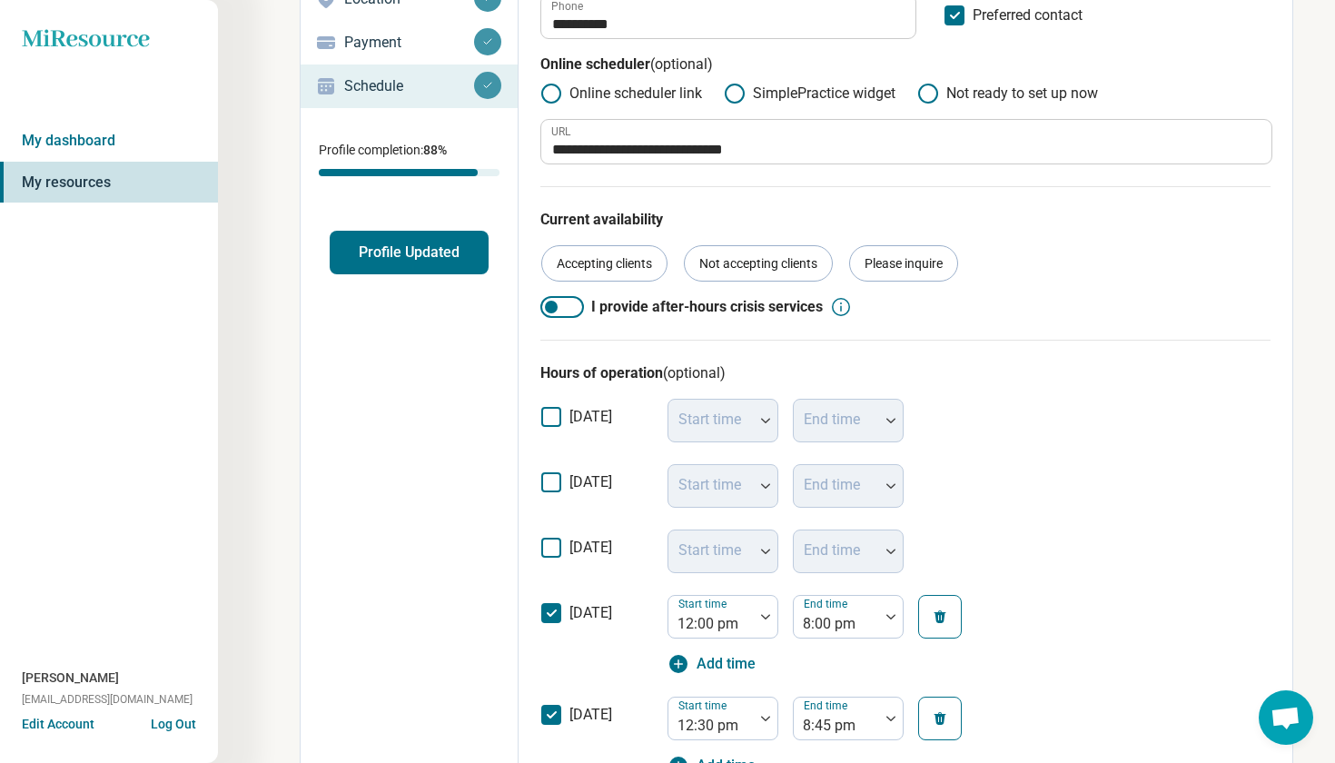
click at [548, 484] on icon at bounding box center [551, 482] width 20 height 20
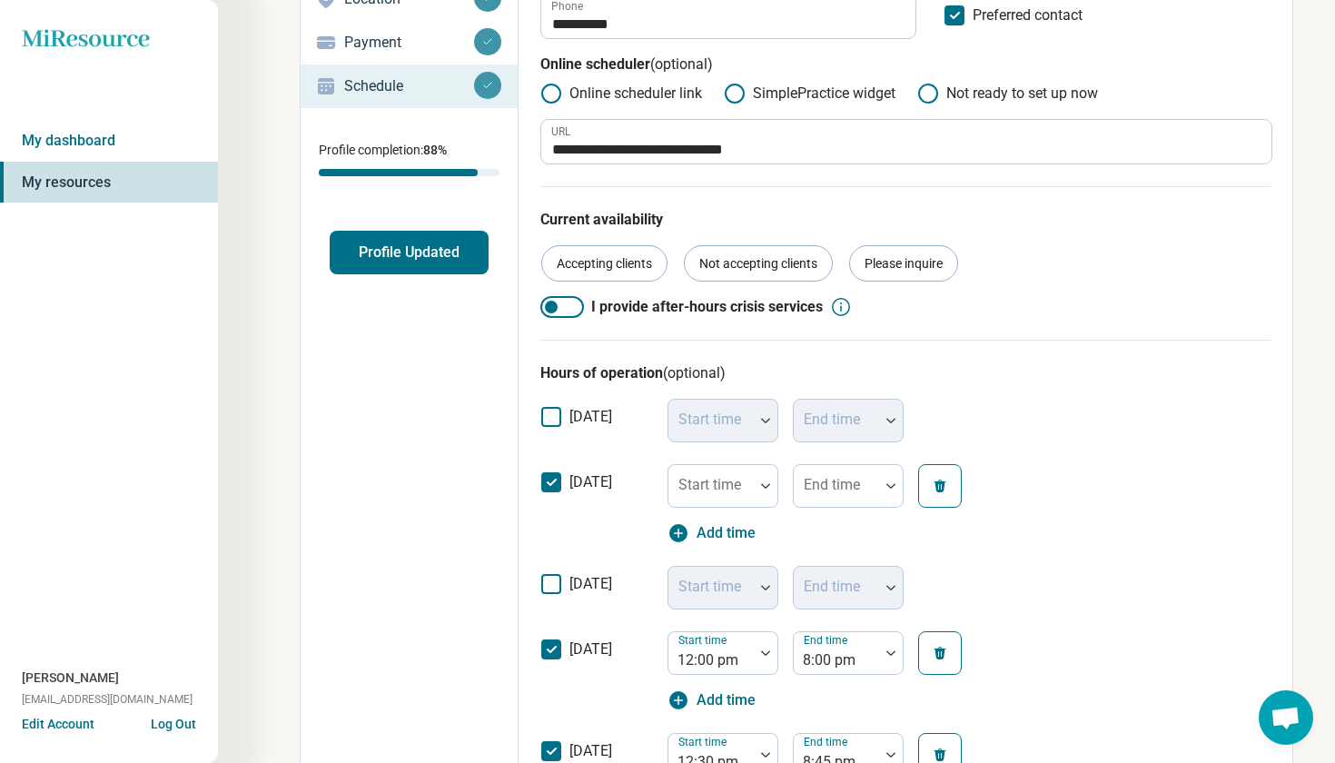
scroll to position [12, 0]
click at [558, 589] on icon at bounding box center [551, 584] width 20 height 20
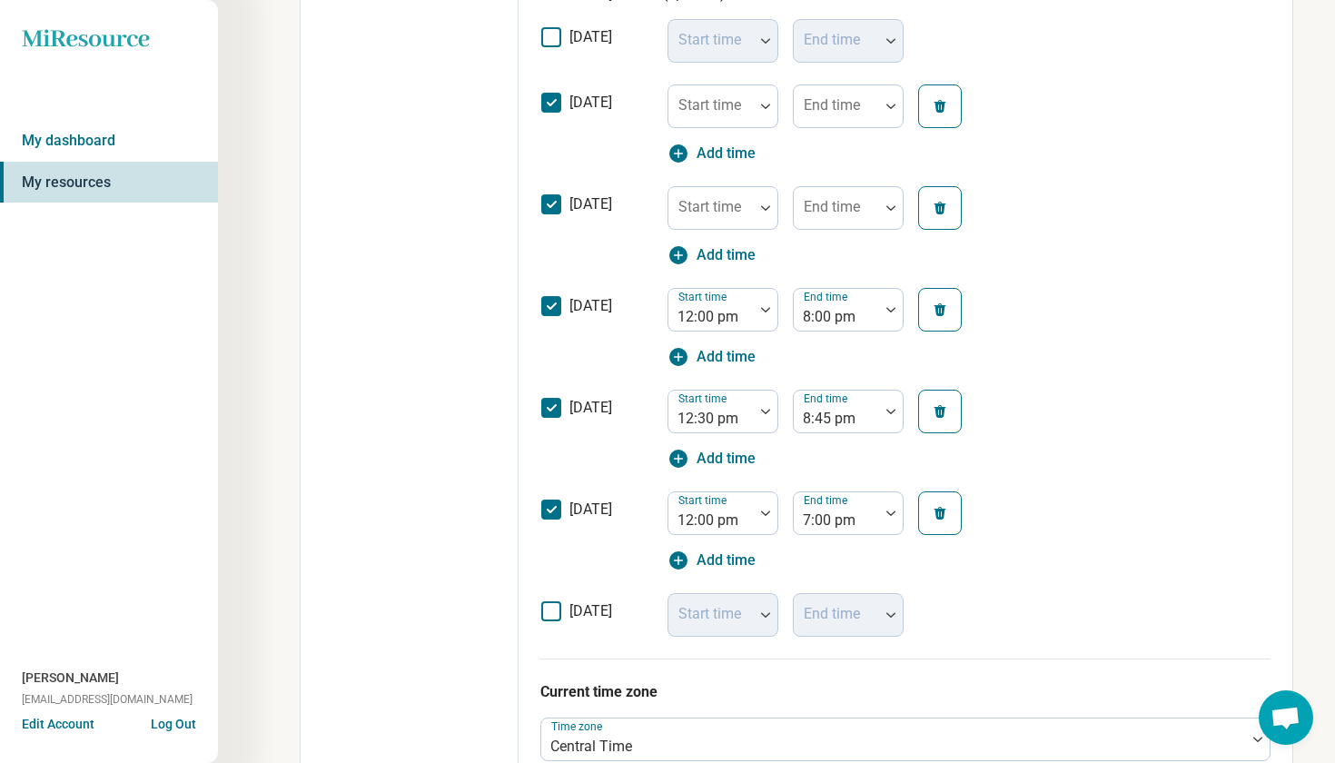
scroll to position [633, 0]
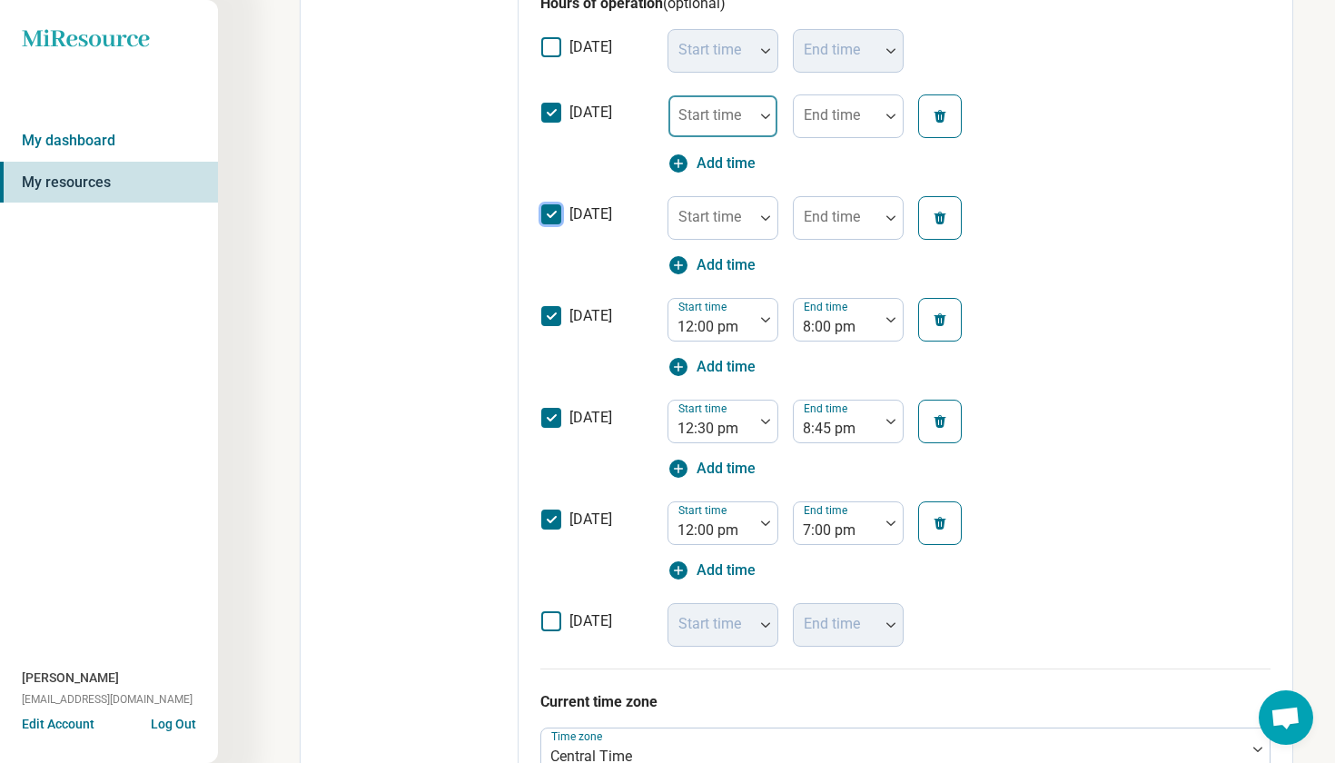
click at [737, 114] on div "Start time" at bounding box center [723, 116] width 111 height 44
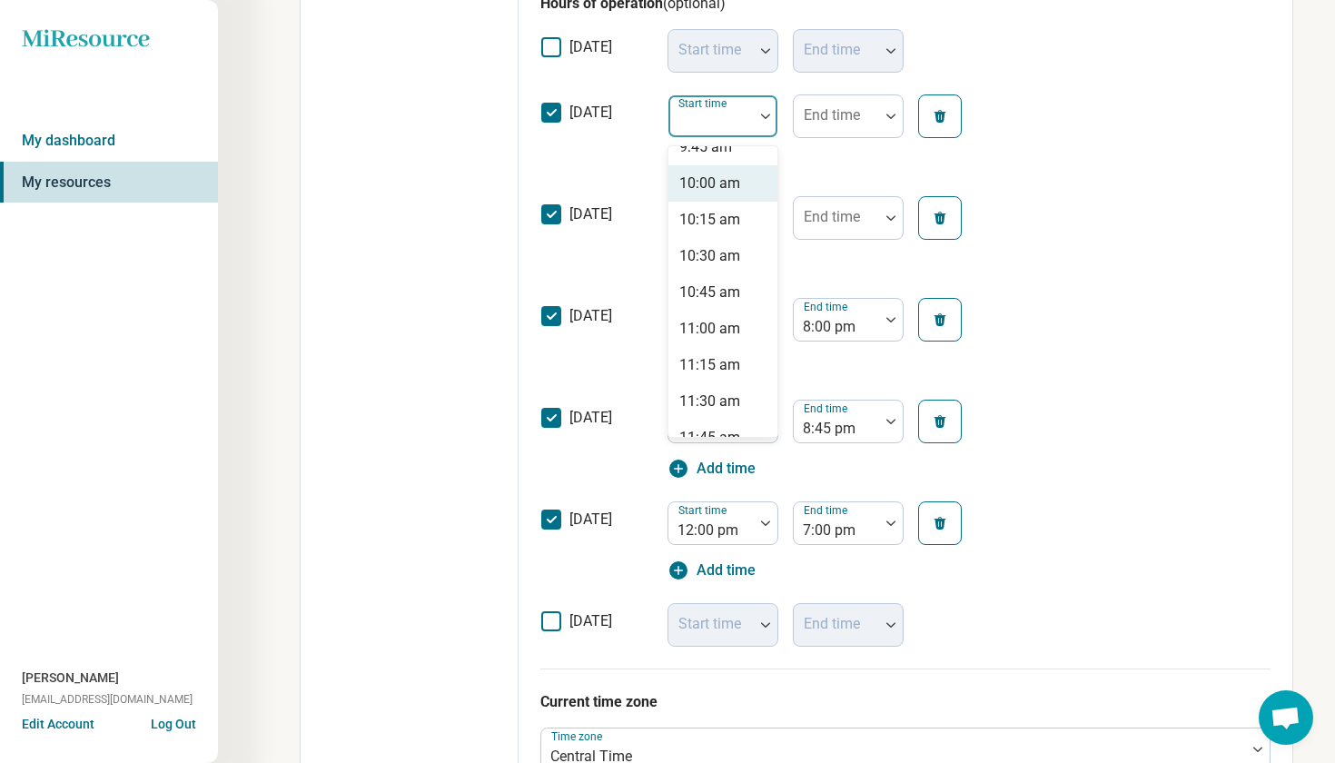
scroll to position [1445, 0]
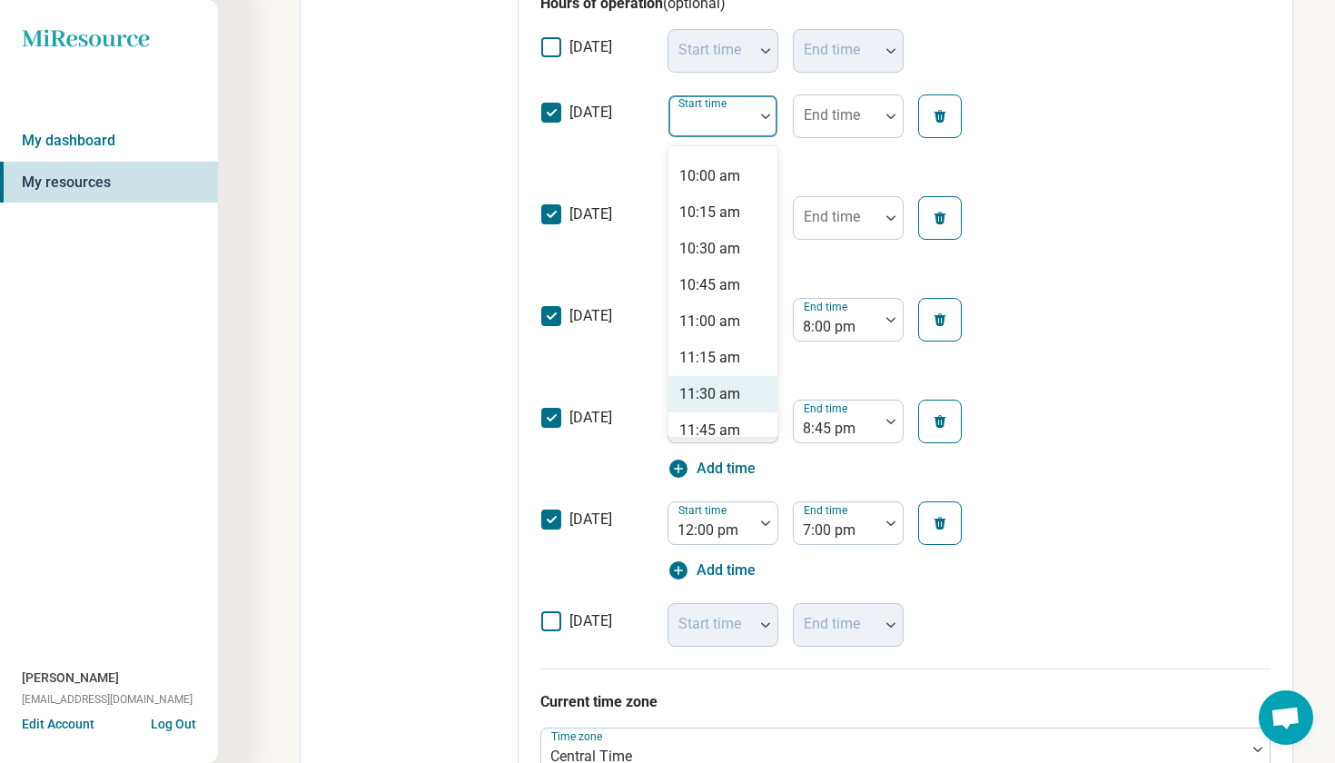
click at [720, 403] on div "11:30 am" at bounding box center [710, 394] width 61 height 22
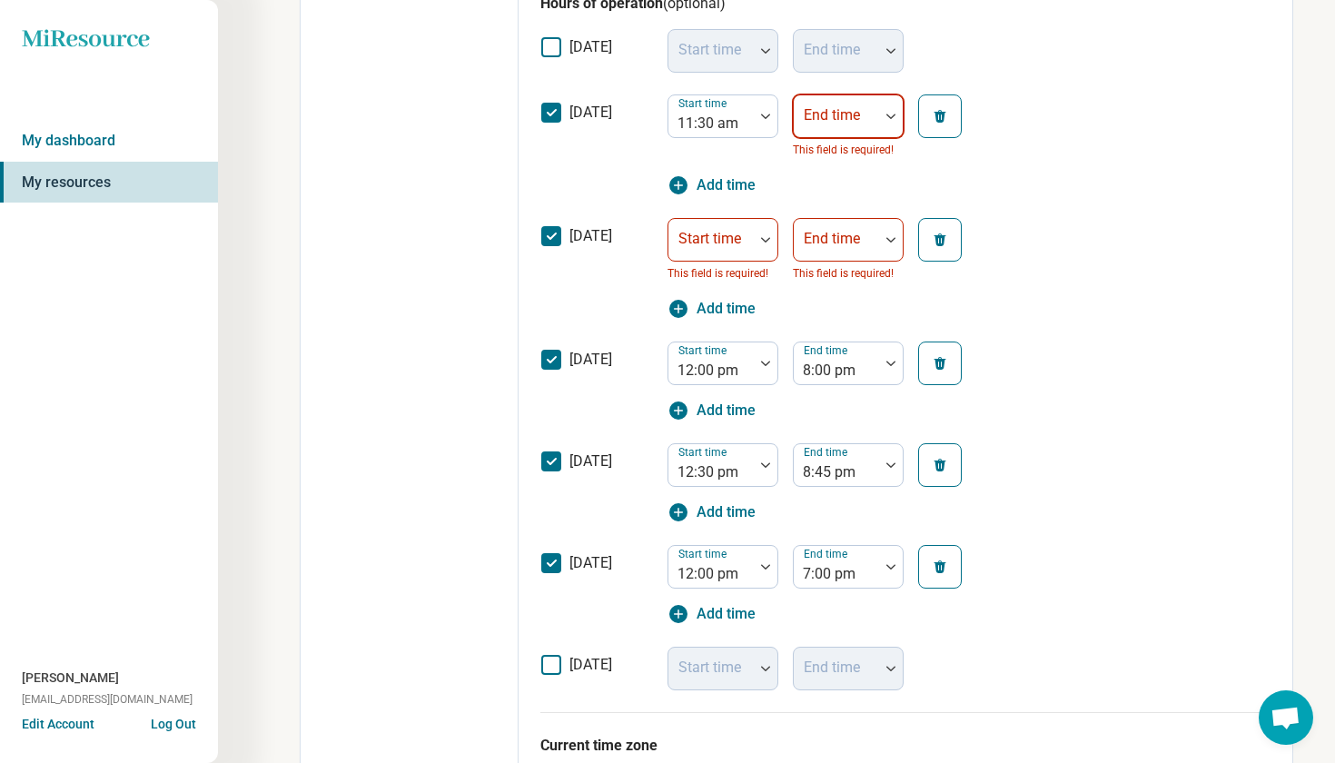
click at [863, 122] on div at bounding box center [836, 123] width 71 height 25
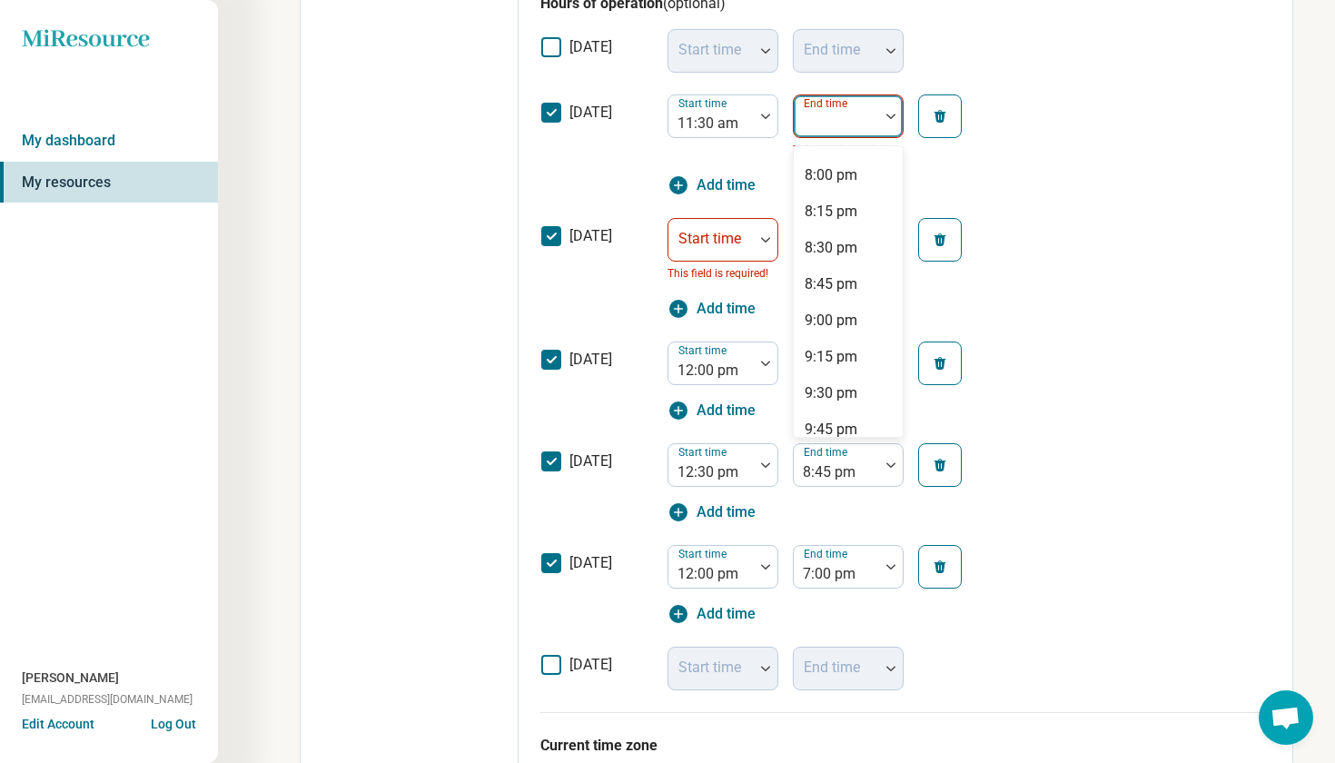
scroll to position [1169, 0]
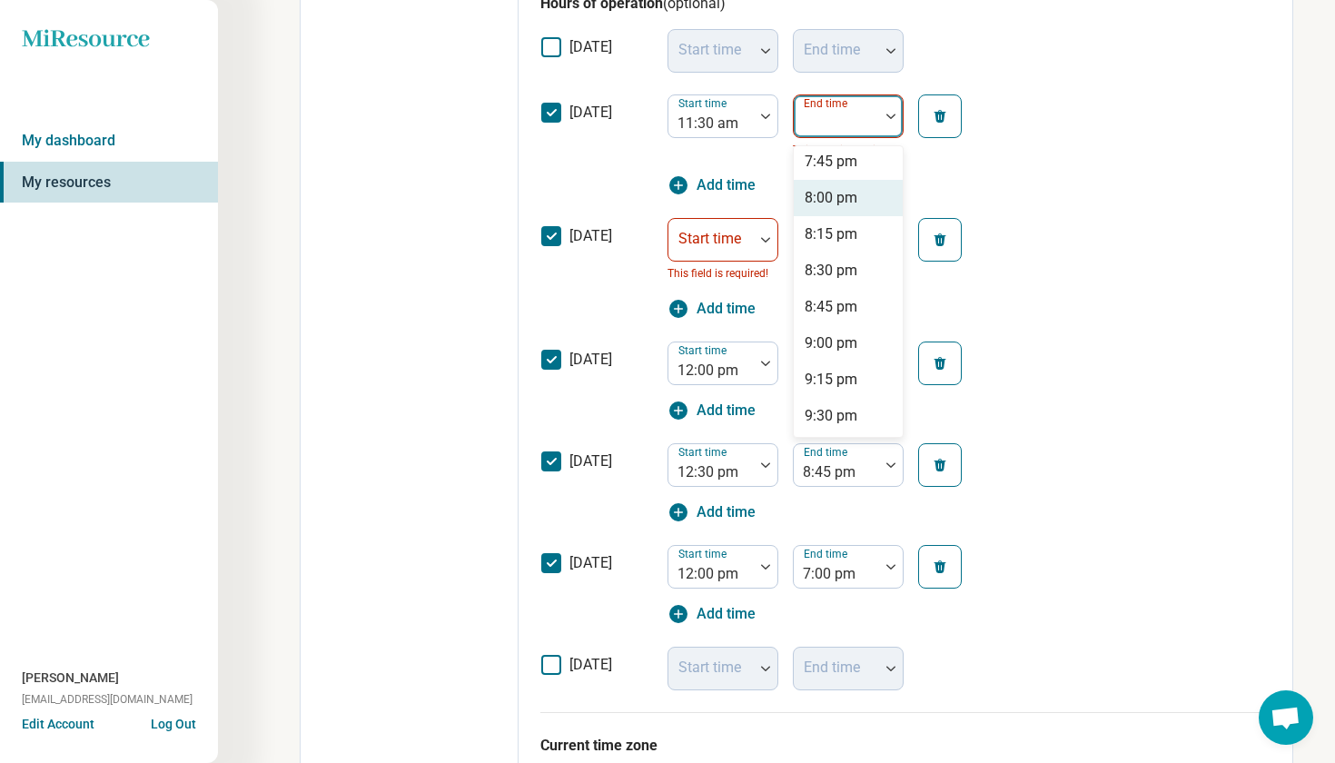
click at [858, 186] on div "8:00 pm" at bounding box center [848, 198] width 109 height 36
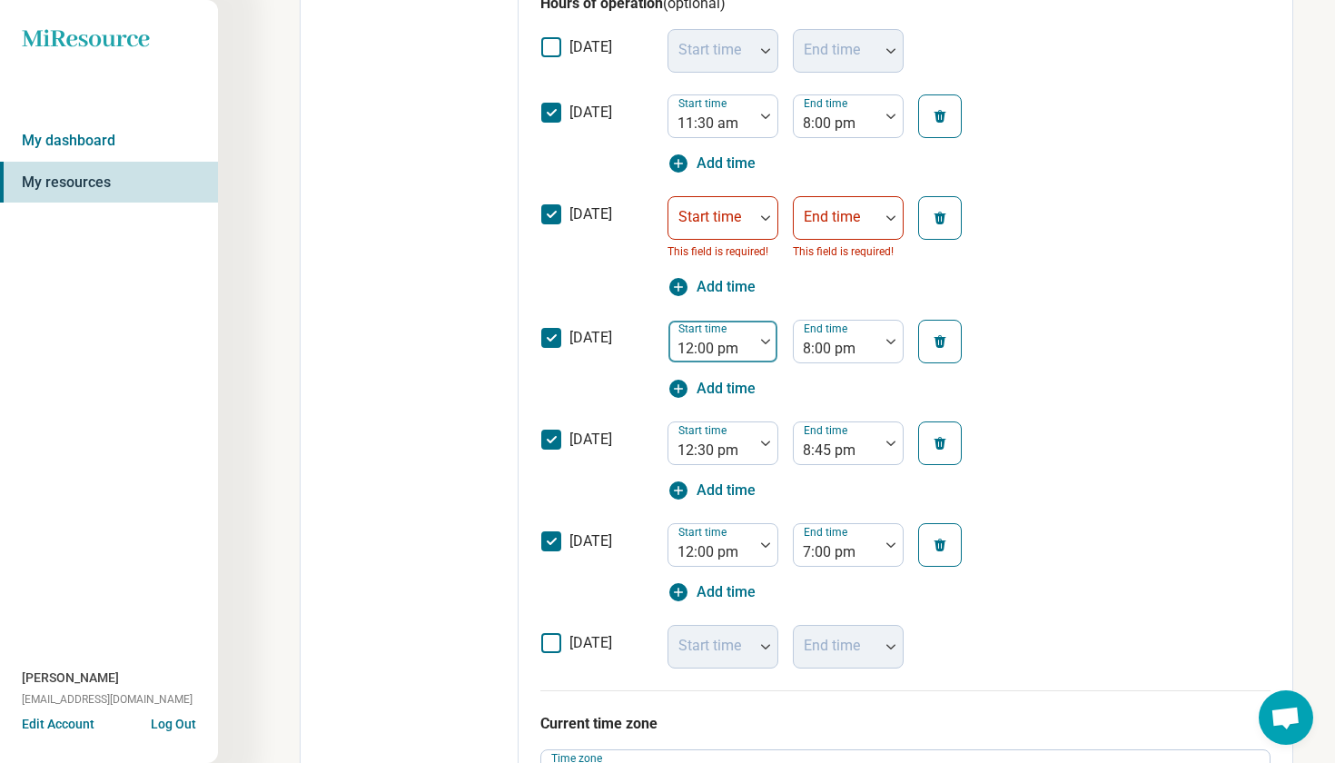
click at [726, 341] on div "12:00 pm" at bounding box center [711, 349] width 67 height 22
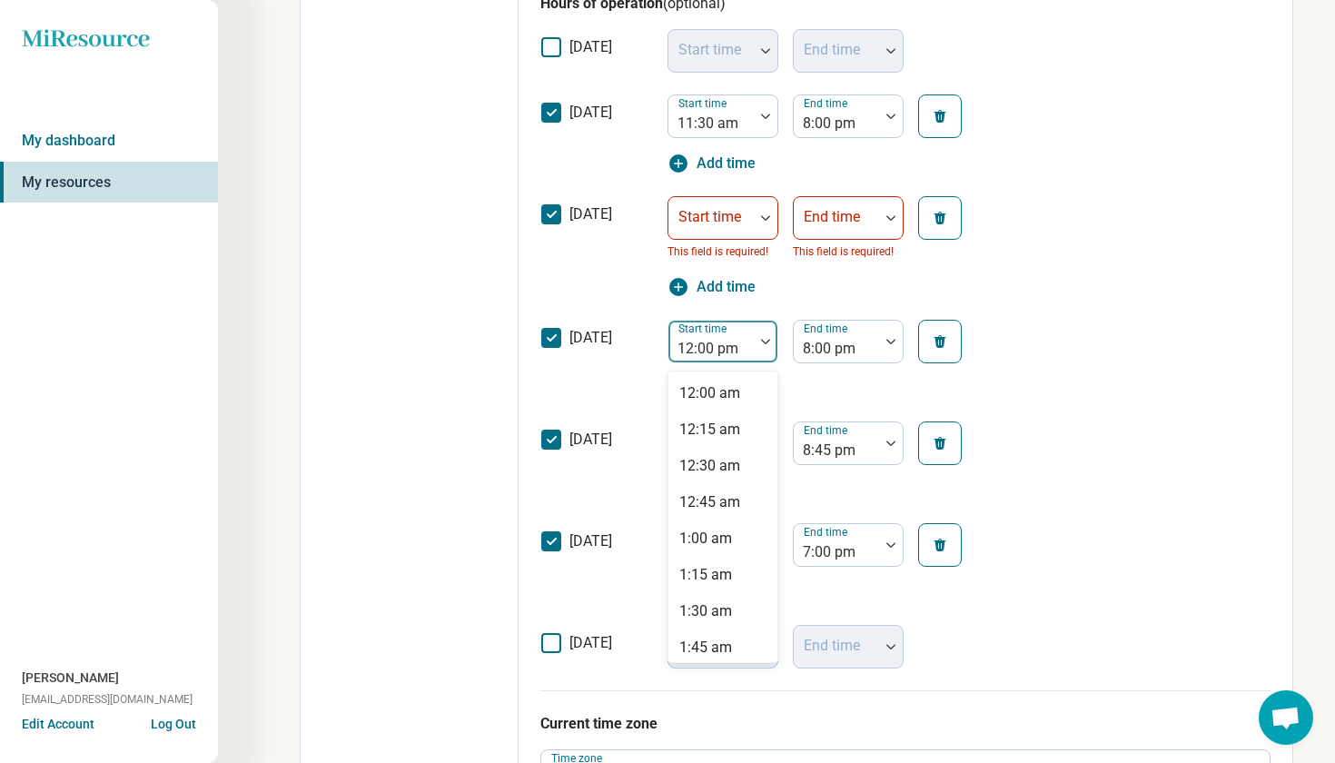
scroll to position [1505, 0]
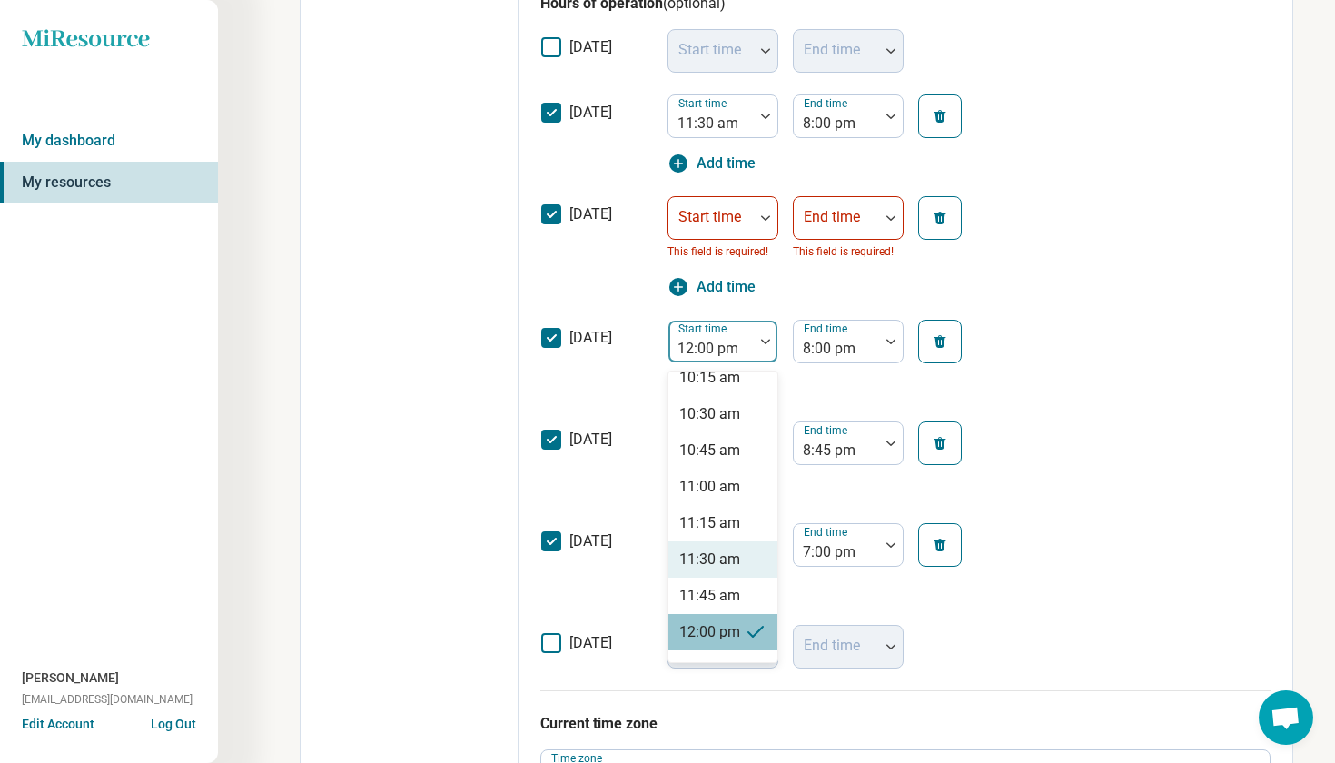
click at [706, 563] on div "11:30 am" at bounding box center [710, 560] width 61 height 22
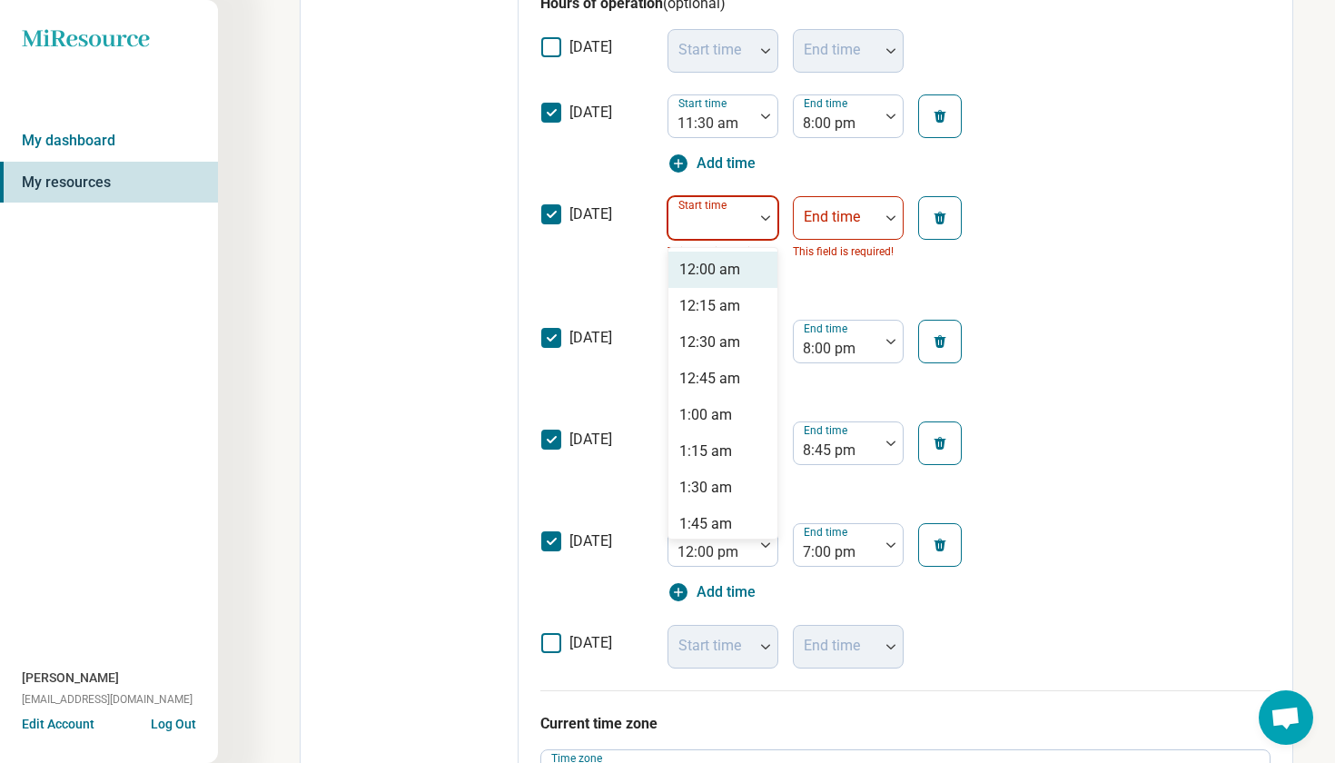
click at [741, 231] on div at bounding box center [711, 225] width 71 height 25
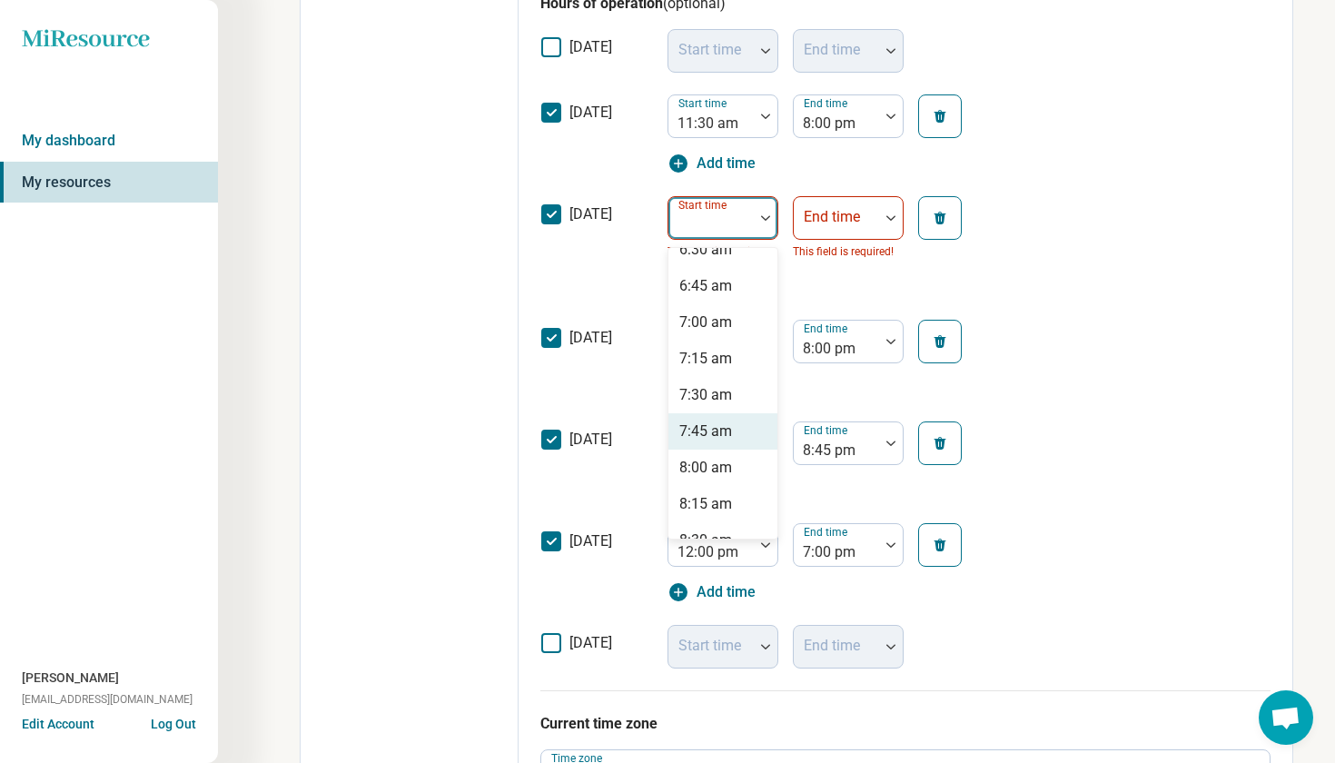
scroll to position [977, 0]
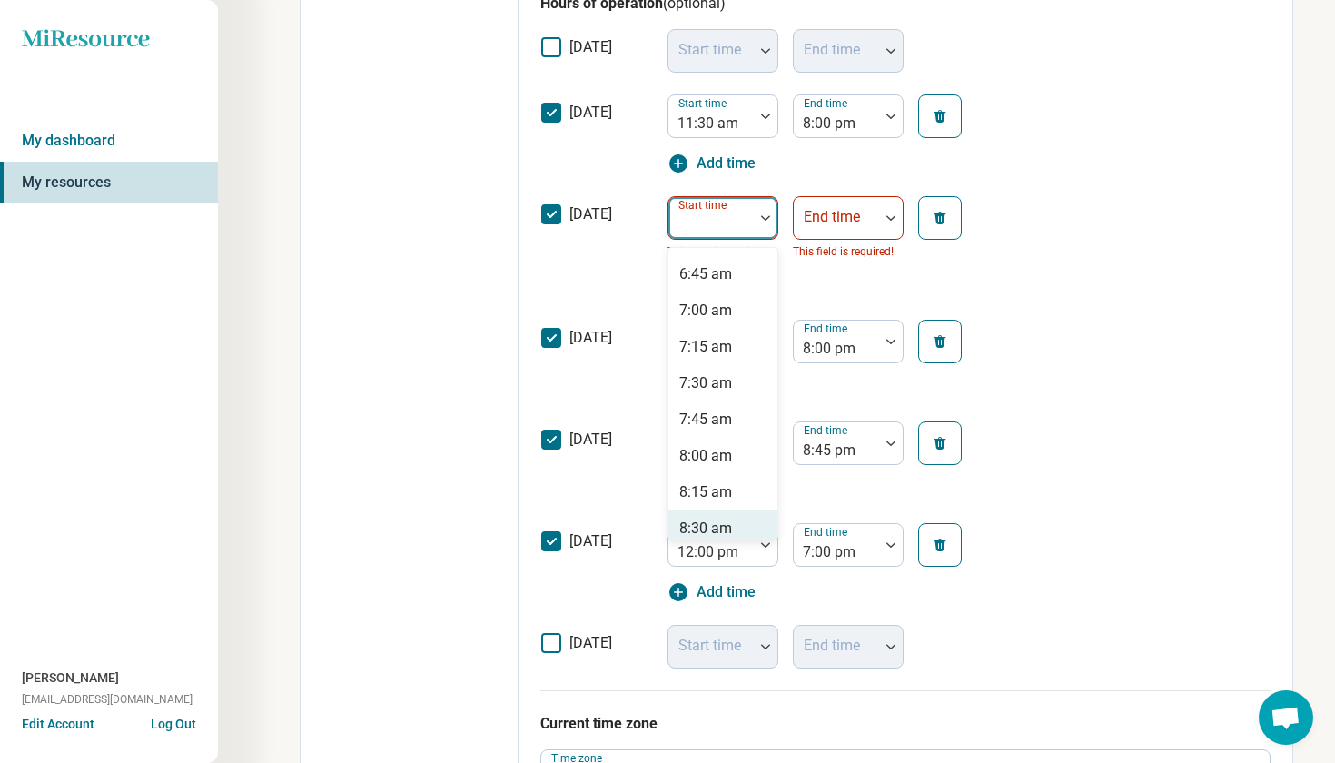
drag, startPoint x: 735, startPoint y: 517, endPoint x: 724, endPoint y: 517, distance: 10.9
click at [735, 517] on div "8:30 am" at bounding box center [723, 529] width 109 height 36
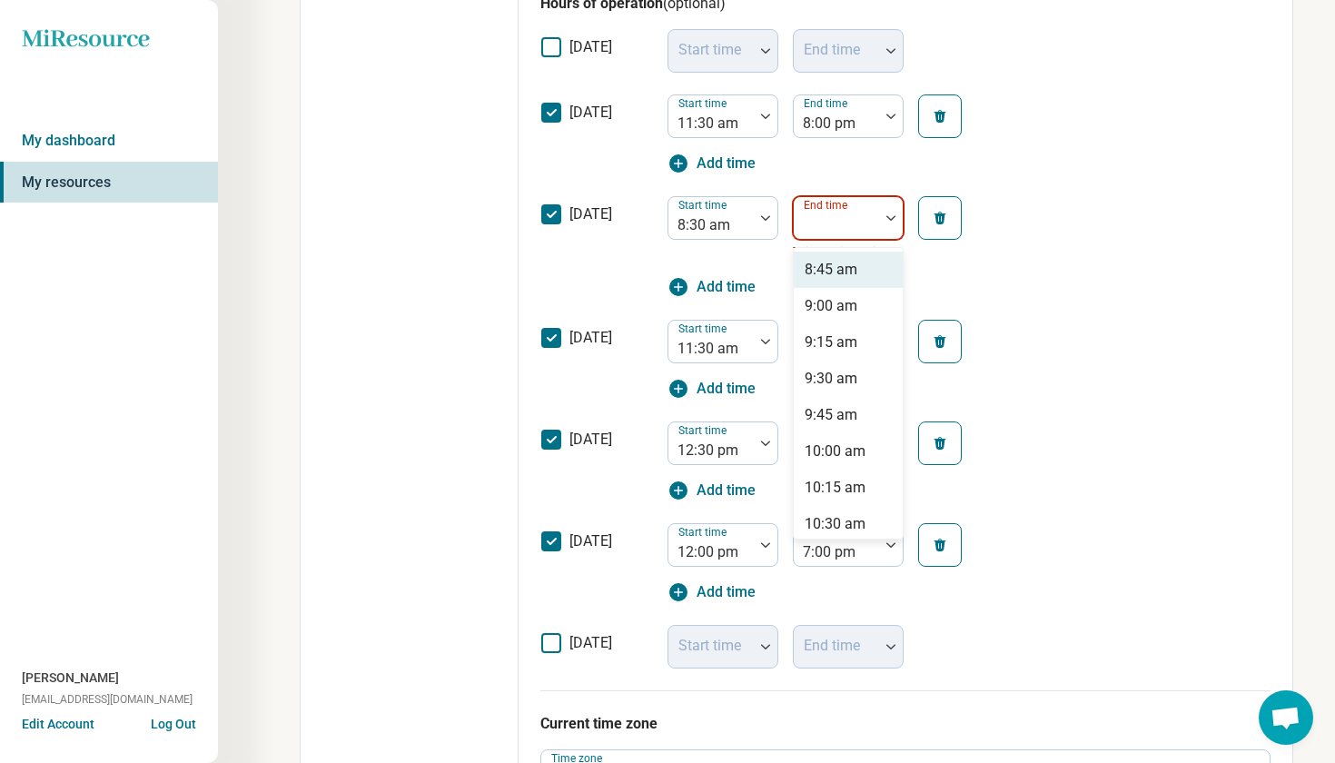
click at [828, 228] on div at bounding box center [836, 225] width 71 height 25
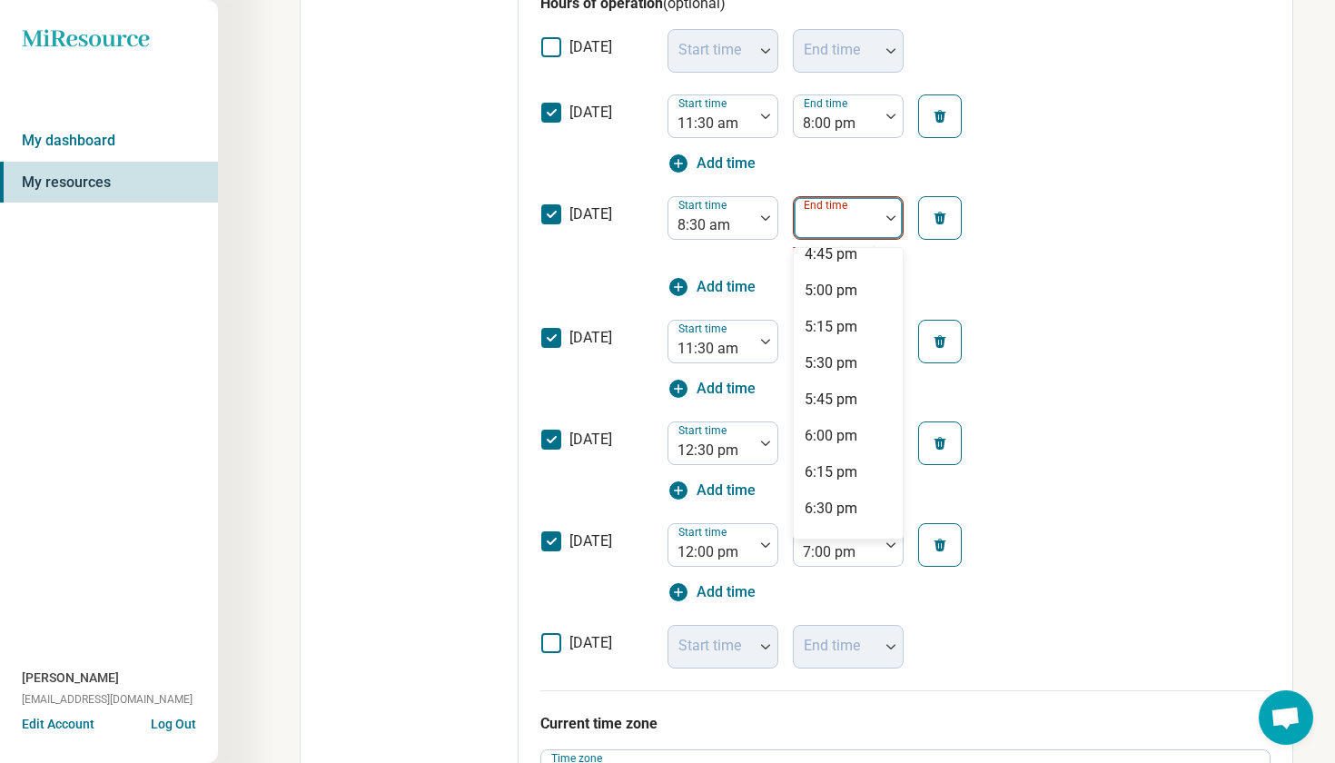
scroll to position [1126, 0]
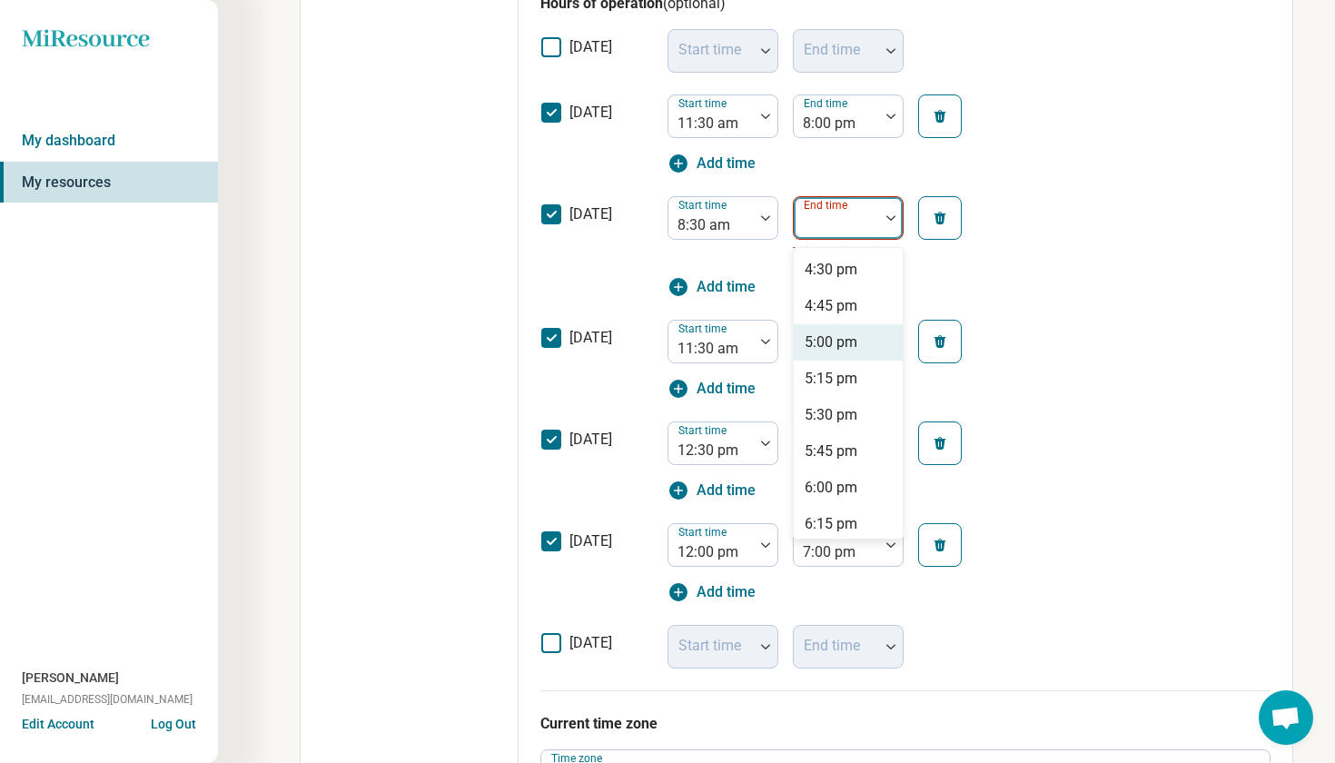
click at [848, 348] on div "5:00 pm" at bounding box center [831, 343] width 53 height 22
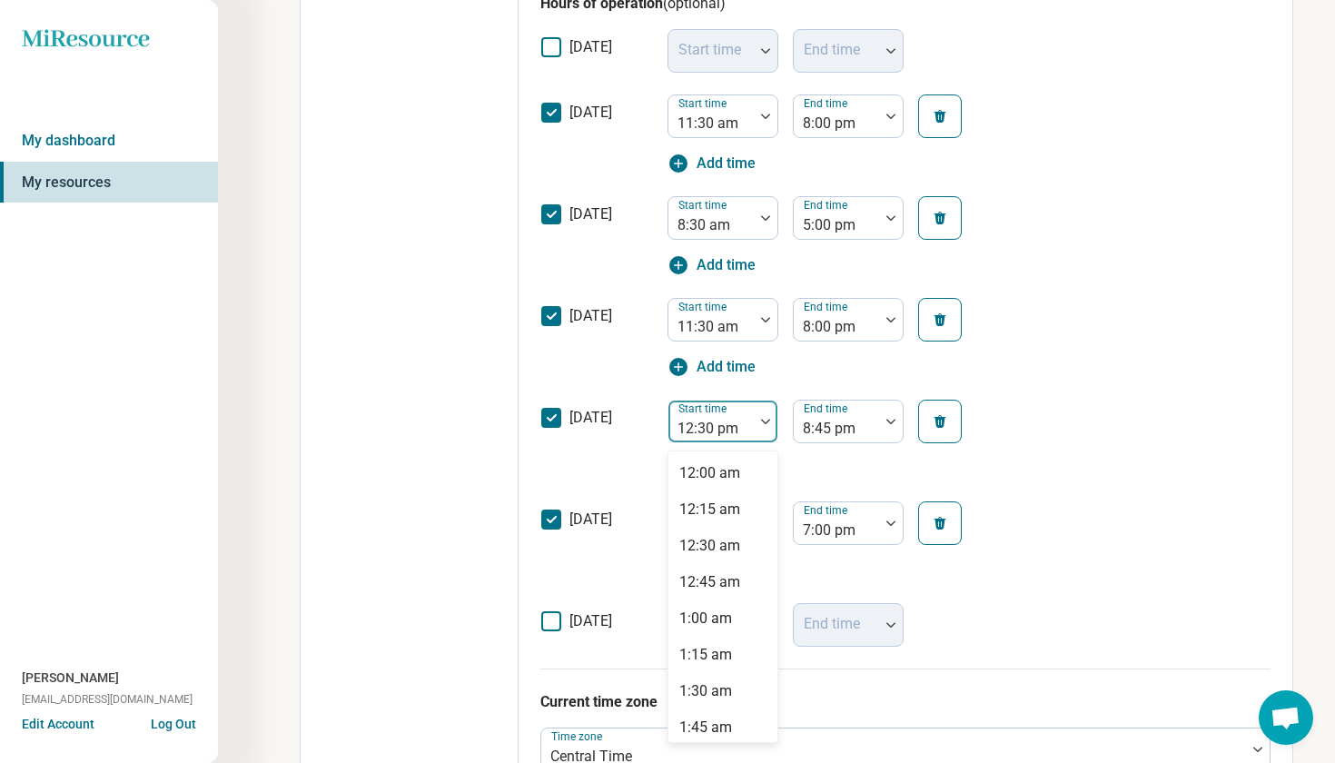
click at [750, 426] on div "12:30 pm" at bounding box center [711, 422] width 85 height 40
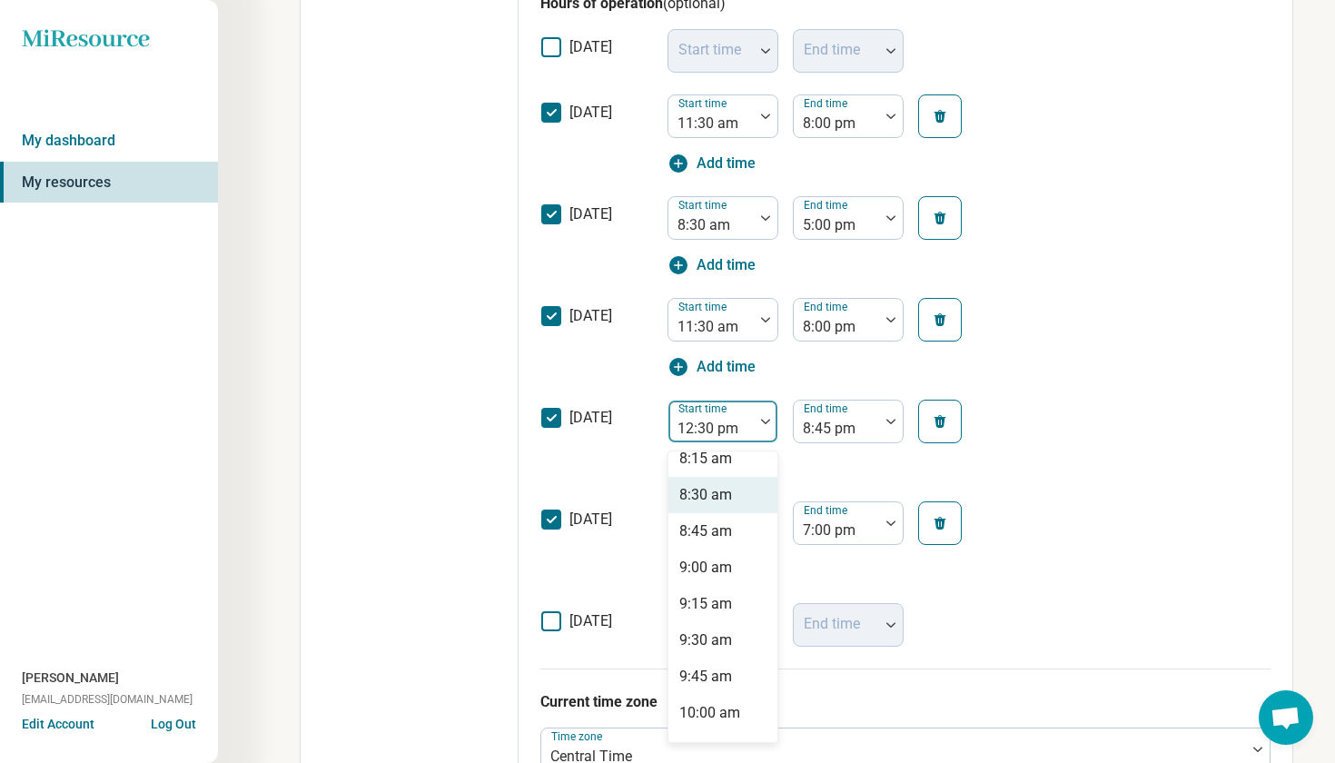
click at [722, 501] on div "8:30 am" at bounding box center [706, 495] width 53 height 22
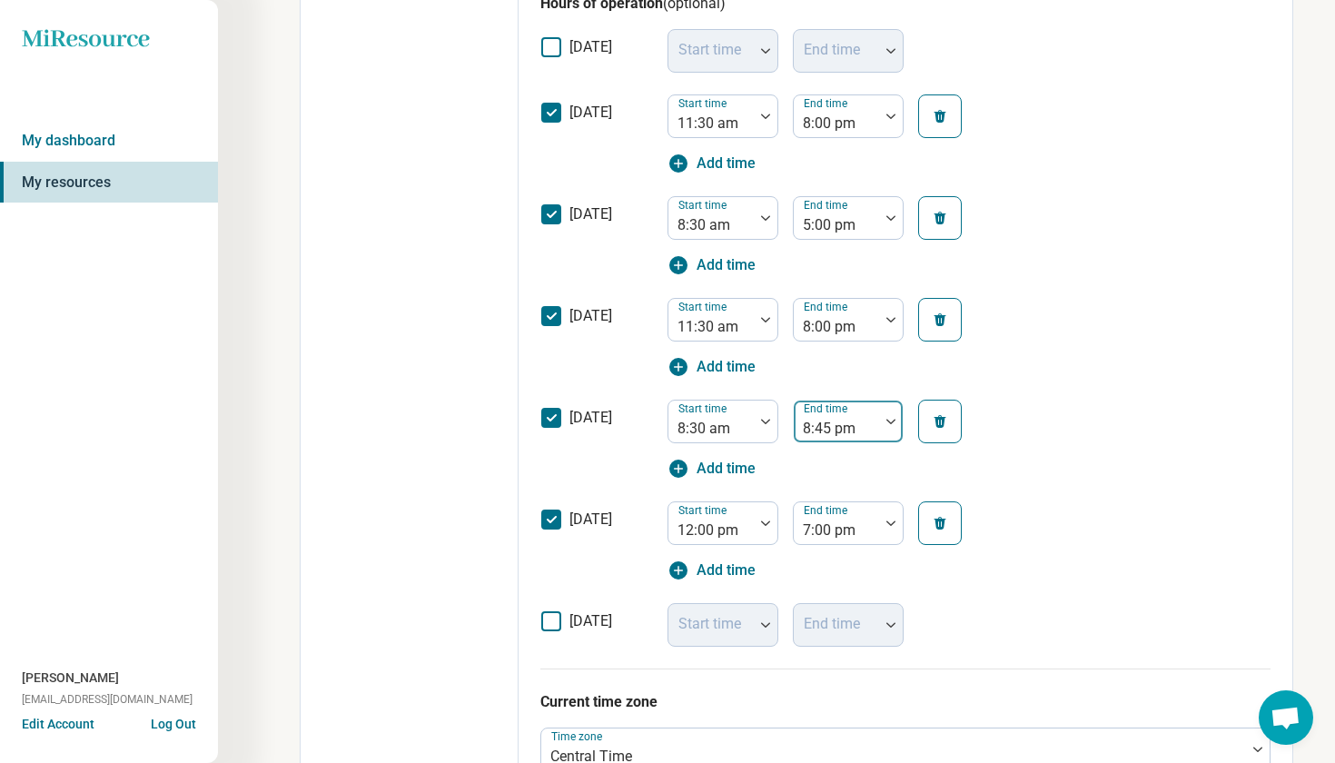
click at [824, 436] on div "8:45 pm" at bounding box center [836, 429] width 67 height 22
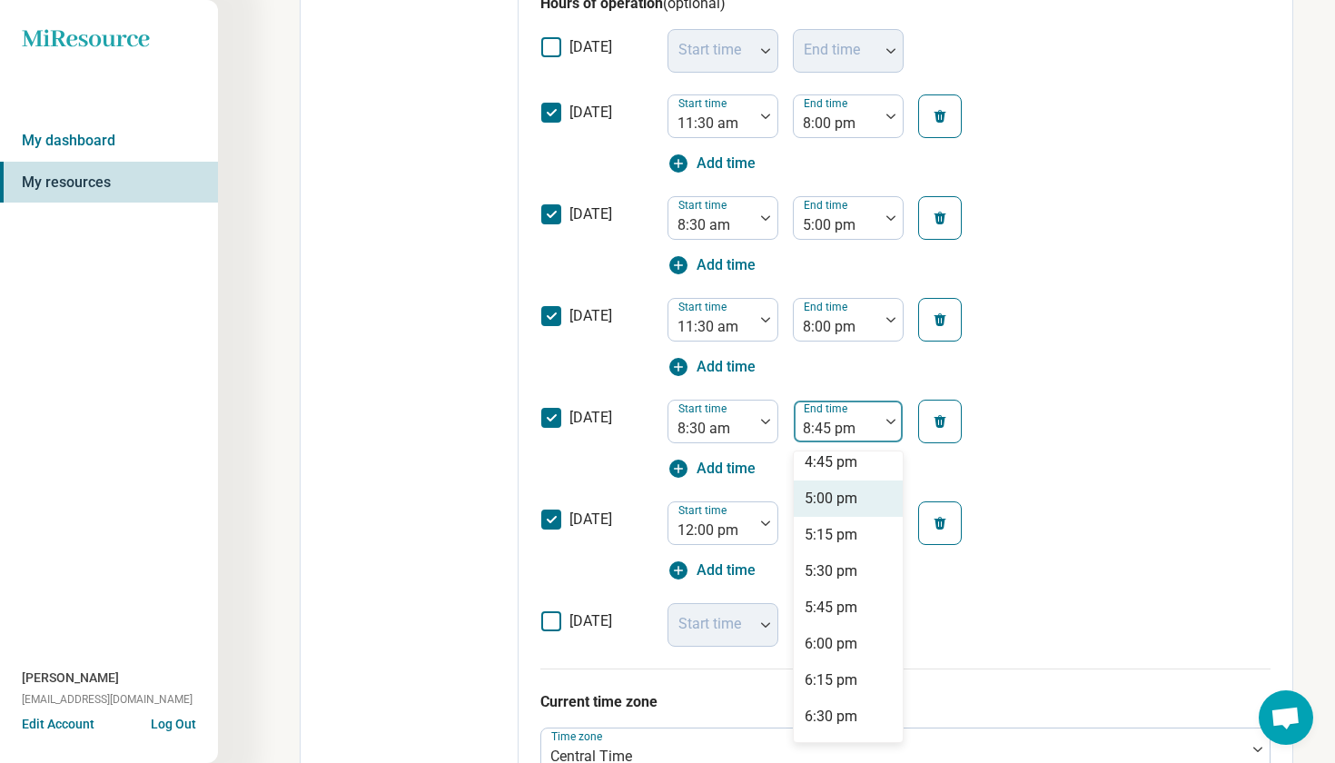
click at [840, 495] on div "5:00 pm" at bounding box center [831, 499] width 53 height 22
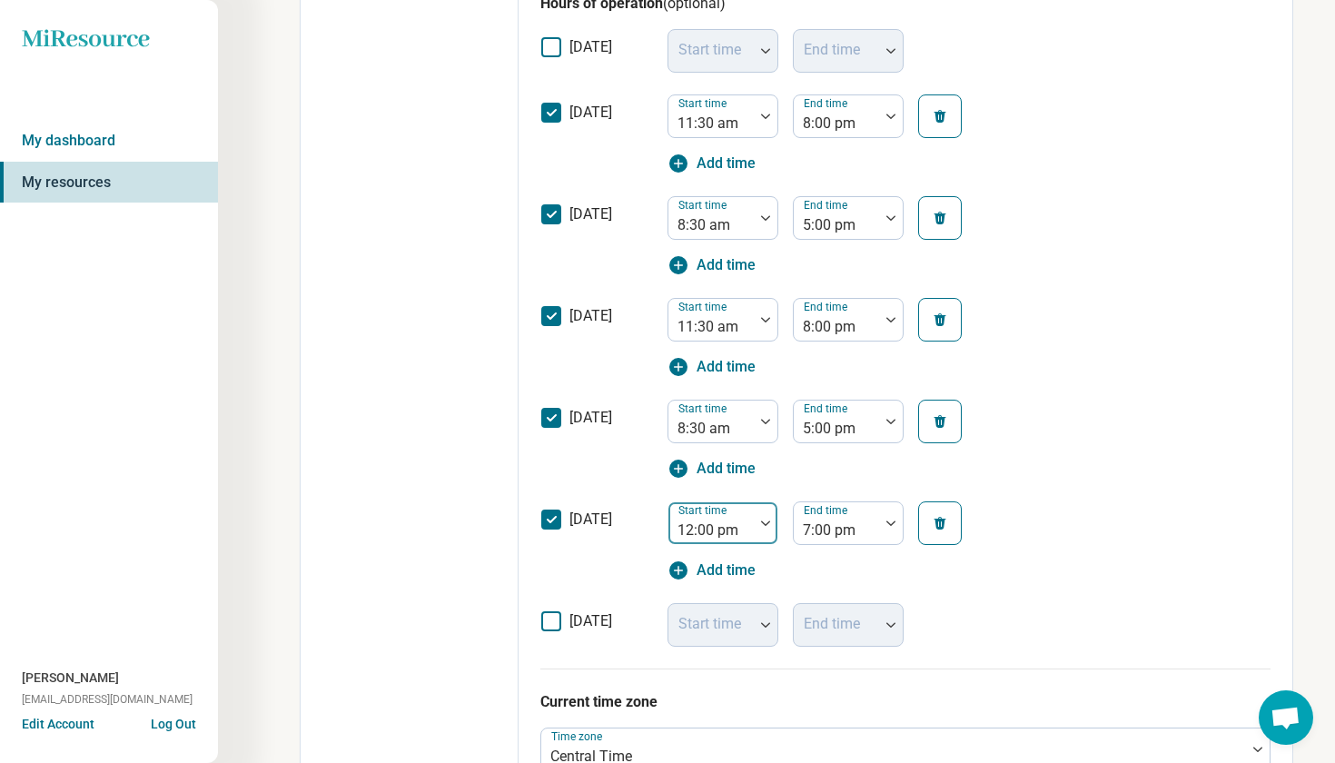
click at [719, 519] on div at bounding box center [711, 530] width 71 height 25
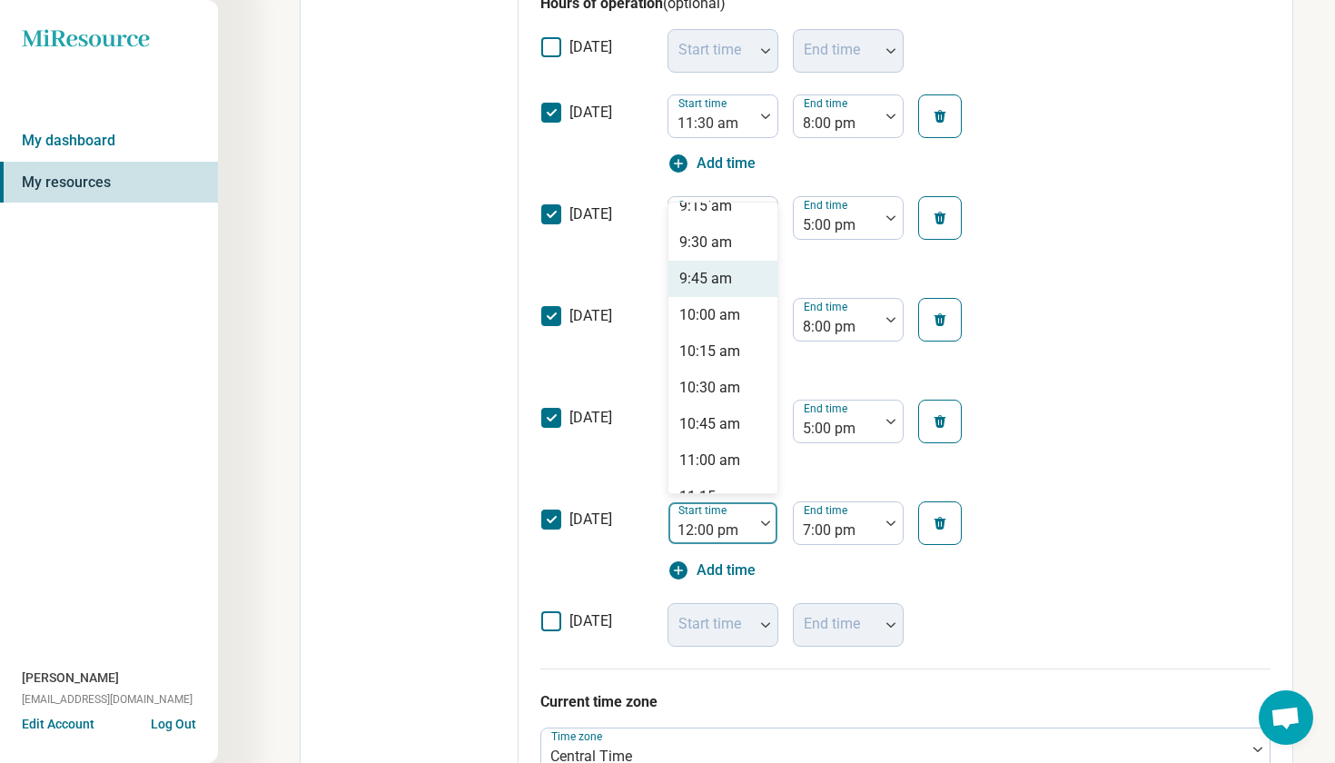
scroll to position [1357, 0]
drag, startPoint x: 732, startPoint y: 241, endPoint x: 719, endPoint y: 241, distance: 13.6
click at [732, 241] on div "9:30 am" at bounding box center [723, 248] width 109 height 36
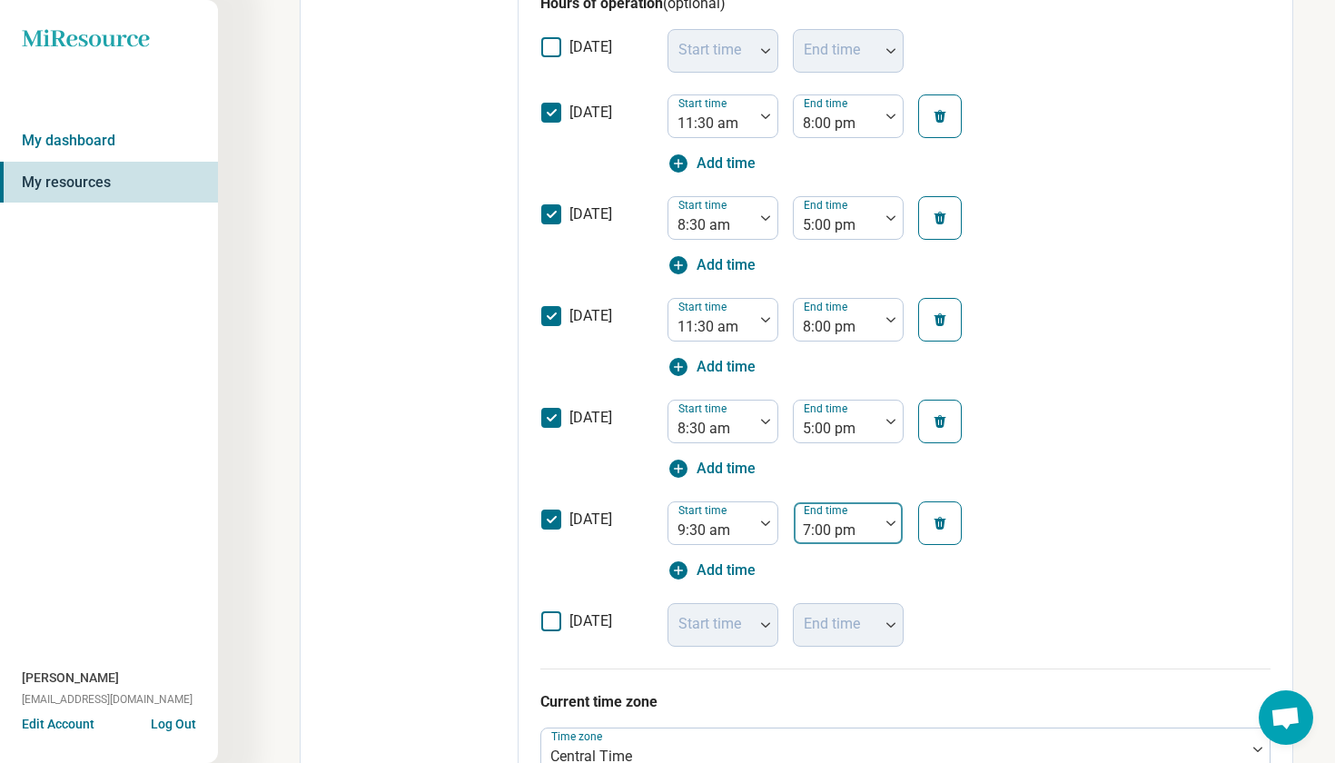
click at [852, 542] on div "End time 7:00 pm" at bounding box center [848, 523] width 111 height 44
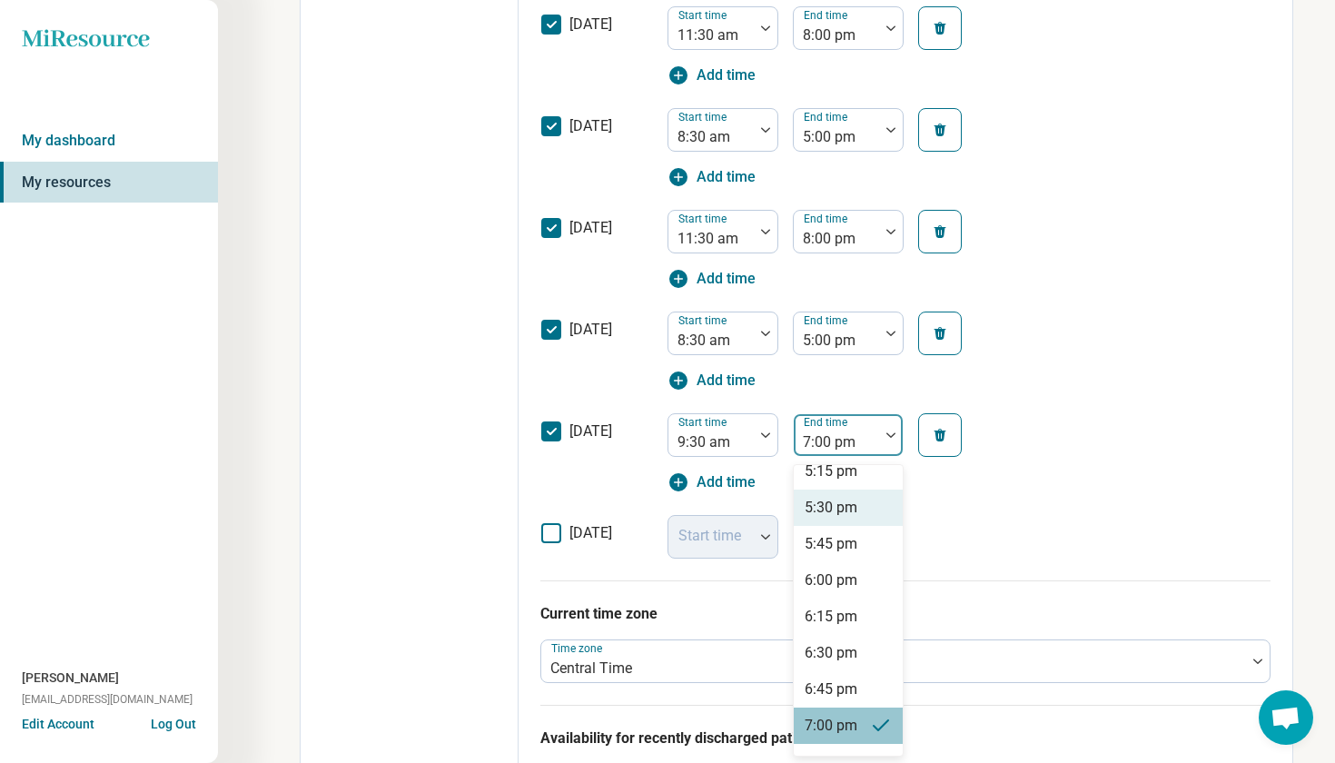
scroll to position [722, 0]
click at [820, 585] on div "6:00 pm" at bounding box center [831, 580] width 53 height 22
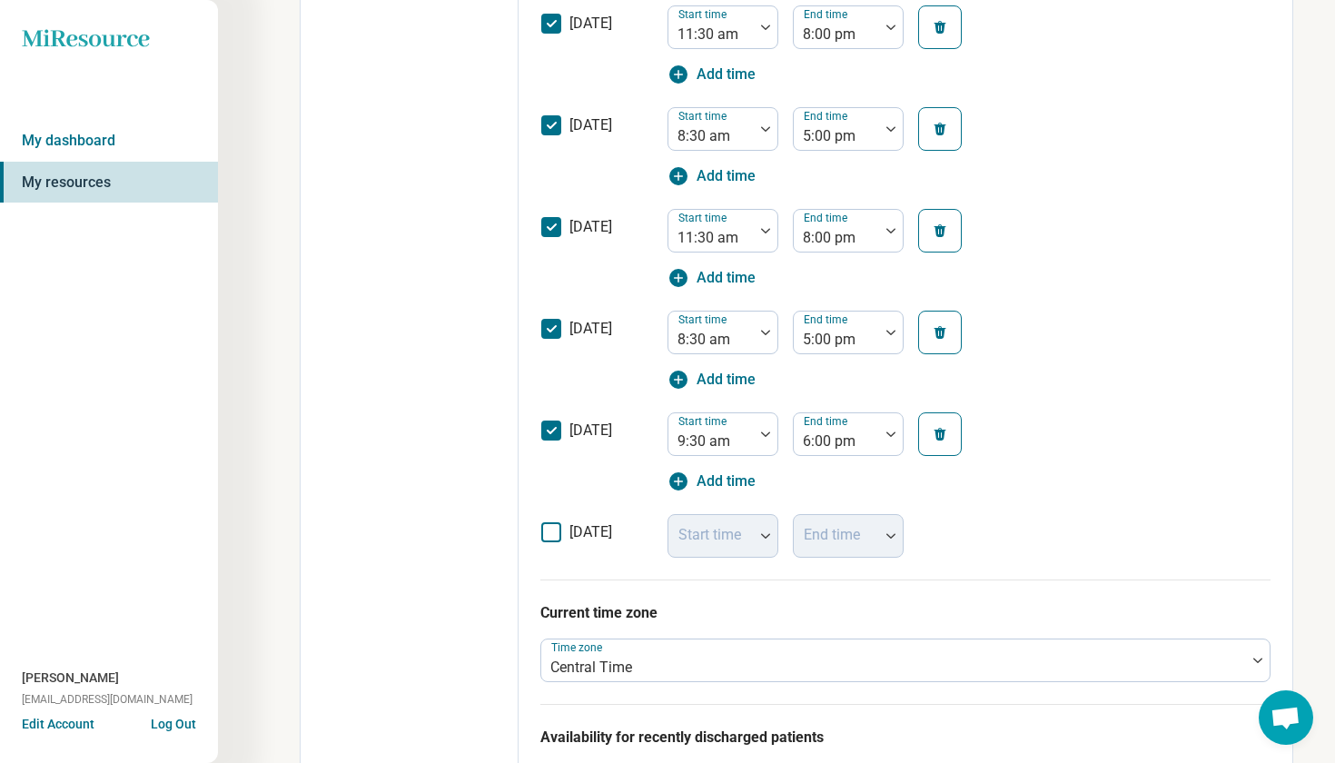
click at [1136, 517] on div "[DATE] Start time End time" at bounding box center [906, 530] width 730 height 55
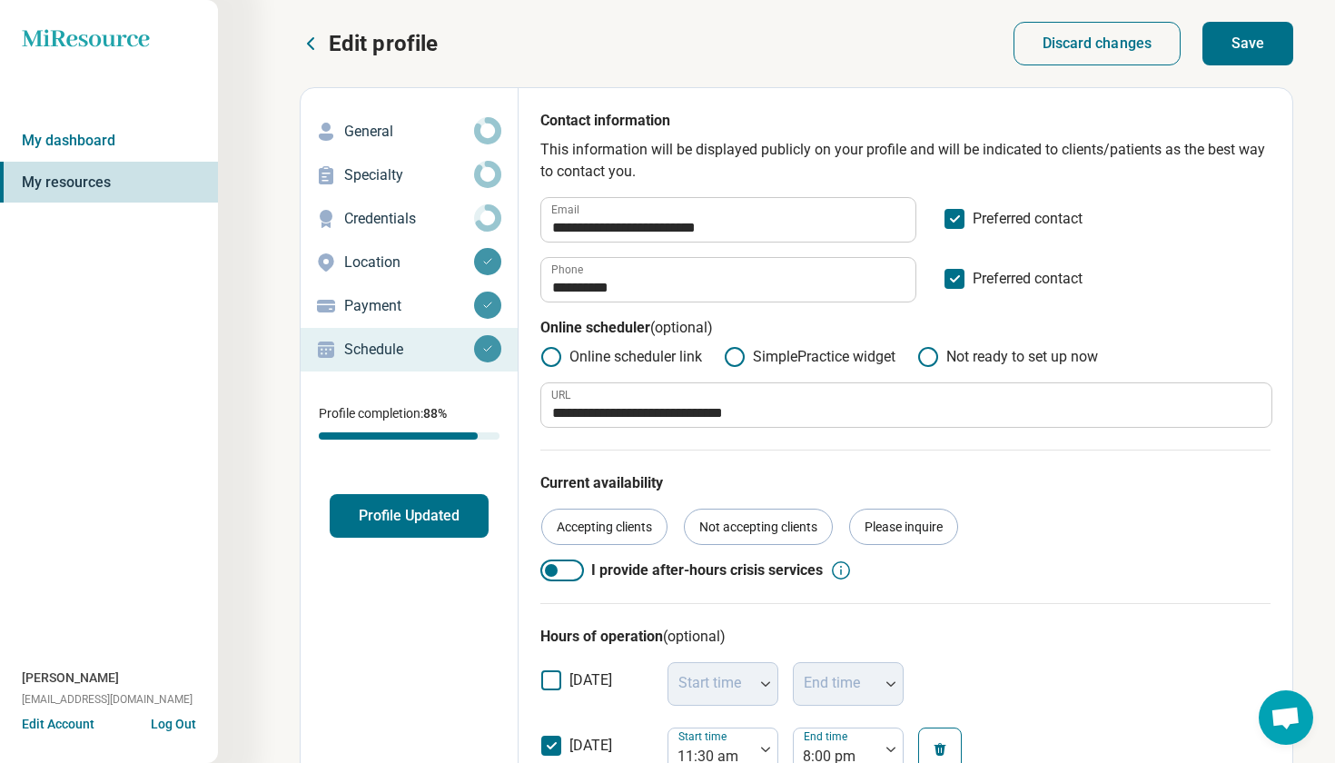
scroll to position [0, 0]
click at [1235, 45] on button "Save" at bounding box center [1248, 44] width 91 height 44
click at [410, 516] on button "Profile Updated" at bounding box center [409, 516] width 159 height 44
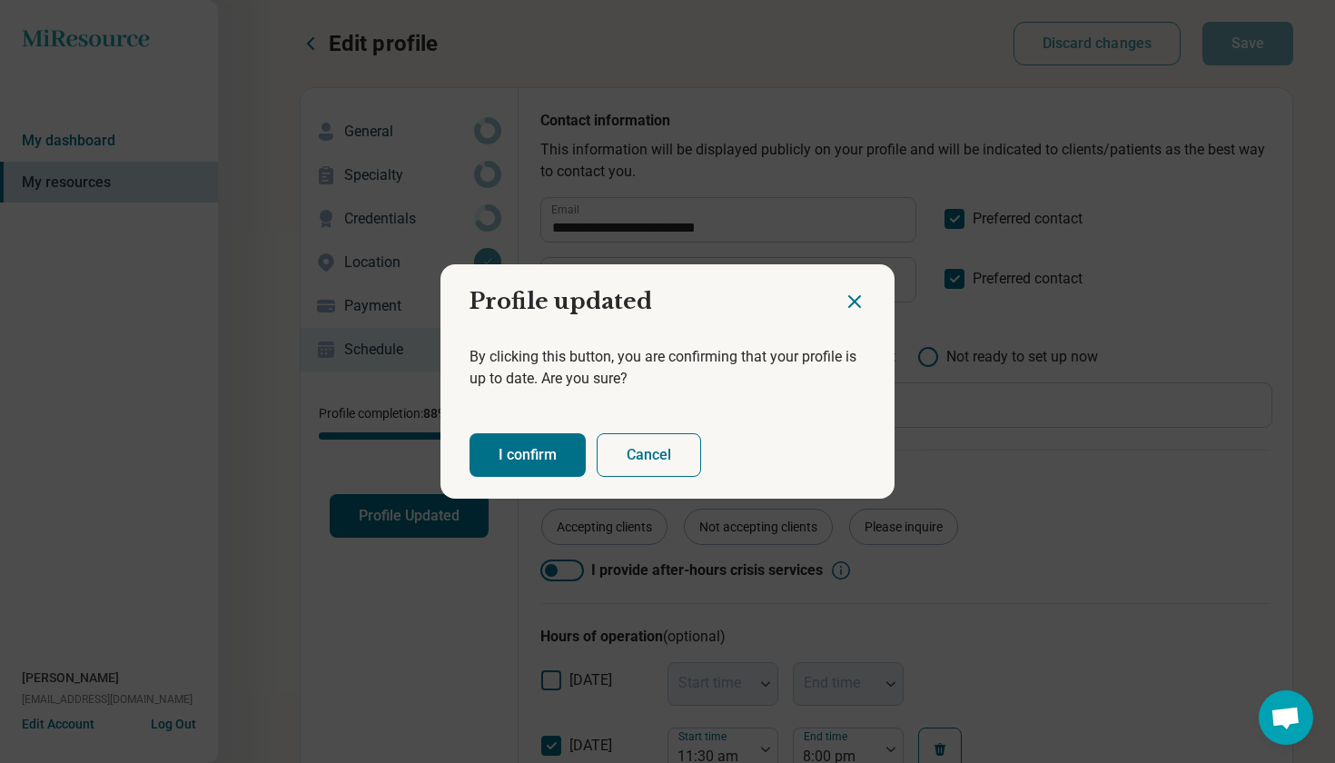
click at [534, 466] on button "I confirm" at bounding box center [528, 455] width 116 height 44
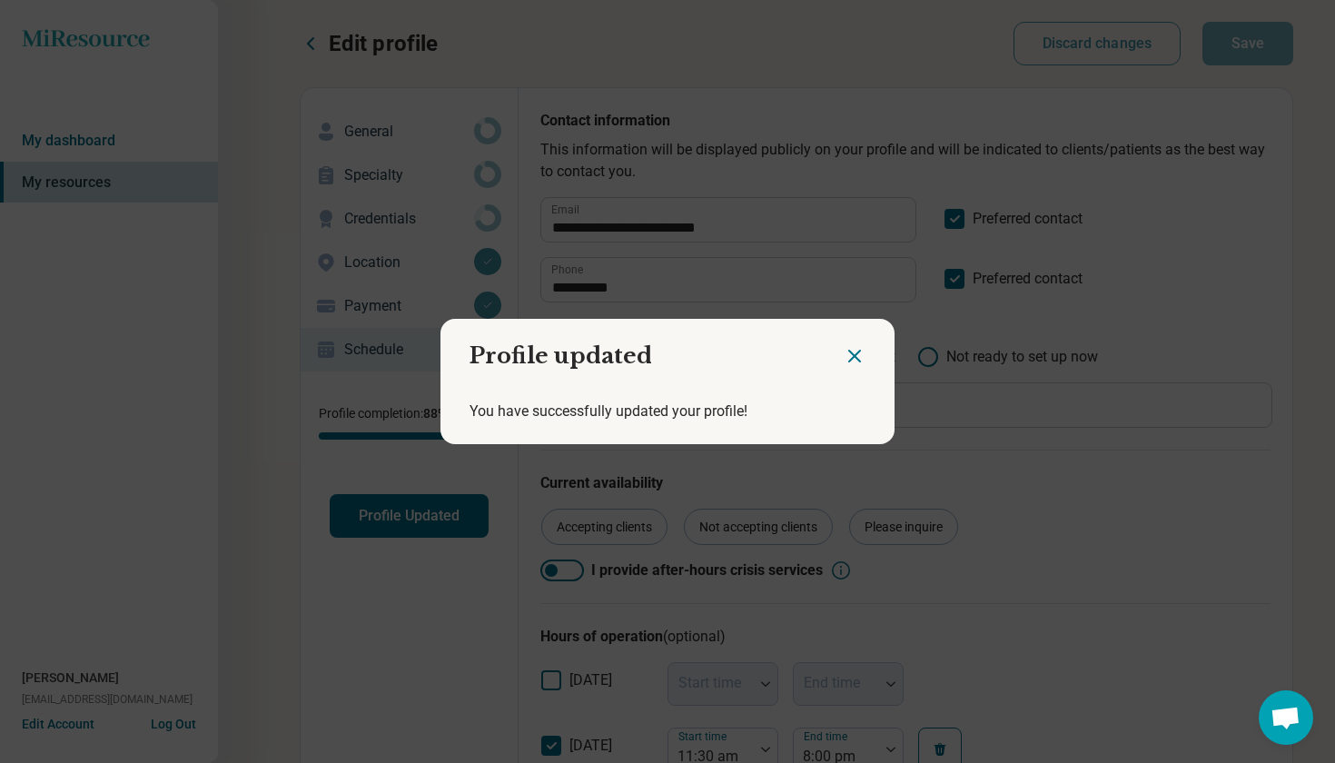
click at [848, 349] on icon "Close dialog" at bounding box center [855, 356] width 22 height 22
